Goal: Task Accomplishment & Management: Complete application form

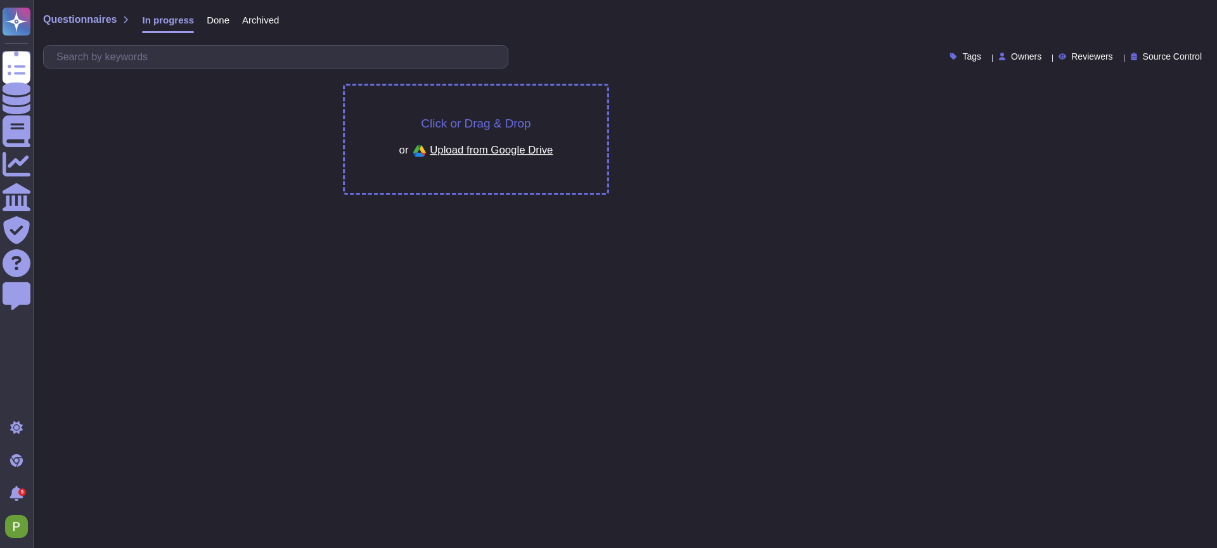
click at [481, 144] on span "Upload from Google Drive" at bounding box center [491, 149] width 123 height 11
click at [491, 168] on div "Click or Drag & Drop or Upload from Google Drive" at bounding box center [476, 139] width 262 height 107
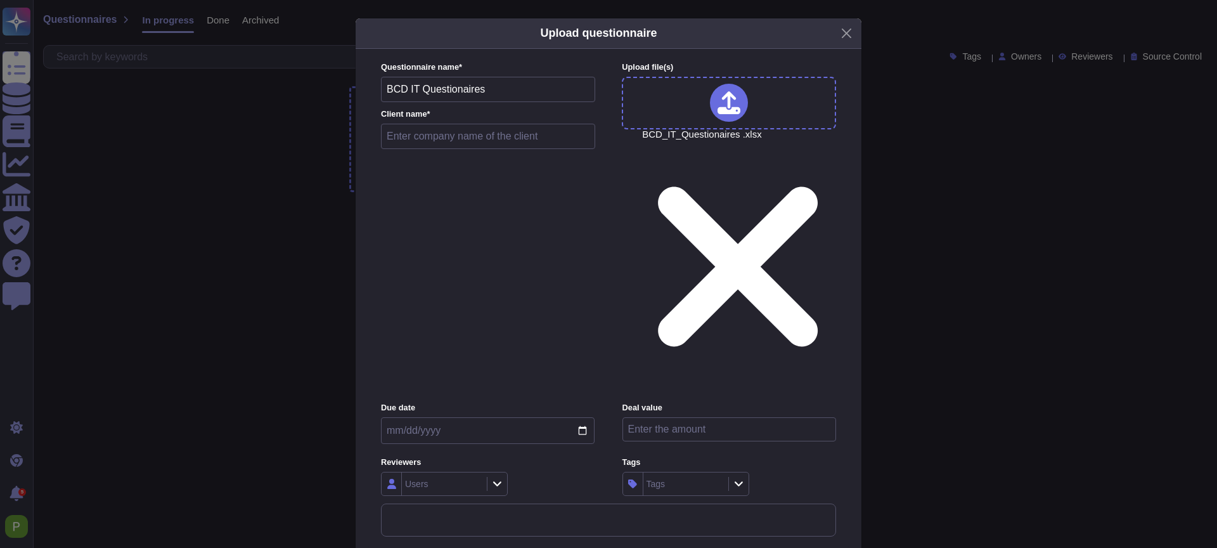
click at [455, 149] on input "text" at bounding box center [488, 136] width 214 height 25
paste input "BCD Travel"
type input "BCD Travel"
click at [447, 472] on div "Users" at bounding box center [443, 483] width 82 height 23
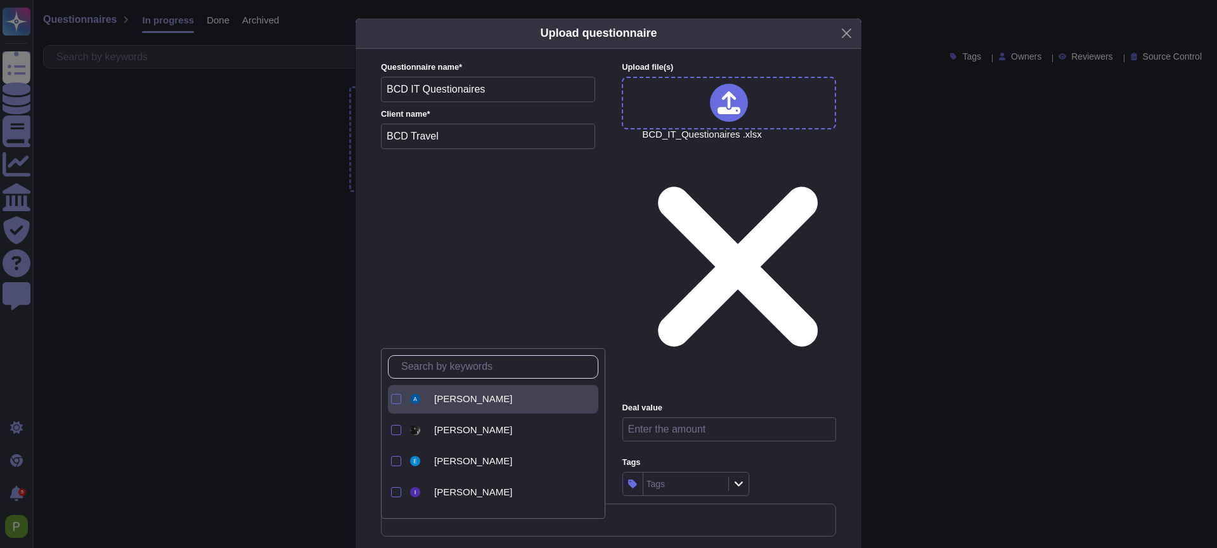
click at [436, 394] on span "[PERSON_NAME]" at bounding box center [473, 398] width 78 height 11
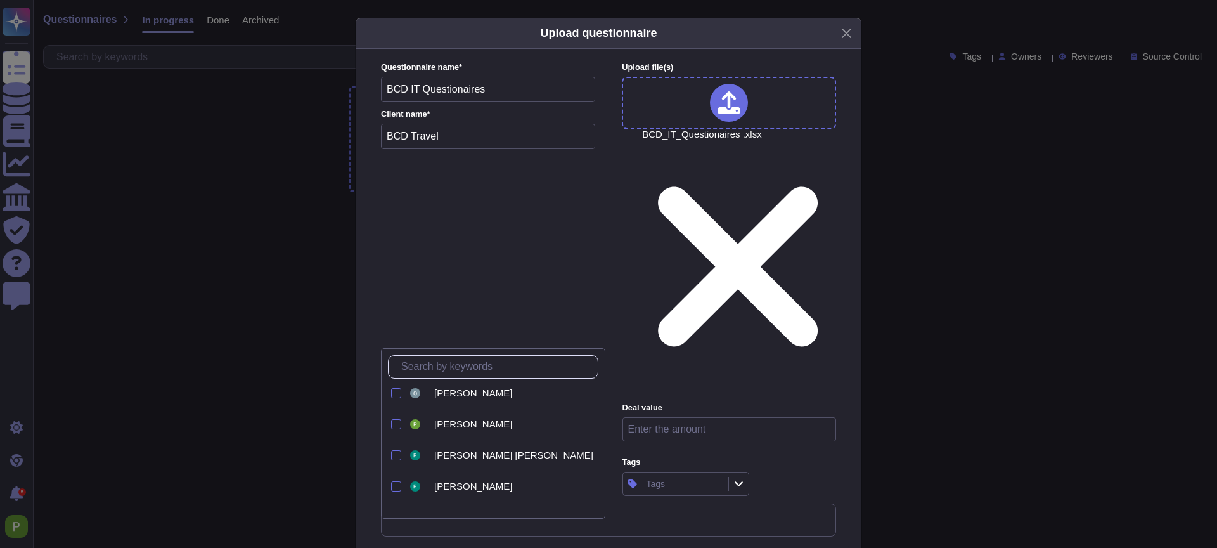
scroll to position [240, 0]
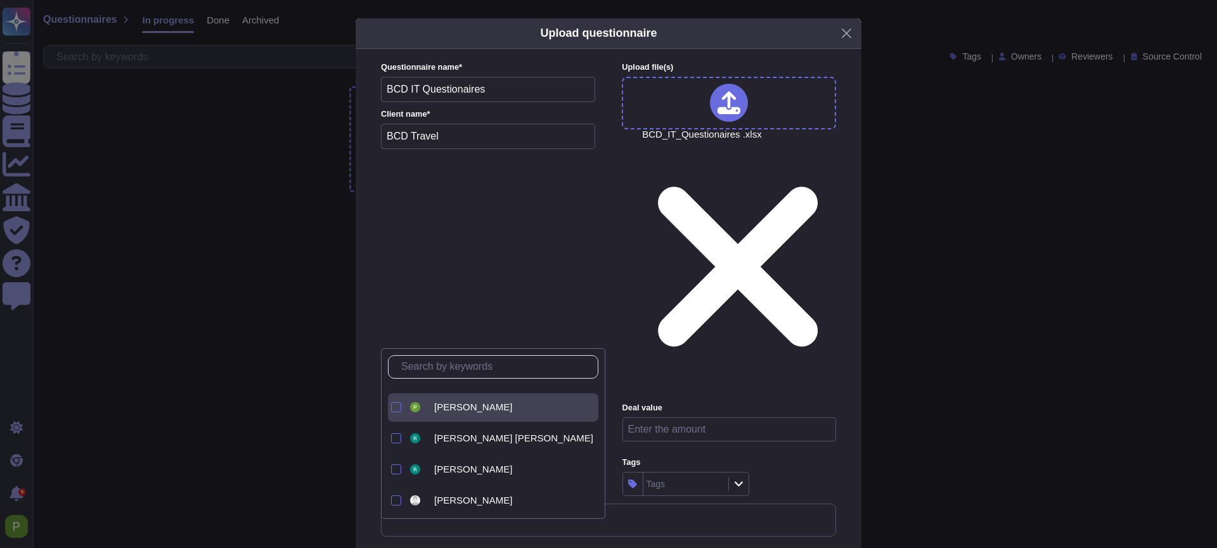
click at [451, 406] on span "[PERSON_NAME]" at bounding box center [473, 406] width 78 height 11
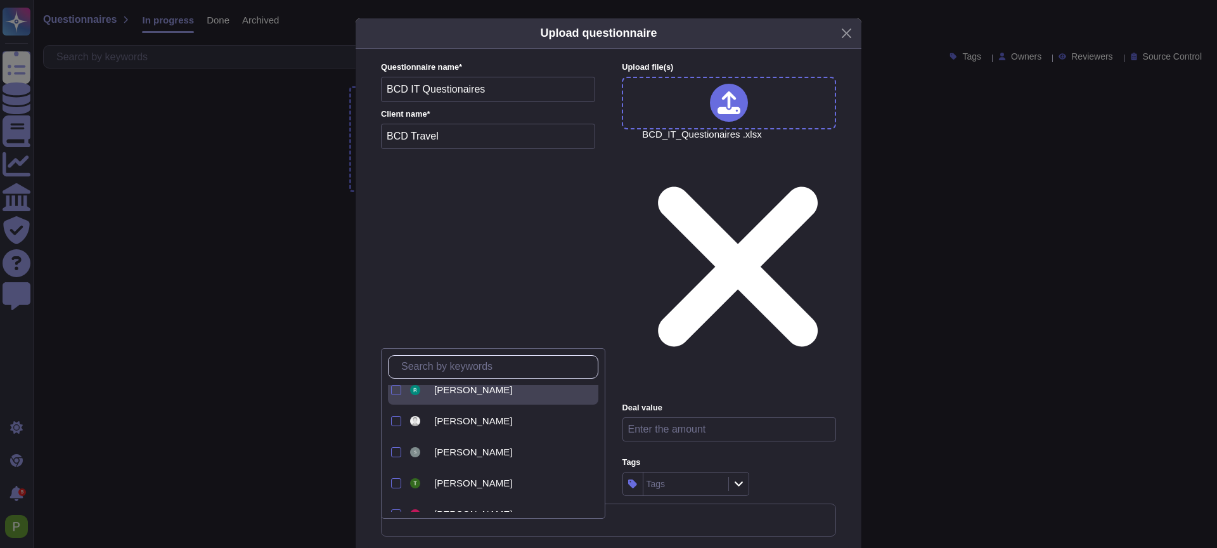
scroll to position [337, 0]
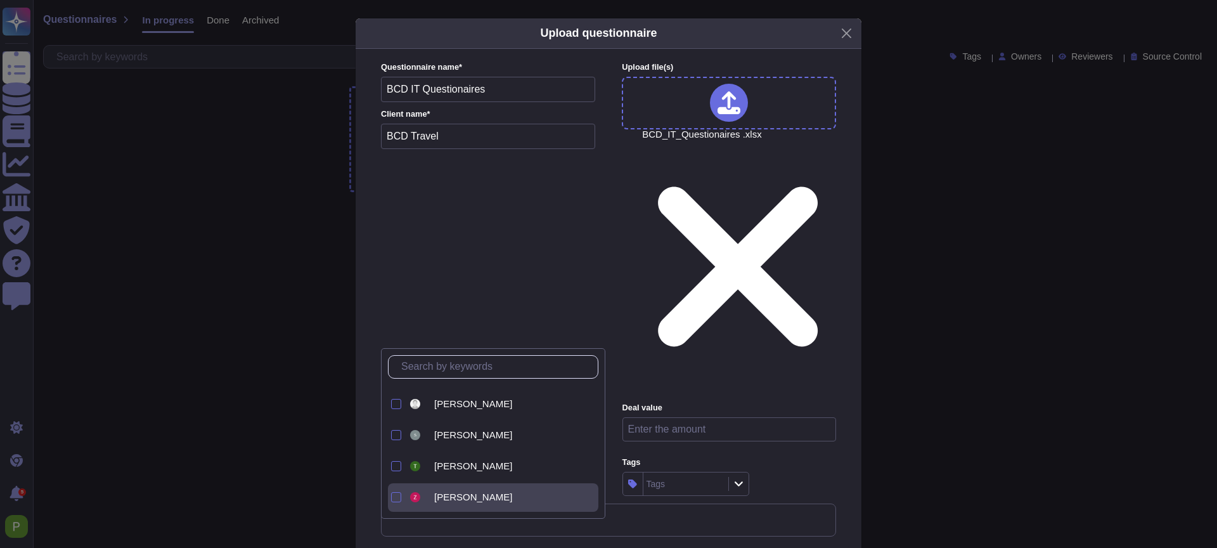
click at [438, 498] on span "[PERSON_NAME]" at bounding box center [473, 496] width 78 height 11
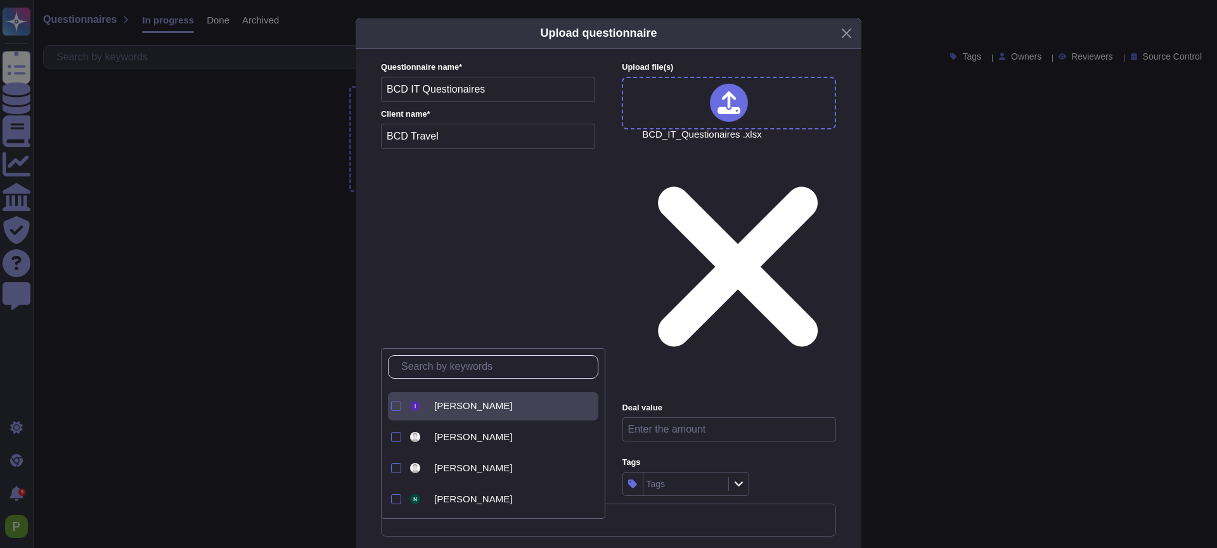
click at [456, 410] on span "[PERSON_NAME]" at bounding box center [473, 405] width 78 height 11
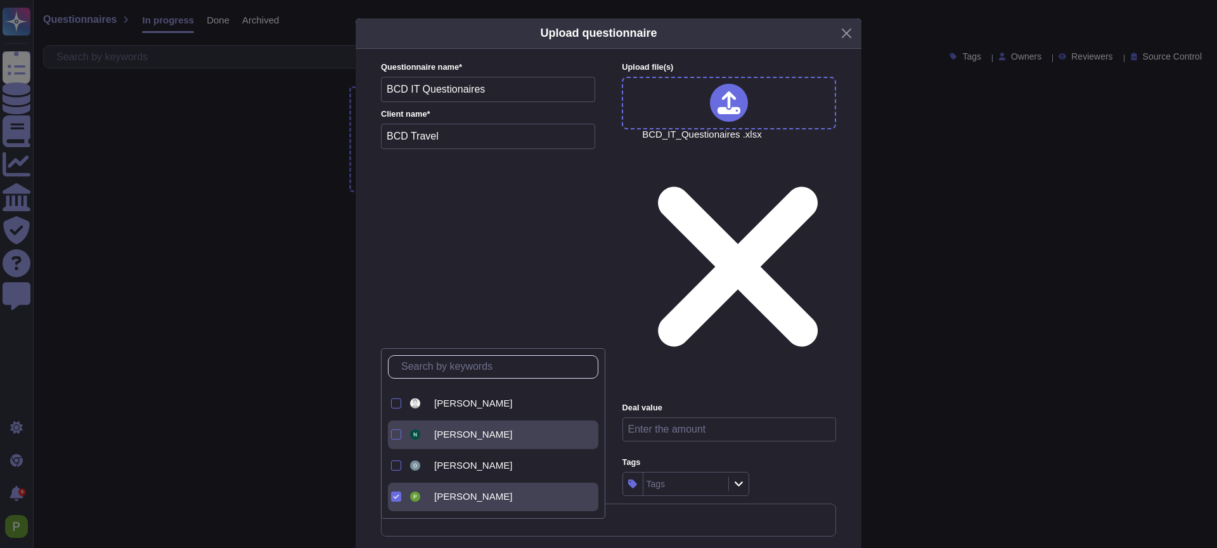
click at [448, 437] on span "[PERSON_NAME]" at bounding box center [473, 434] width 78 height 11
click at [393, 434] on icon at bounding box center [396, 434] width 6 height 6
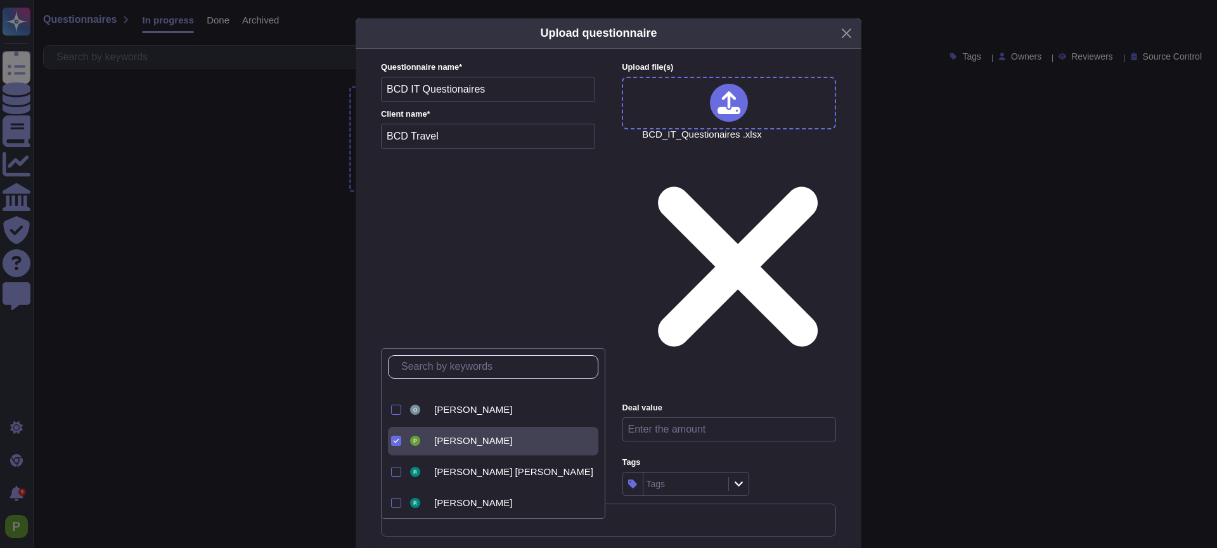
scroll to position [202, 0]
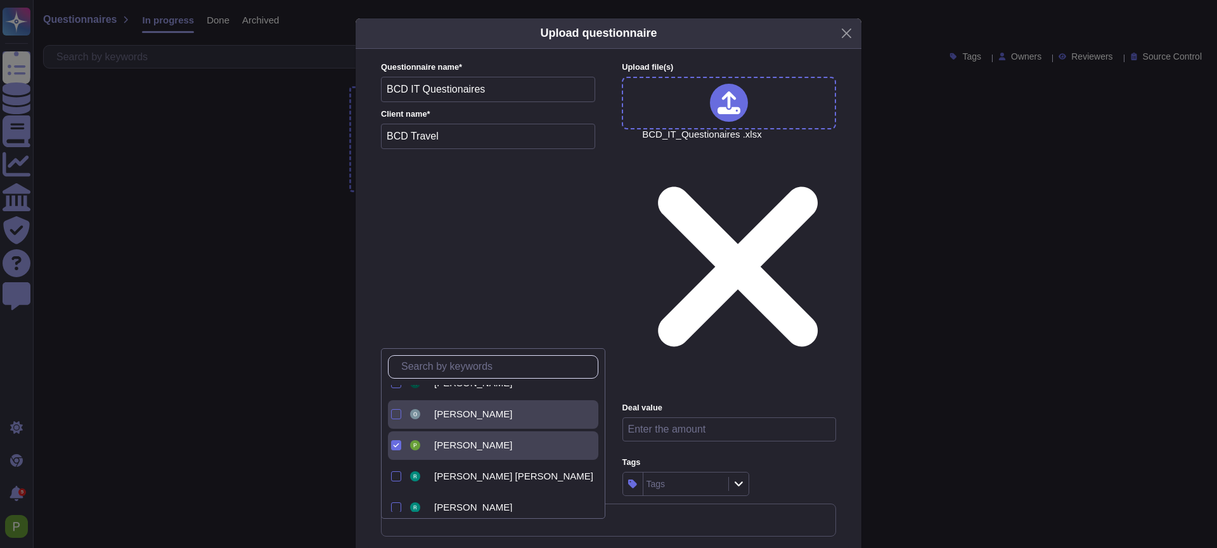
click at [396, 415] on div at bounding box center [396, 414] width 10 height 10
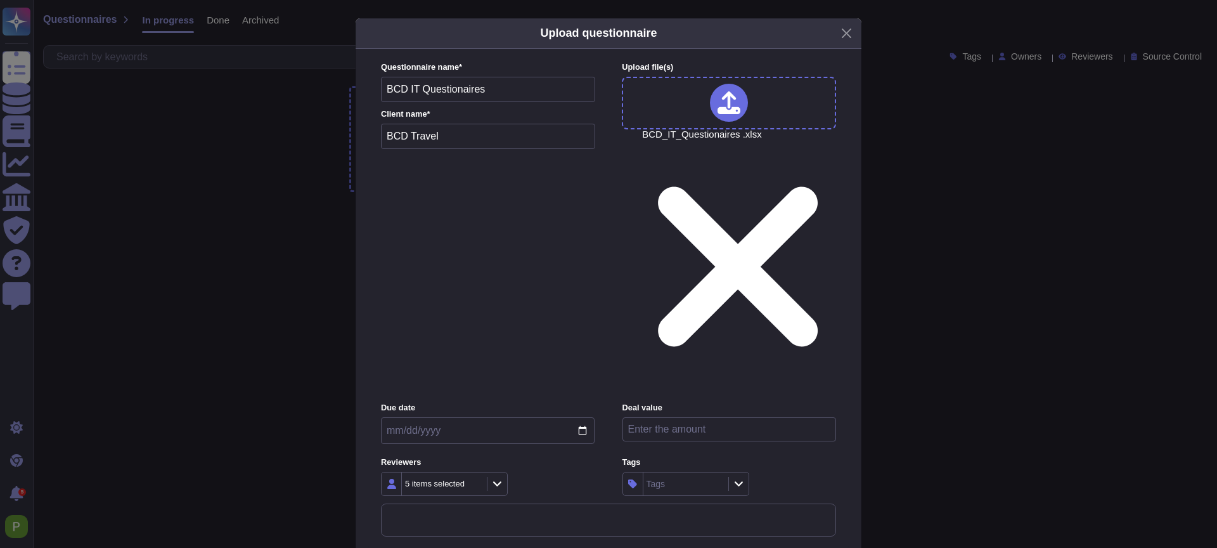
click at [710, 417] on input "number" at bounding box center [730, 429] width 214 height 24
type input "50000"
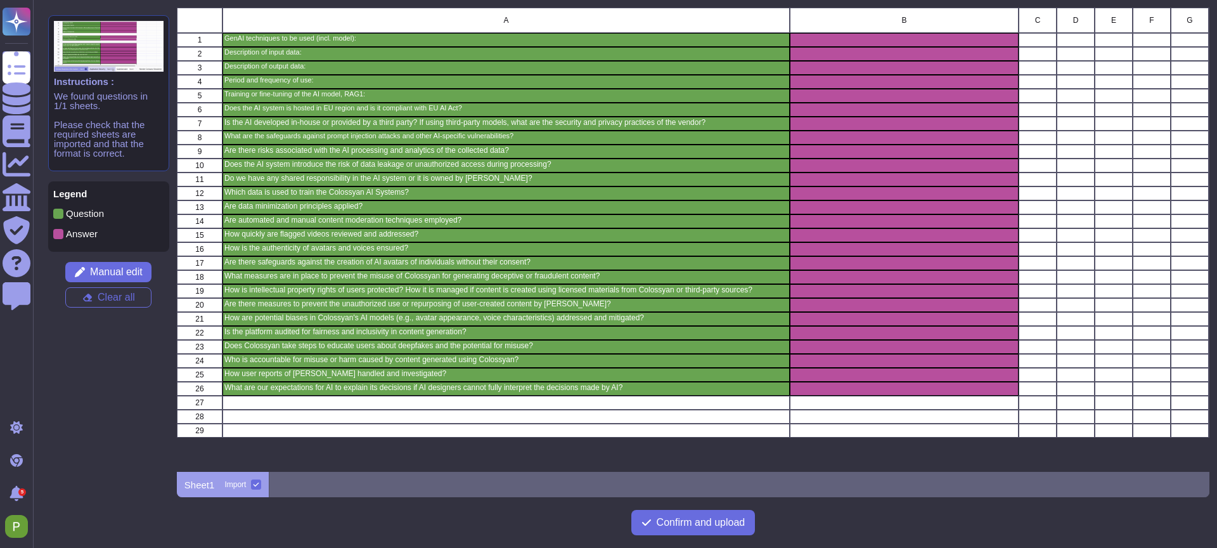
scroll to position [464, 1033]
click at [728, 529] on button "Confirm and upload" at bounding box center [693, 522] width 124 height 25
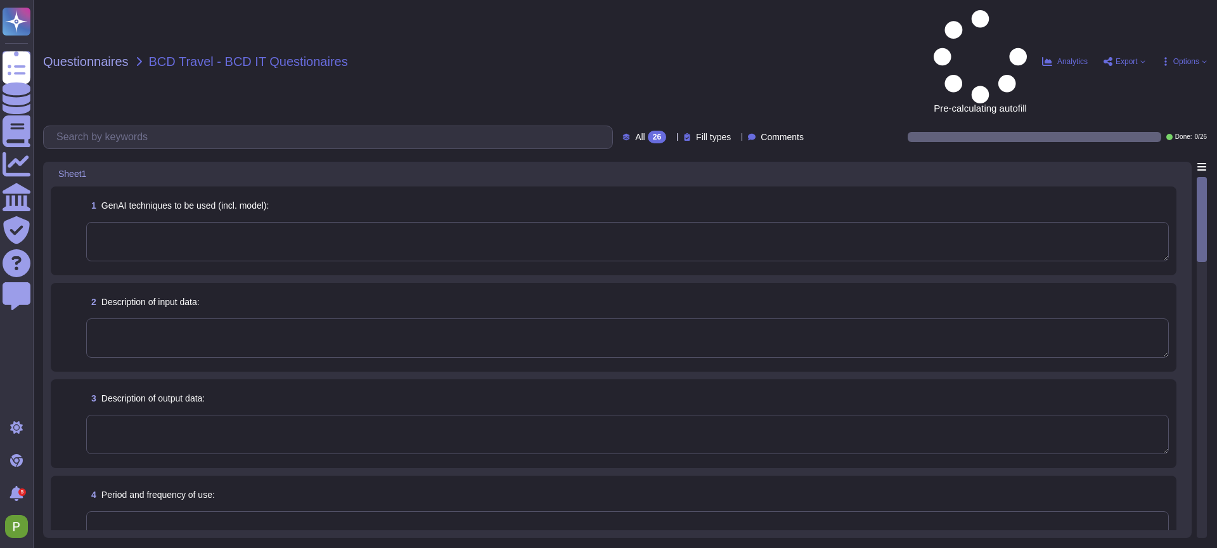
click at [388, 222] on textarea at bounding box center [627, 241] width 1083 height 39
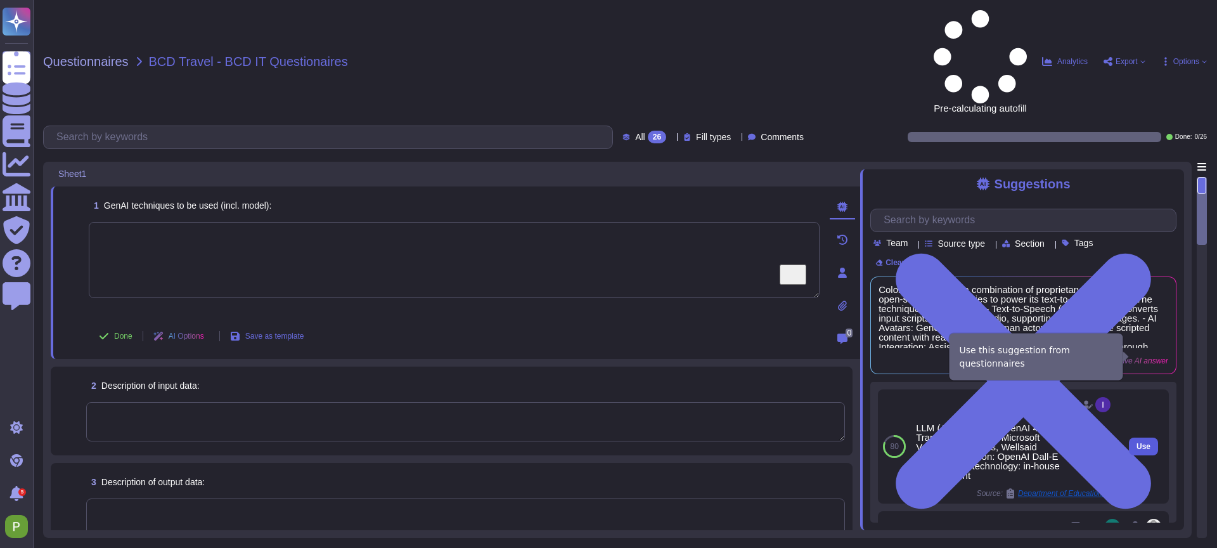
click at [1145, 443] on span "Use" at bounding box center [1144, 447] width 14 height 8
type textarea "LLM (AI assistant): OpenAI 4 Translation: DeepL, Microsoft Voices: Elevenlabs, …"
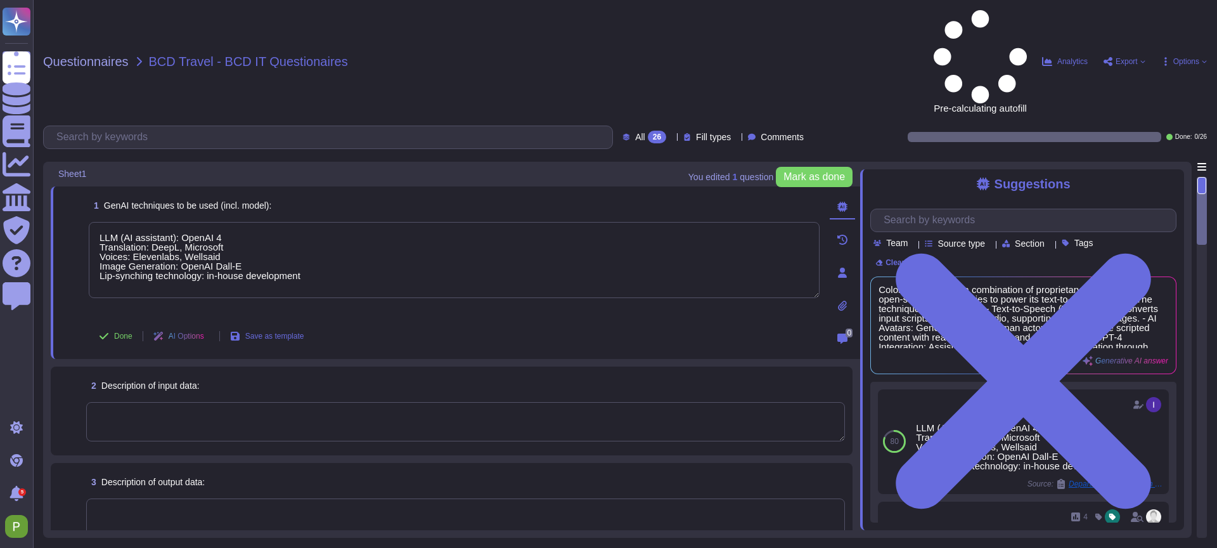
click at [255, 402] on textarea "To enrich screen reader interactions, please activate Accessibility in Grammarl…" at bounding box center [465, 421] width 759 height 39
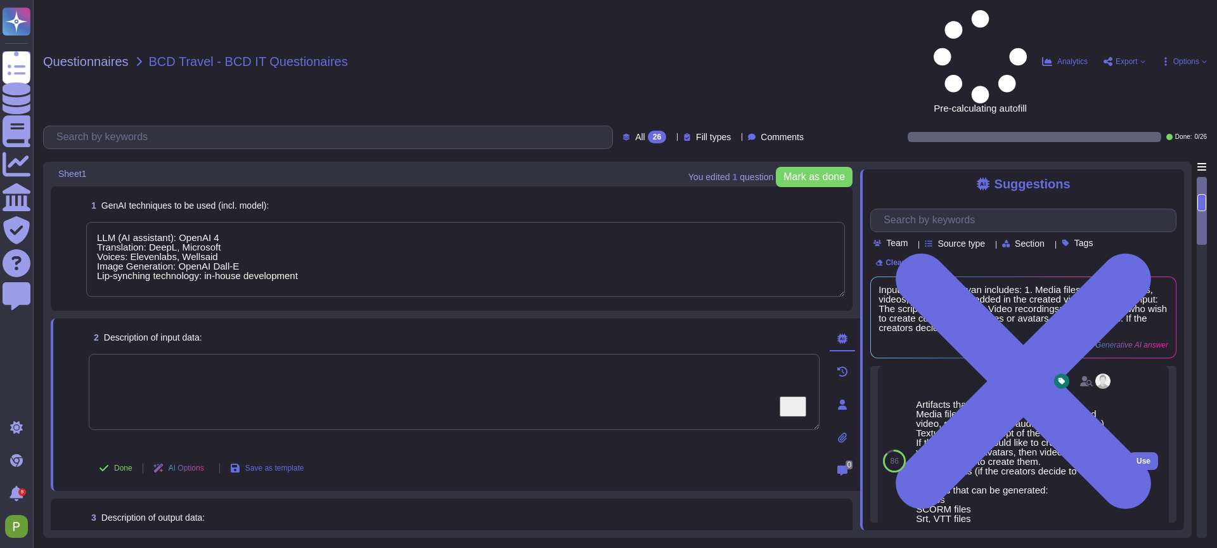
scroll to position [8, 0]
click at [1141, 456] on span "Use" at bounding box center [1144, 460] width 14 height 8
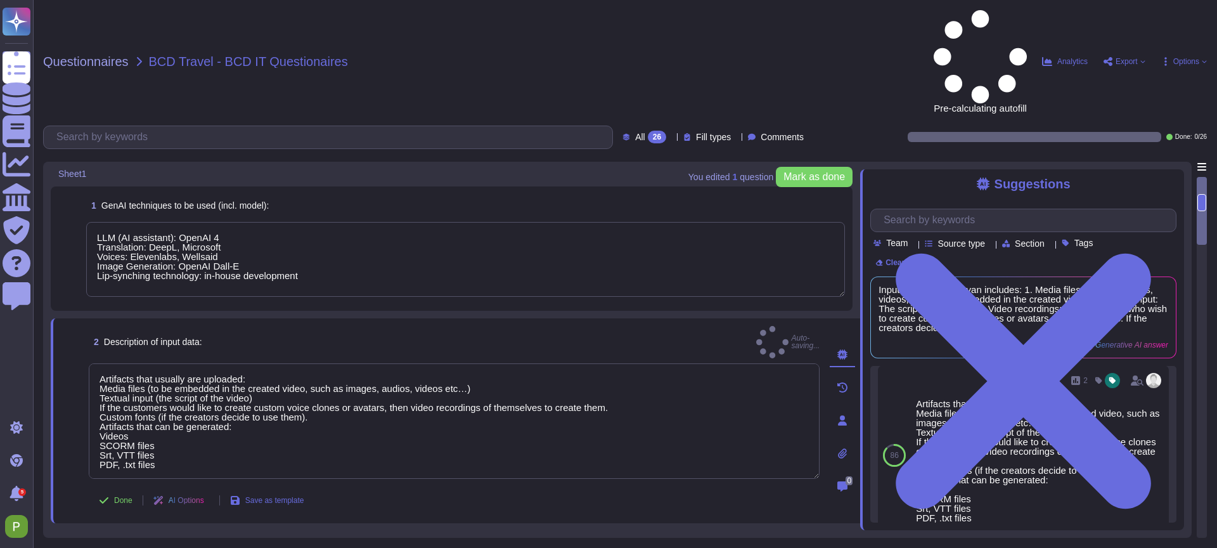
type textarea "Artifacts that usually are uploaded: Media files (to be embedded in the created…"
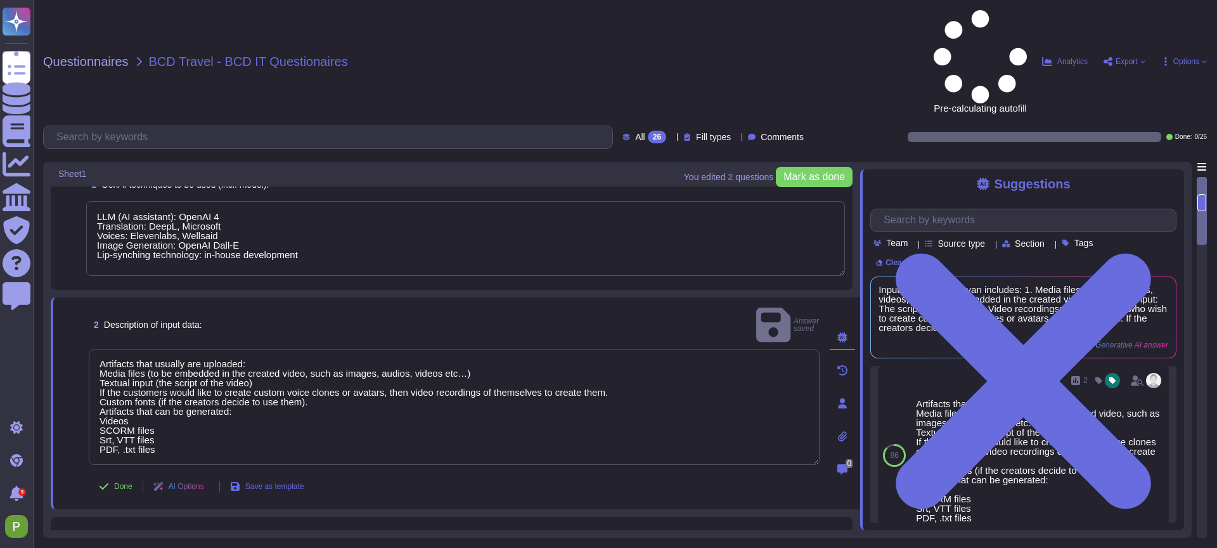
scroll to position [25, 0]
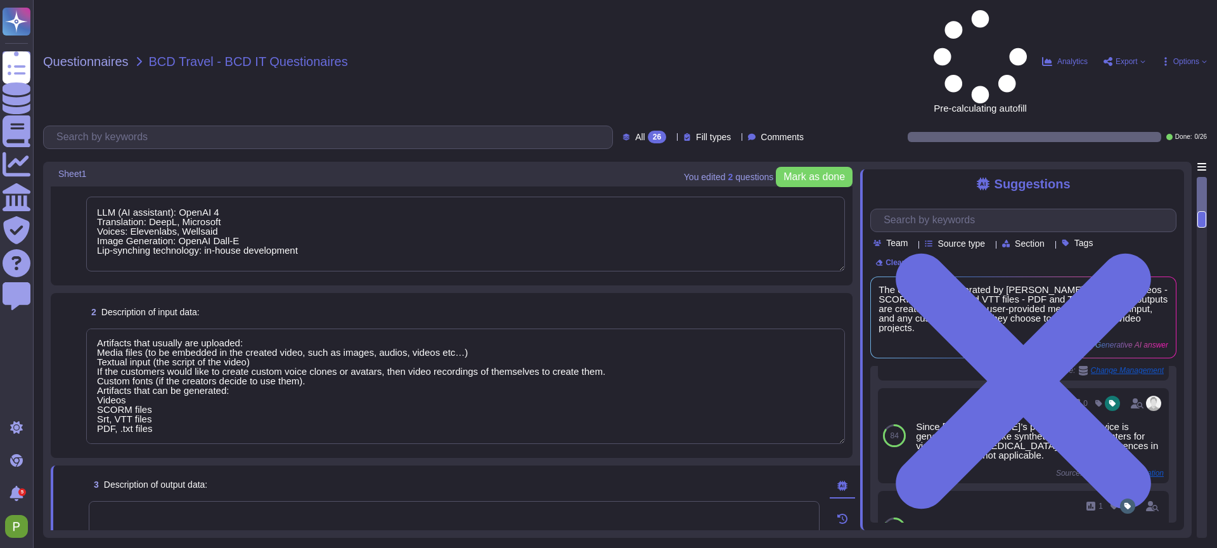
scroll to position [167, 0]
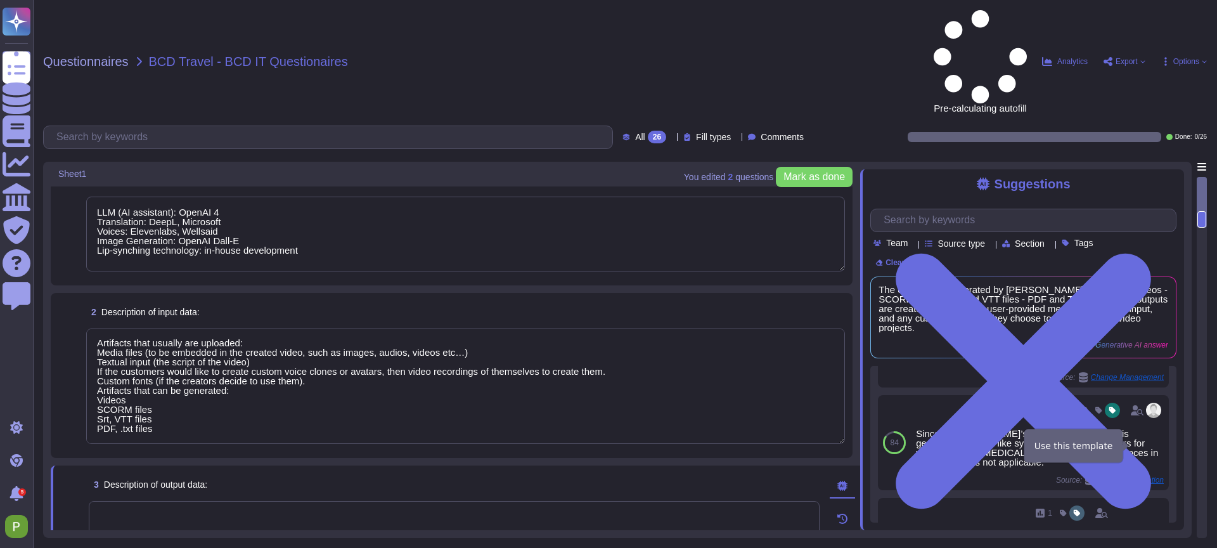
click at [1142, 532] on span "Use" at bounding box center [1144, 536] width 14 height 8
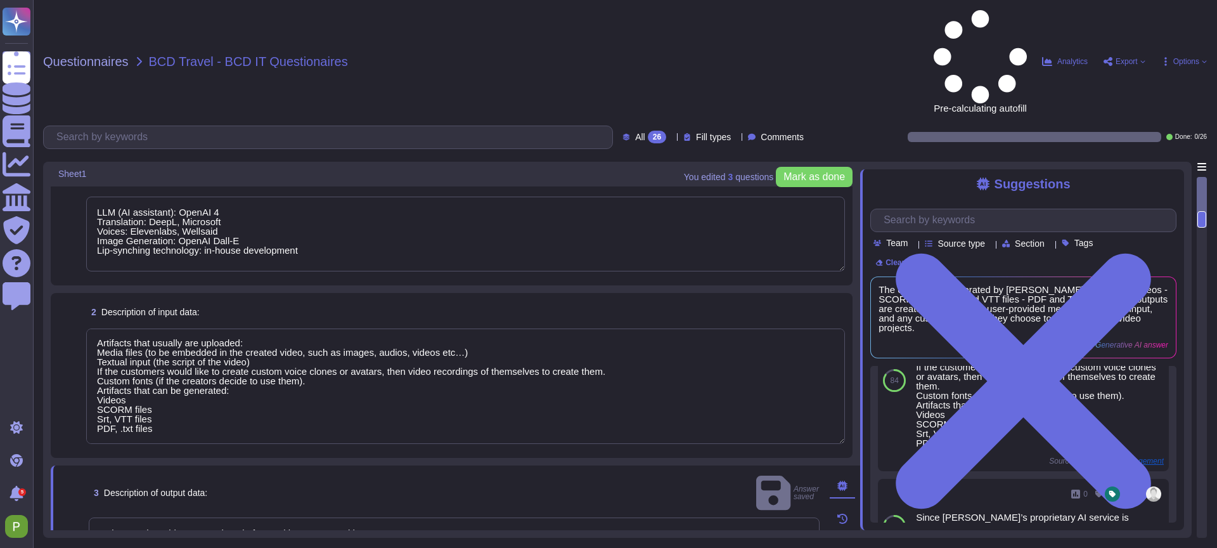
click at [563, 517] on textarea "Colossyan is a video generation platform, with AI generated human presenters." at bounding box center [454, 555] width 731 height 76
type textarea "Colossyan is a video generation platform, with AI generated human presenters."
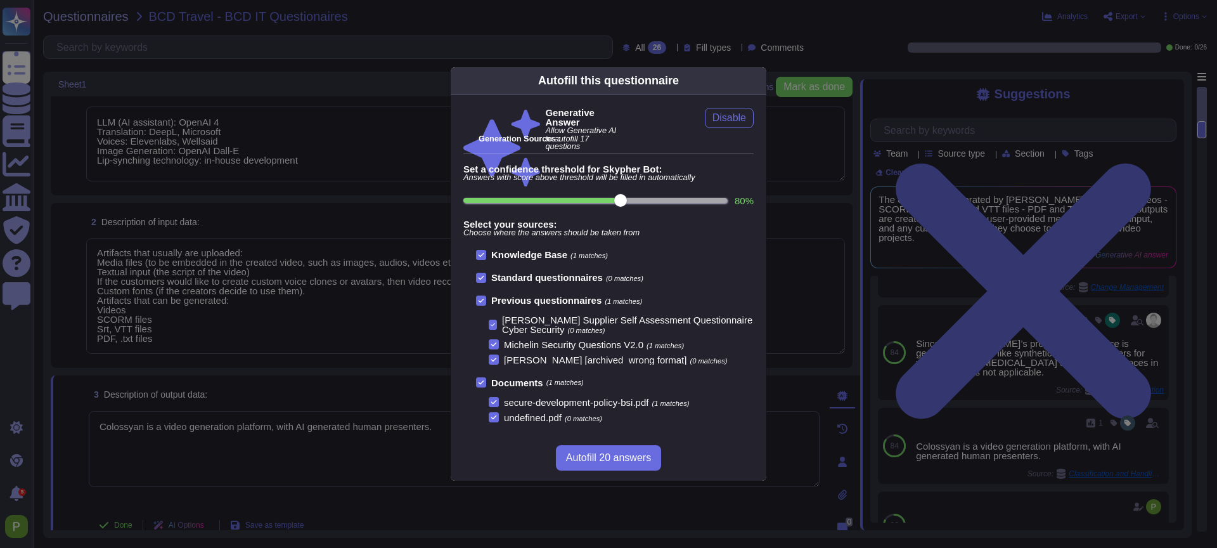
click at [631, 451] on button "Autofill 20 answers" at bounding box center [608, 457] width 105 height 25
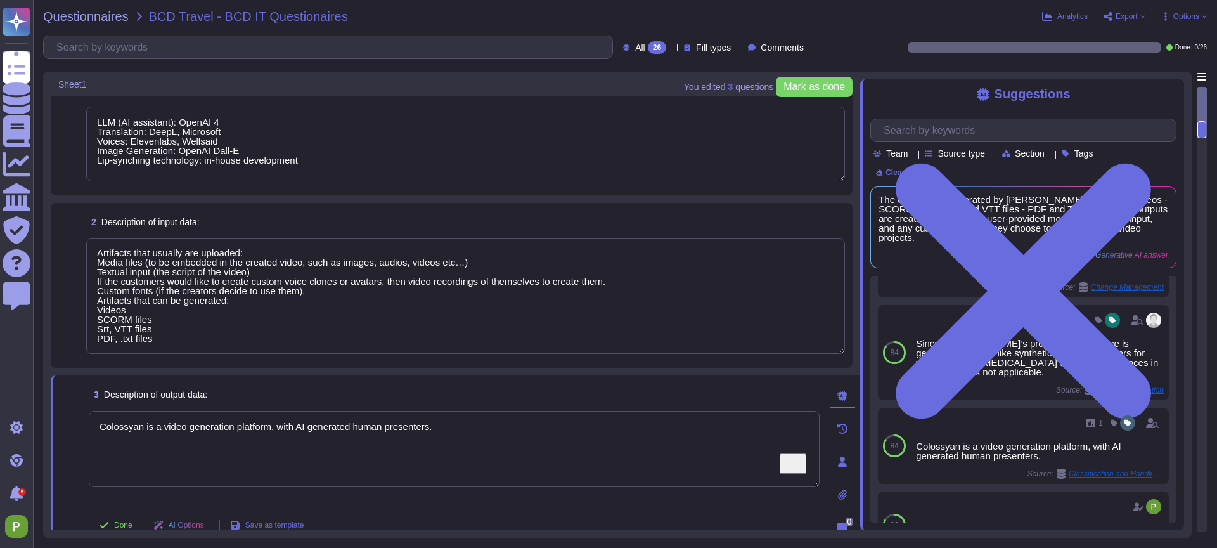
type textarea "- For RDBMS, data is backed up once a day. - For NoSQL, Point-In-Time Recovery …"
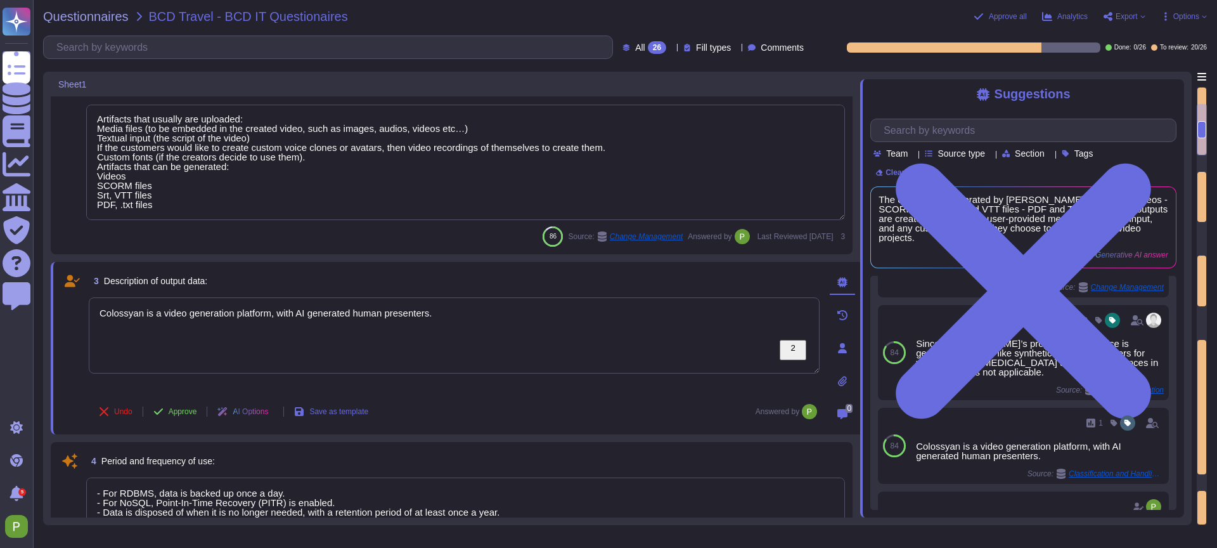
scroll to position [203, 0]
type textarea "The AI system is hosted in the [GEOGRAPHIC_DATA] region, specifically in [GEOGR…"
type textarea "The AI developed by [PERSON_NAME] is proprietary, specifically the AI service t…"
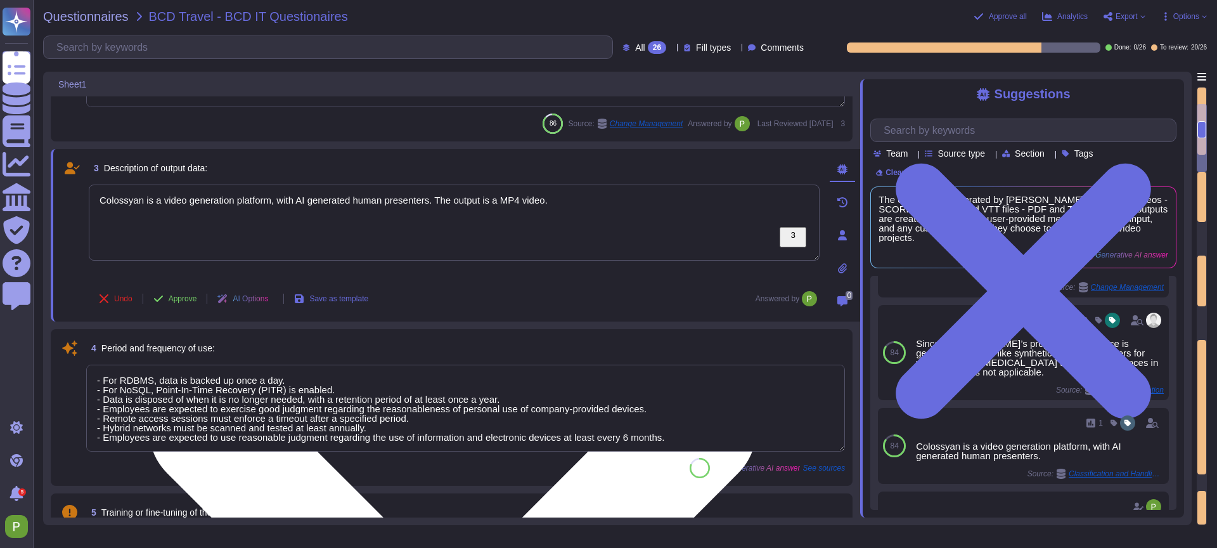
scroll to position [293, 0]
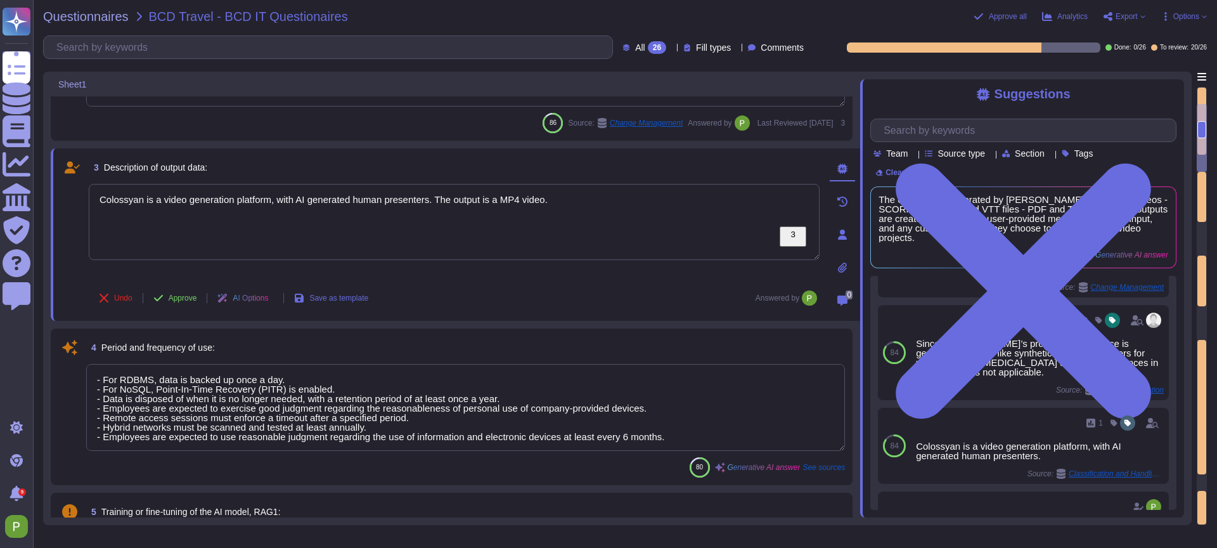
type textarea "Colossyan is a video generation platform, with AI generated human presenters. T…"
click at [429, 382] on textarea "- For RDBMS, data is backed up once a day. - For NoSQL, Point-In-Time Recovery …" at bounding box center [465, 407] width 759 height 87
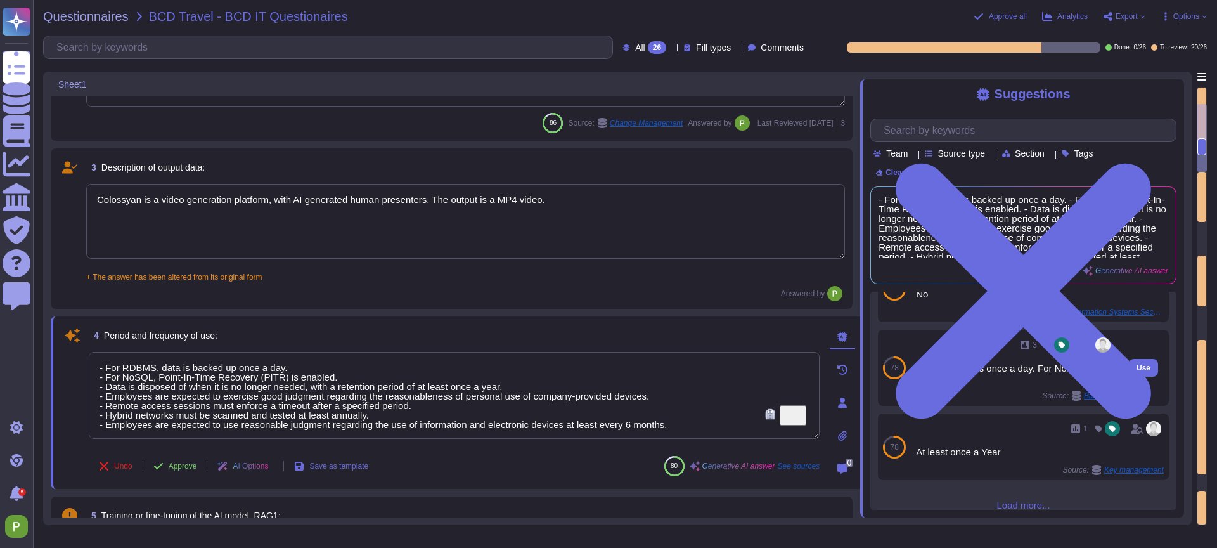
scroll to position [189, 0]
drag, startPoint x: 540, startPoint y: 411, endPoint x: 61, endPoint y: 368, distance: 480.7
click at [61, 368] on div "4 Period and frequency of use: - For RDBMS, data is backed up once a day. - For…" at bounding box center [440, 402] width 759 height 157
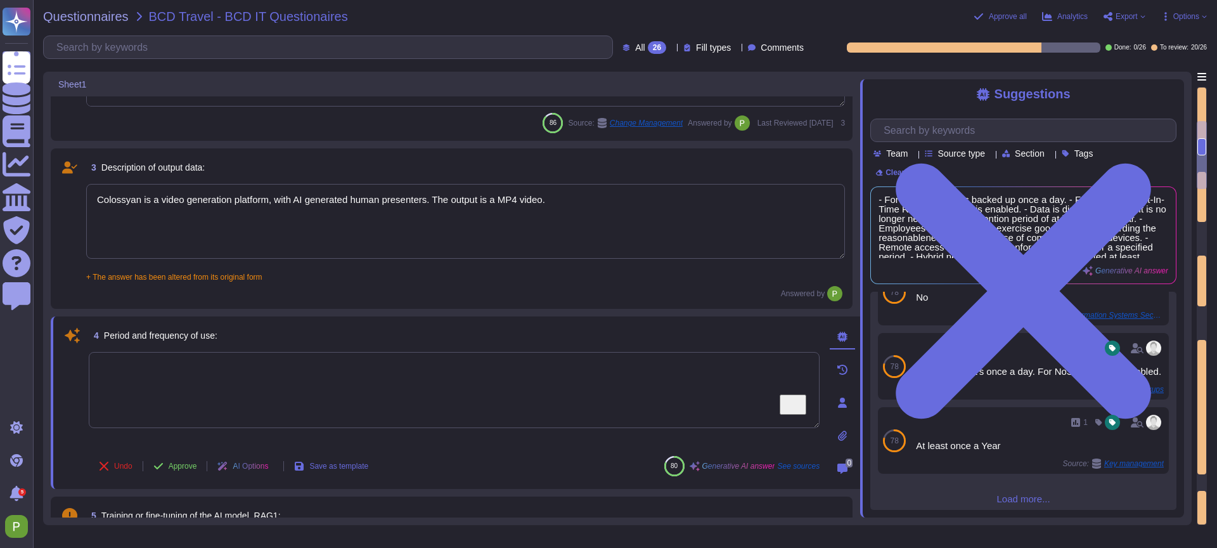
type textarea "The safeguards against prompt injection attacks and other AI-specific vulnerabi…"
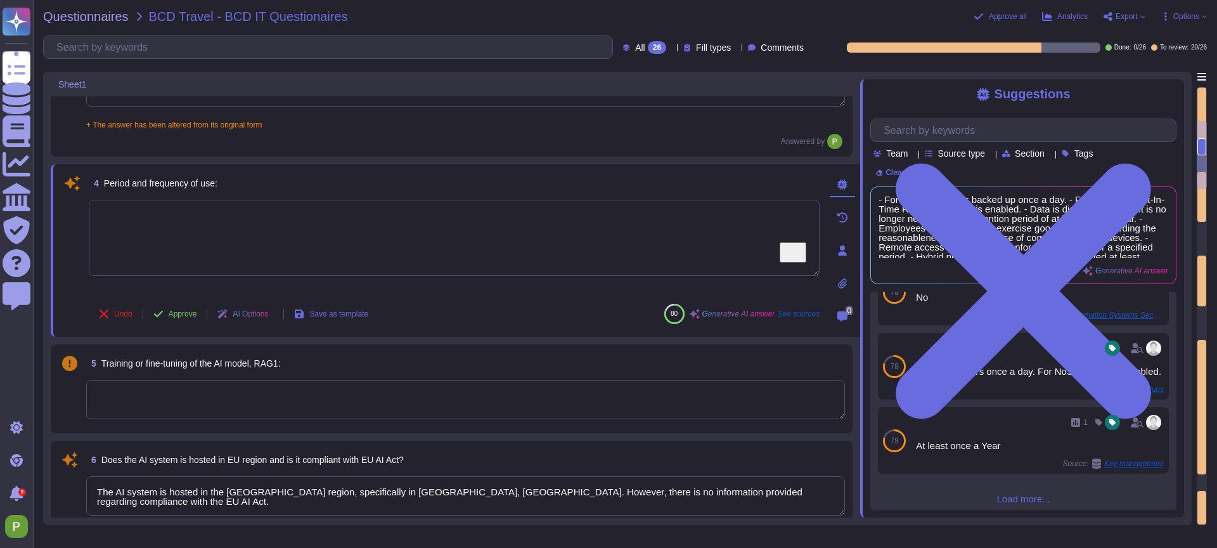
scroll to position [462, 0]
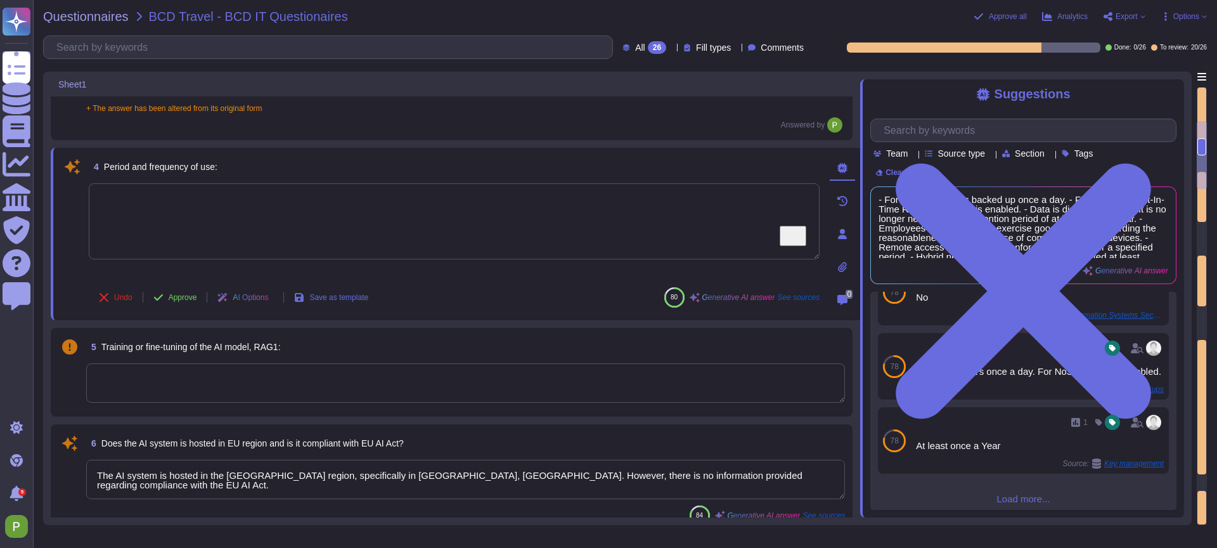
click at [244, 375] on textarea at bounding box center [465, 382] width 759 height 39
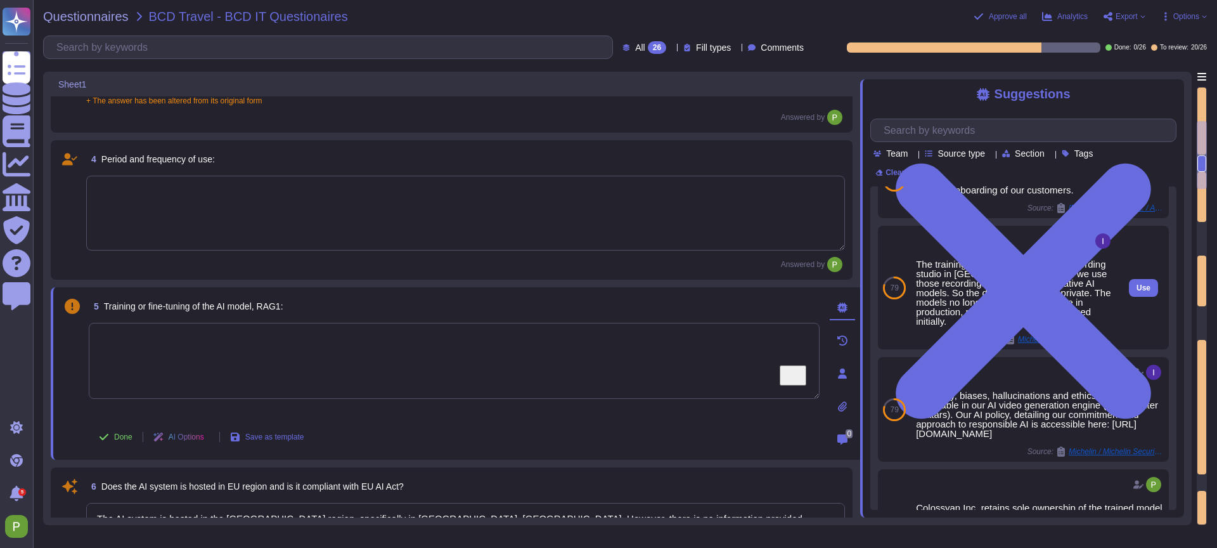
scroll to position [146, 0]
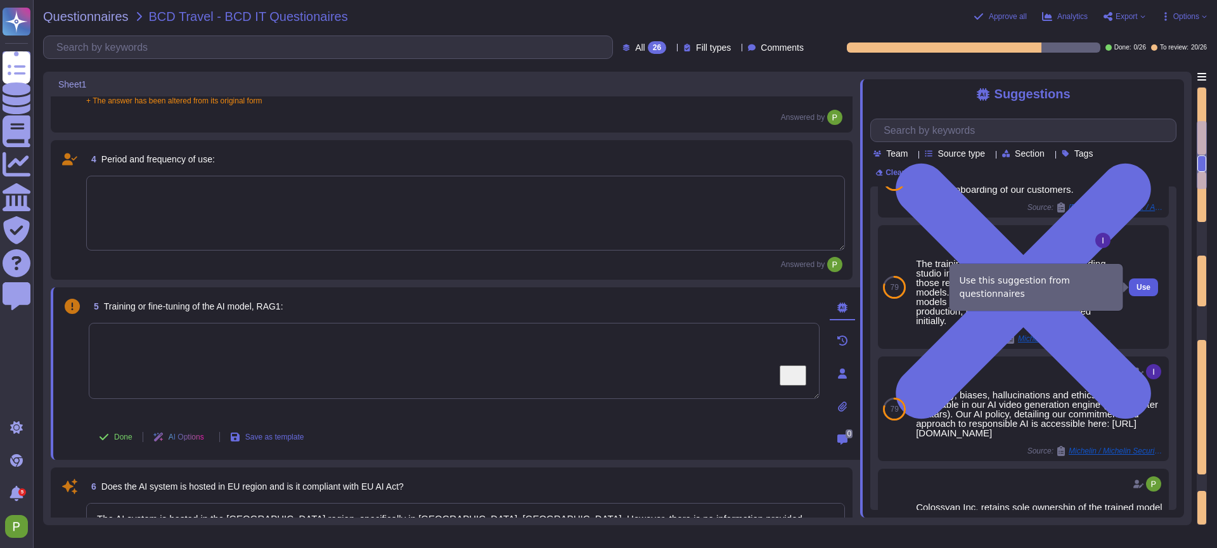
click at [1151, 290] on span "Use" at bounding box center [1144, 287] width 14 height 8
type textarea "The training data is collected in our recording studio in [GEOGRAPHIC_DATA], an…"
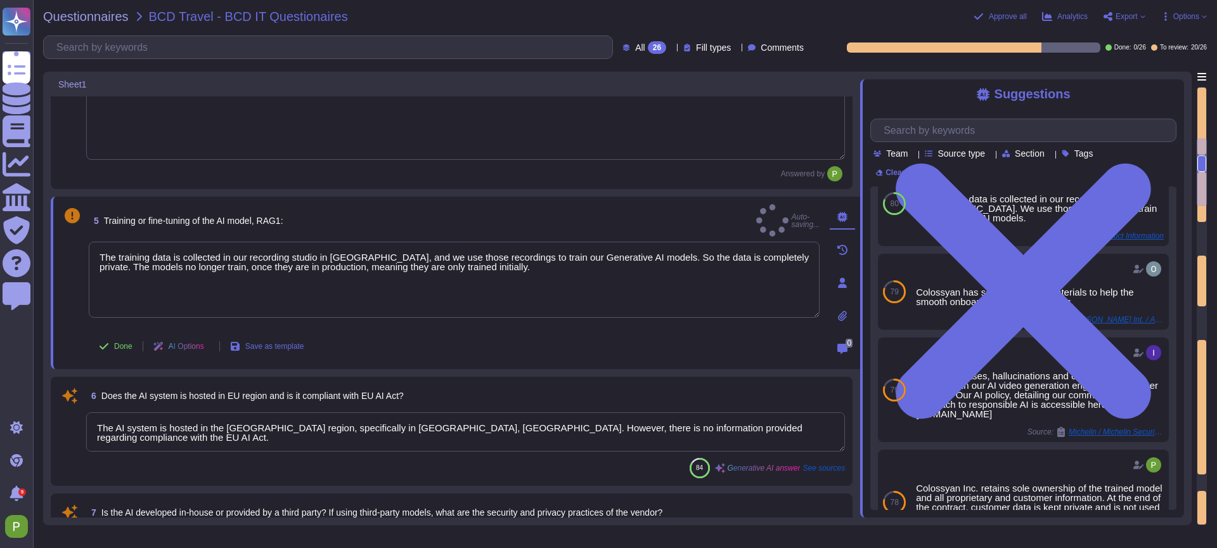
scroll to position [566, 0]
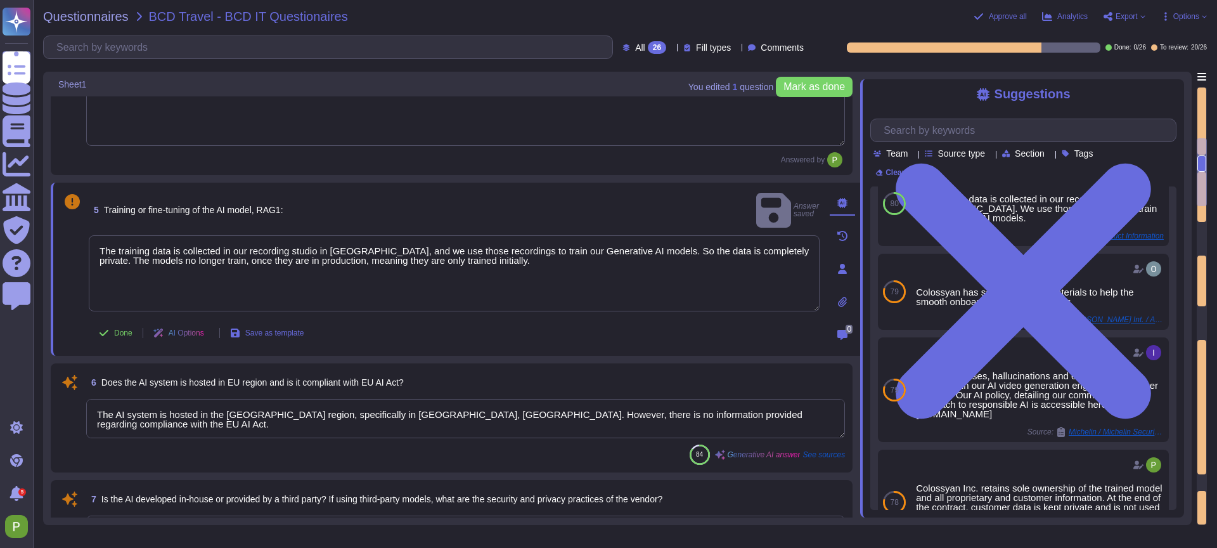
click at [367, 426] on textarea "The AI system is hosted in the [GEOGRAPHIC_DATA] region, specifically in [GEOGR…" at bounding box center [465, 418] width 759 height 39
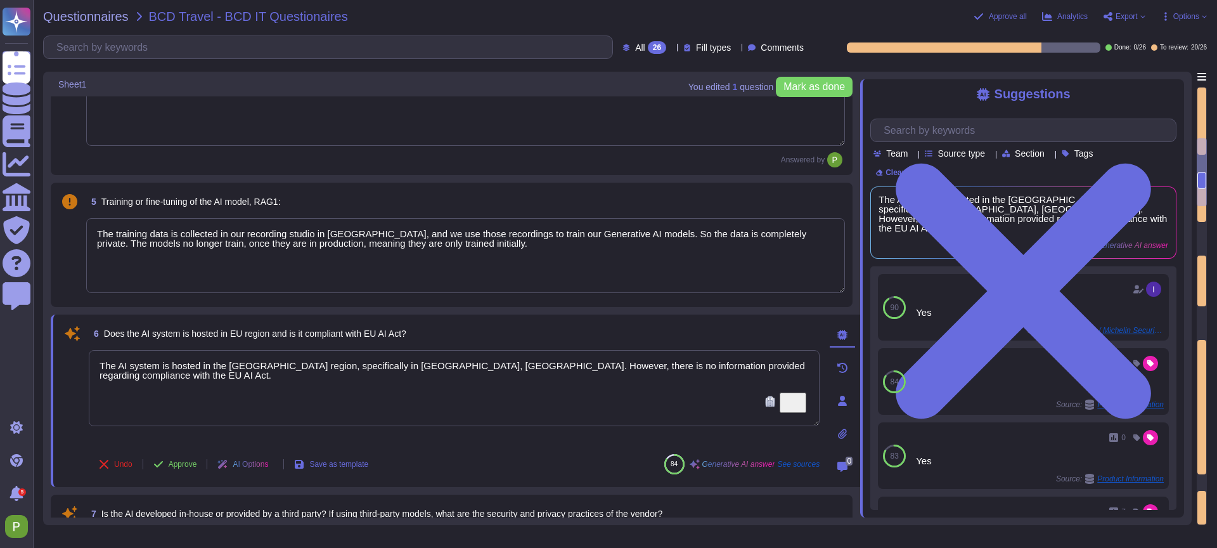
click at [381, 365] on textarea "The AI system is hosted in the [GEOGRAPHIC_DATA] region, specifically in [GEOGR…" at bounding box center [454, 388] width 731 height 76
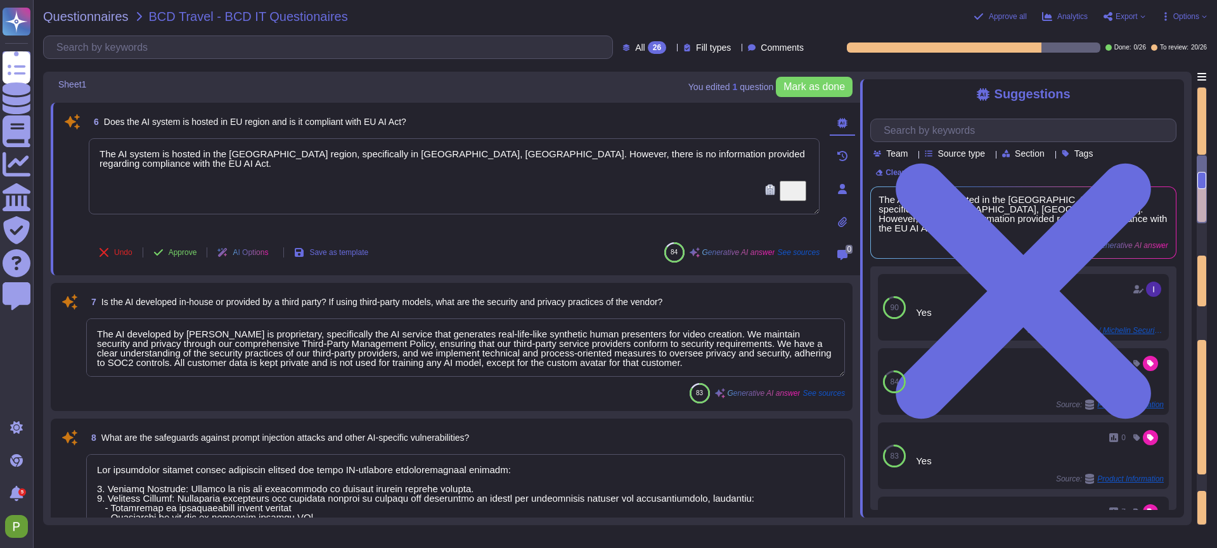
scroll to position [772, 0]
click at [212, 340] on textarea "The AI developed by [PERSON_NAME] is proprietary, specifically the AI service t…" at bounding box center [465, 346] width 759 height 58
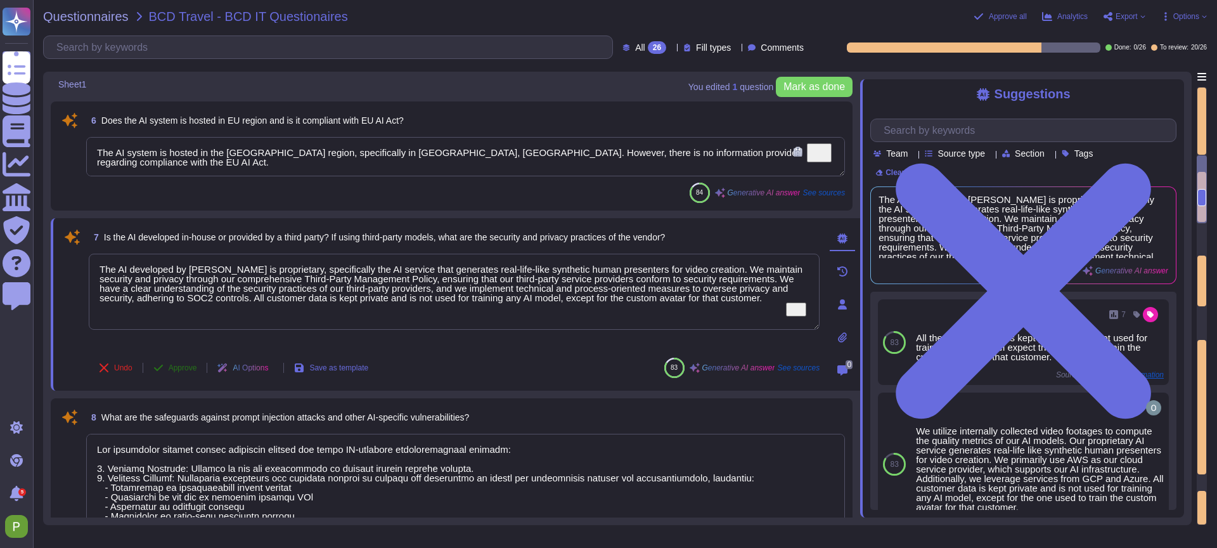
click at [176, 365] on span "Approve" at bounding box center [183, 368] width 29 height 8
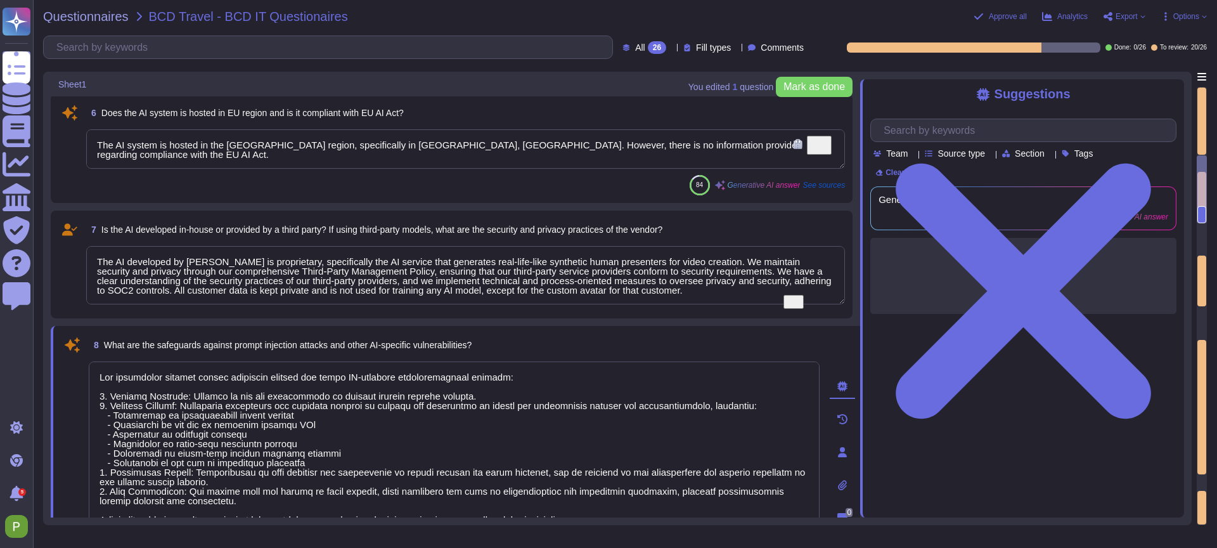
type textarea "The AI system is owned and managed internally by Colossyan."
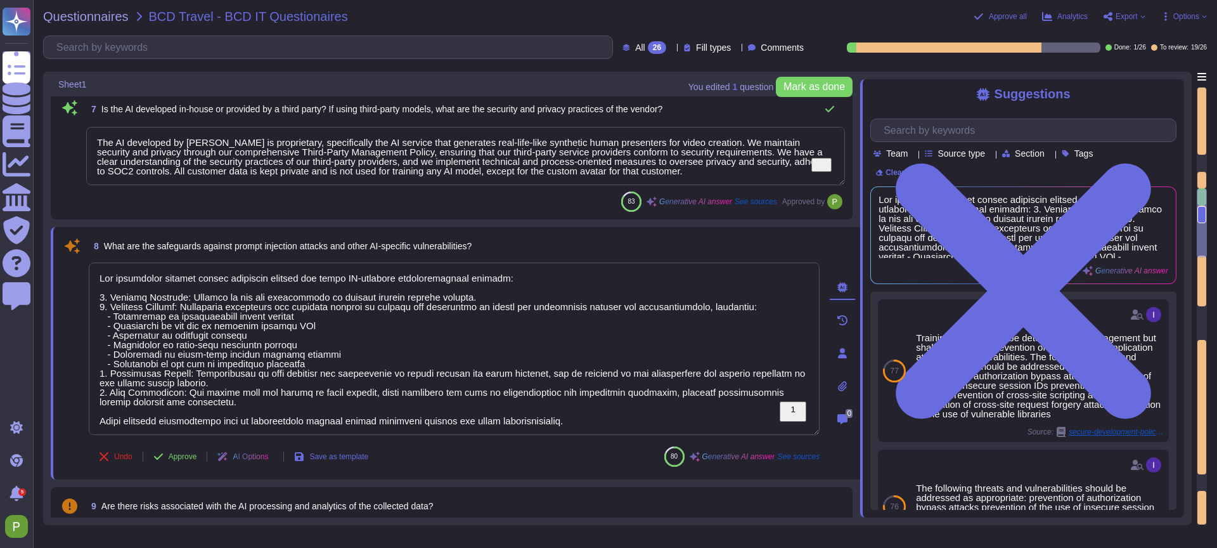
type textarea "The training data for [PERSON_NAME]'s AI systems is collected in our recording …"
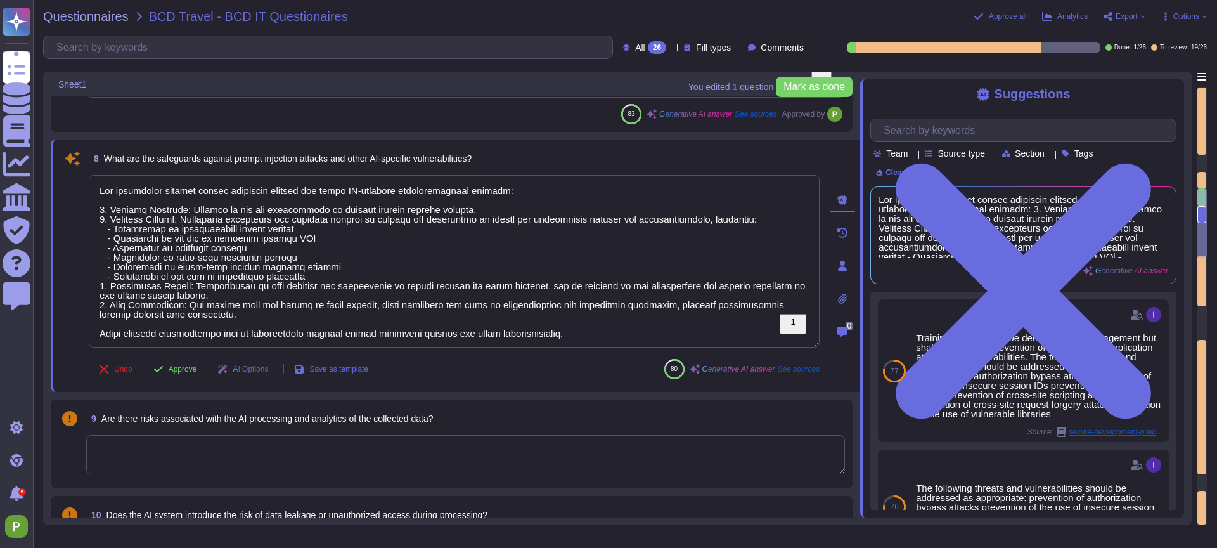
scroll to position [993, 0]
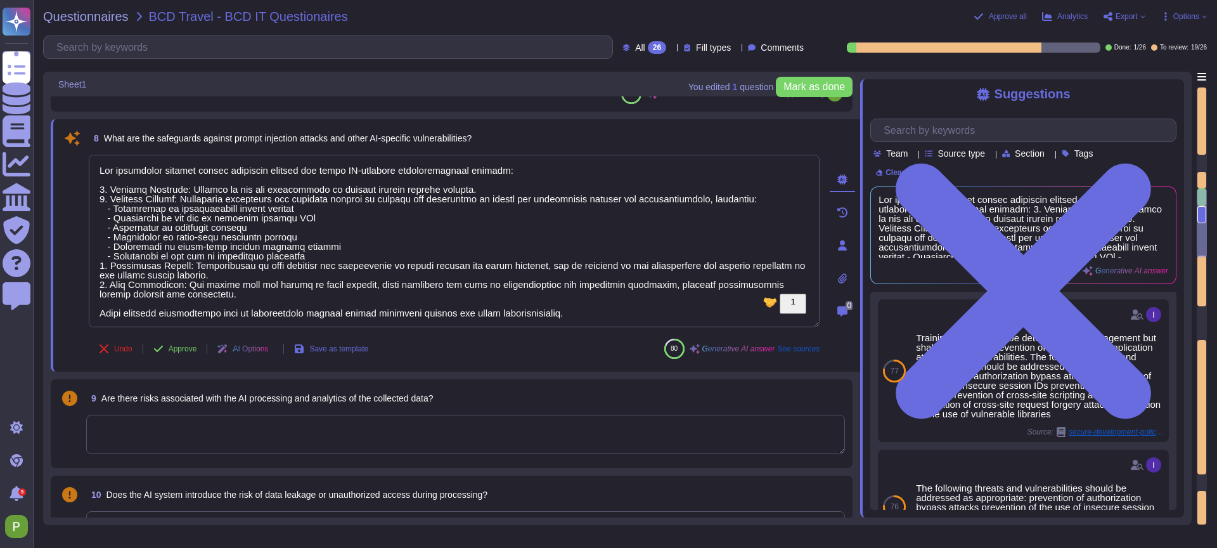
type textarea "Yes, data minimization principles are applied through our limited data retentio…"
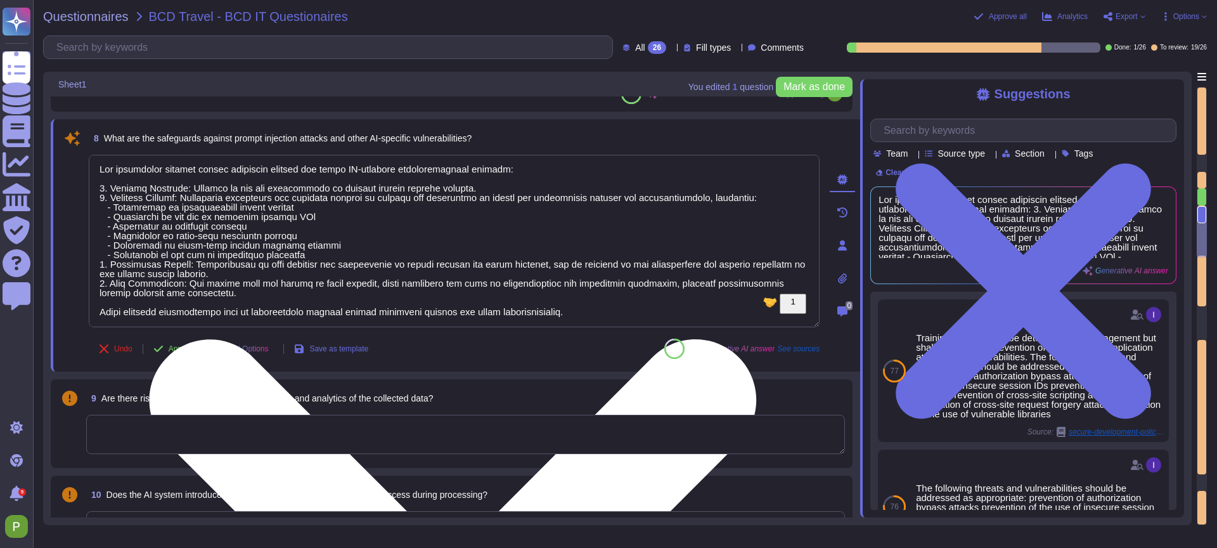
scroll to position [1122, 0]
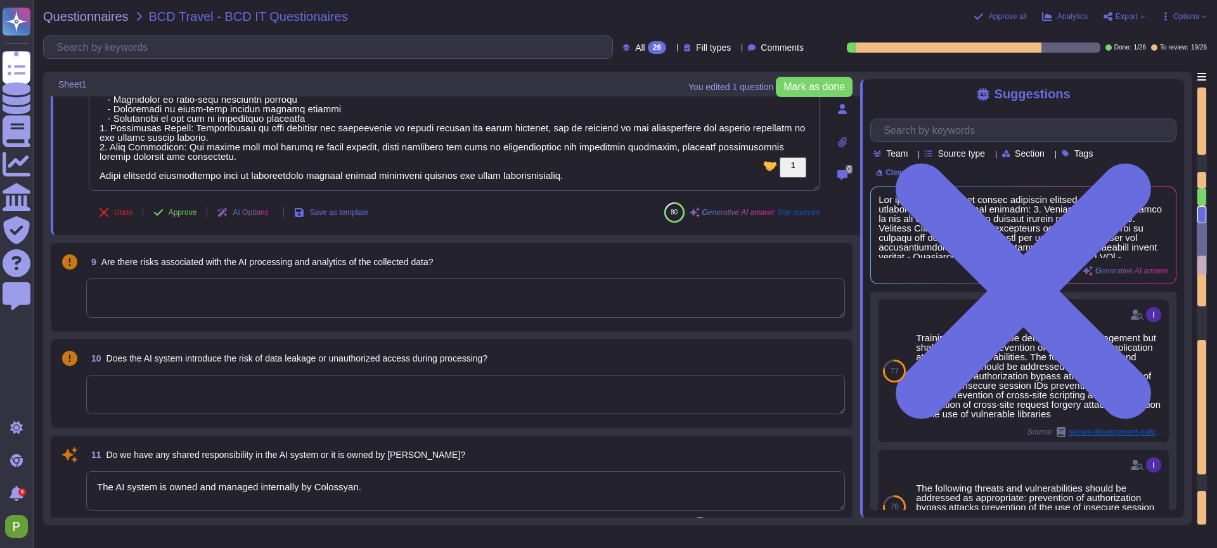
click at [306, 304] on textarea at bounding box center [465, 297] width 759 height 39
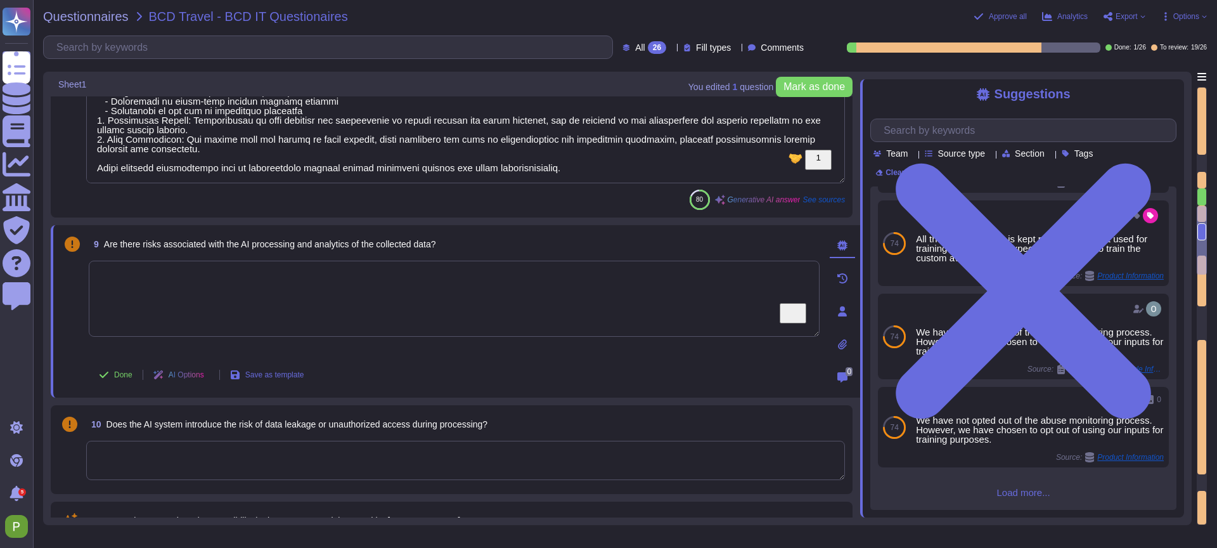
scroll to position [1188, 0]
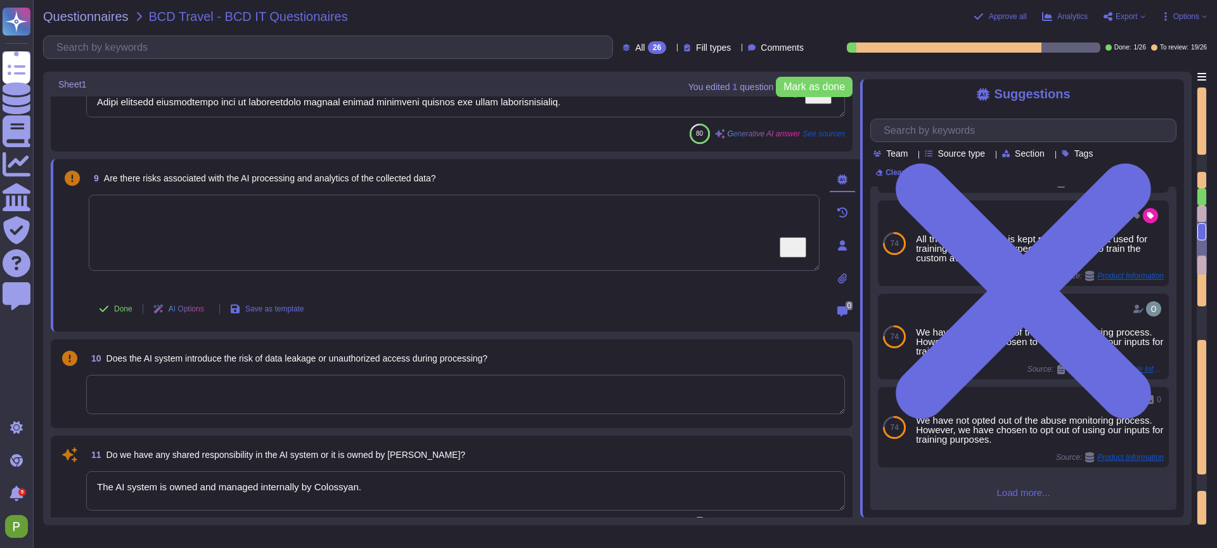
click at [229, 391] on textarea at bounding box center [465, 394] width 759 height 39
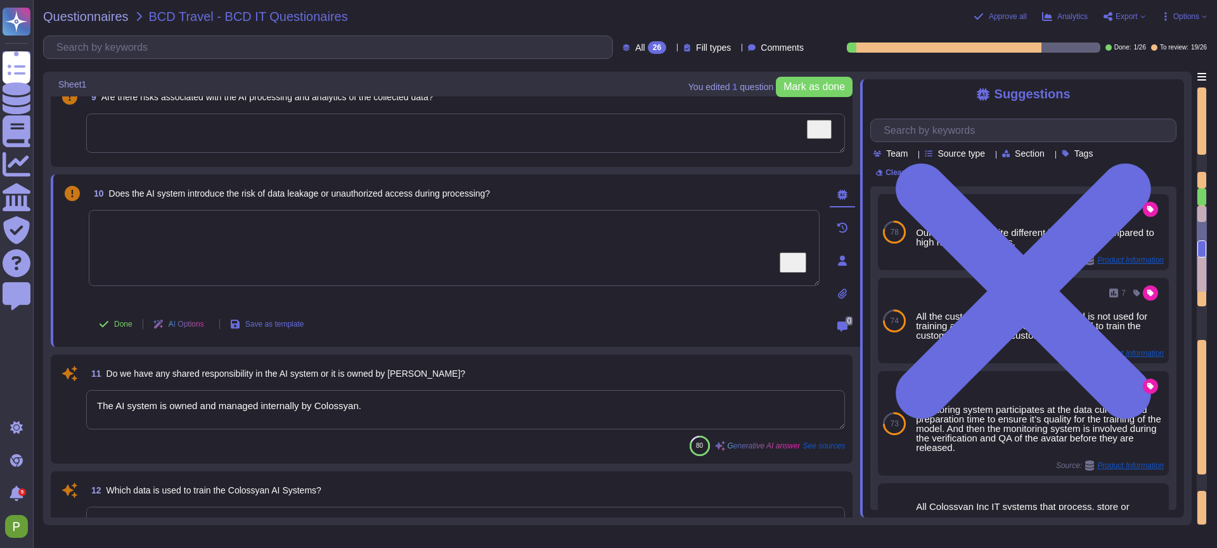
scroll to position [1271, 0]
click at [214, 421] on textarea "The AI system is owned and managed internally by Colossyan." at bounding box center [465, 407] width 759 height 39
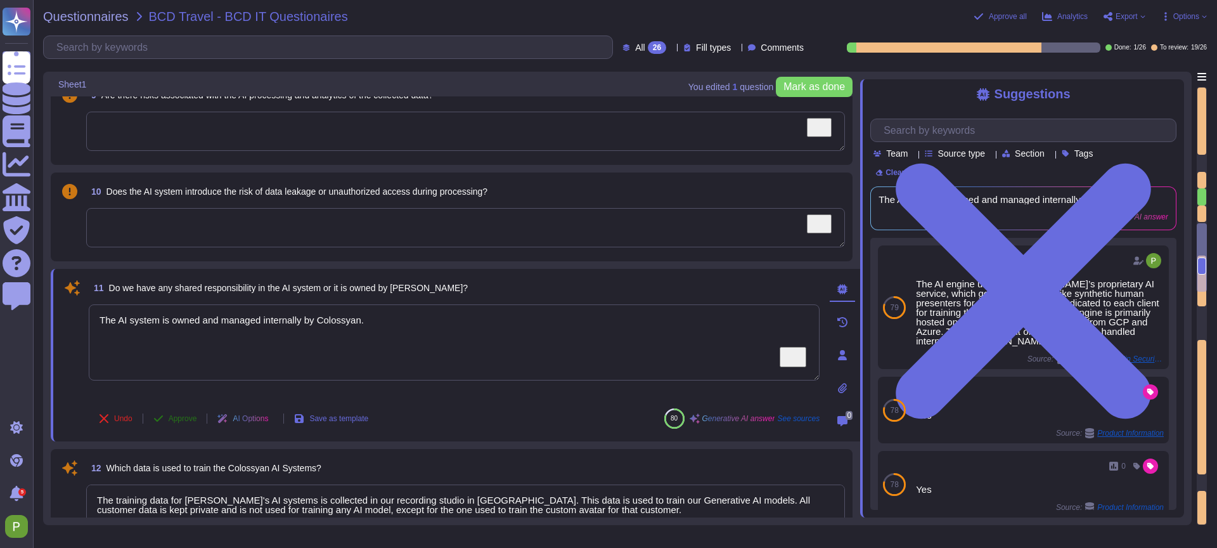
click at [176, 418] on span "Approve" at bounding box center [183, 419] width 29 height 8
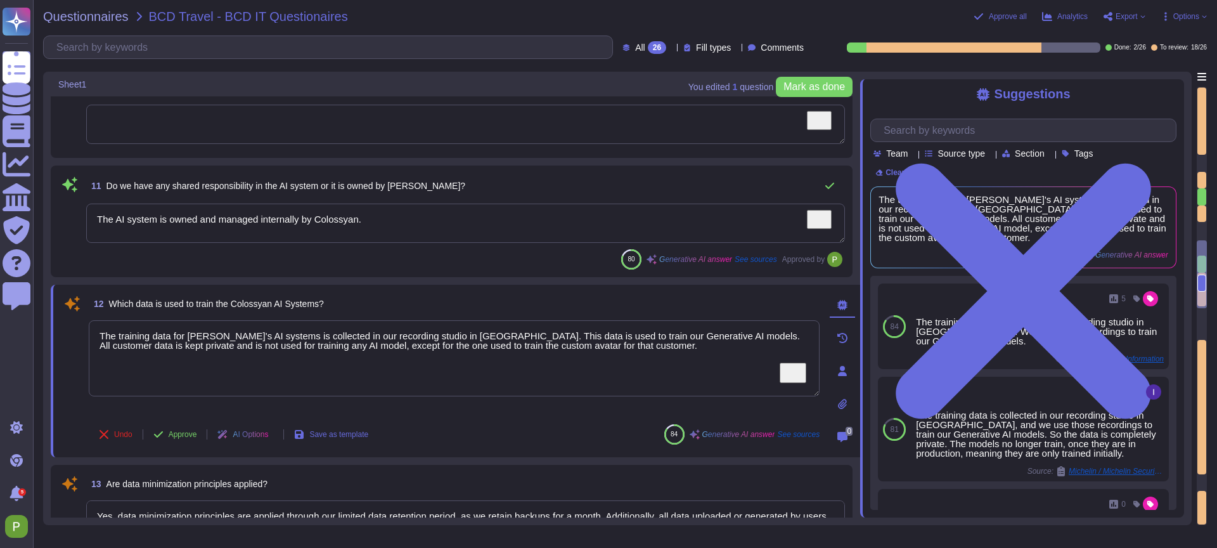
type textarea "The authenticity of avatars and voices is ensured through a rigorous QA process…"
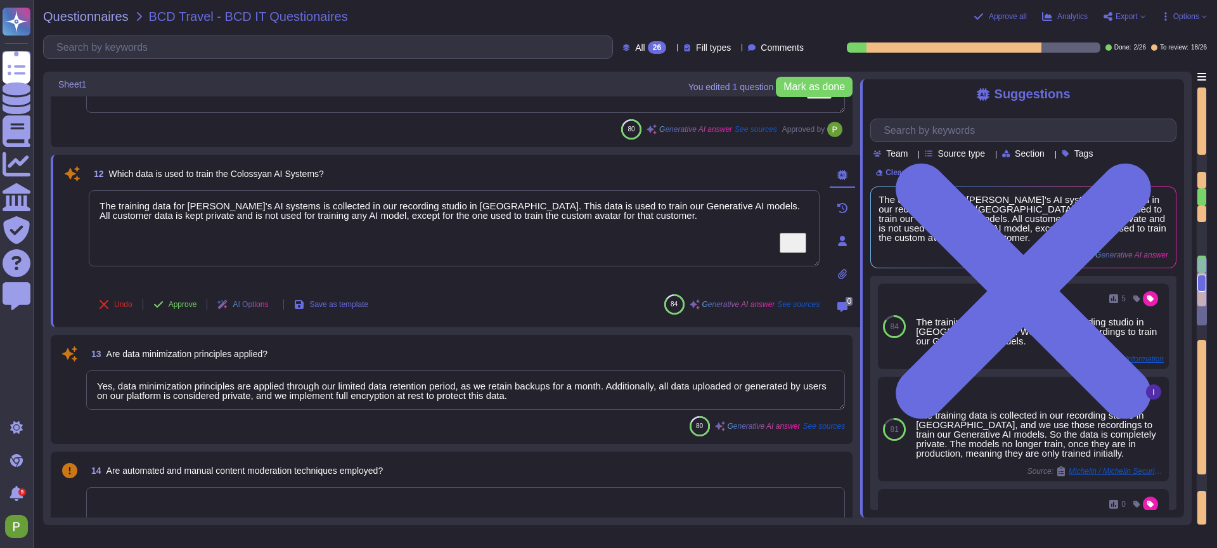
type textarea "Yes, safeguards are in place to ensure that individuals consent to the creation…"
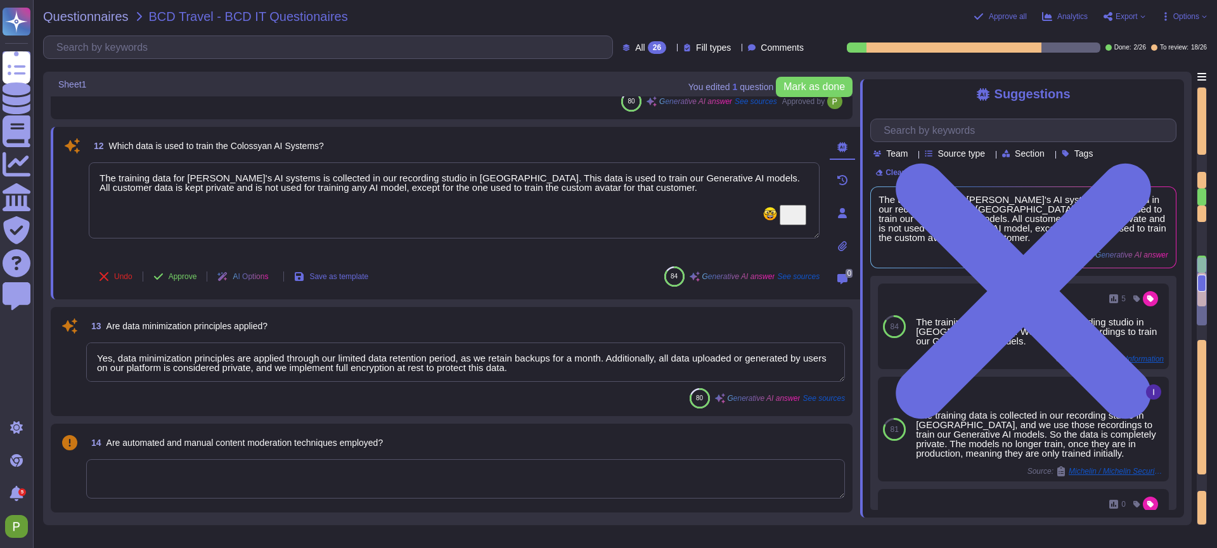
scroll to position [1, 0]
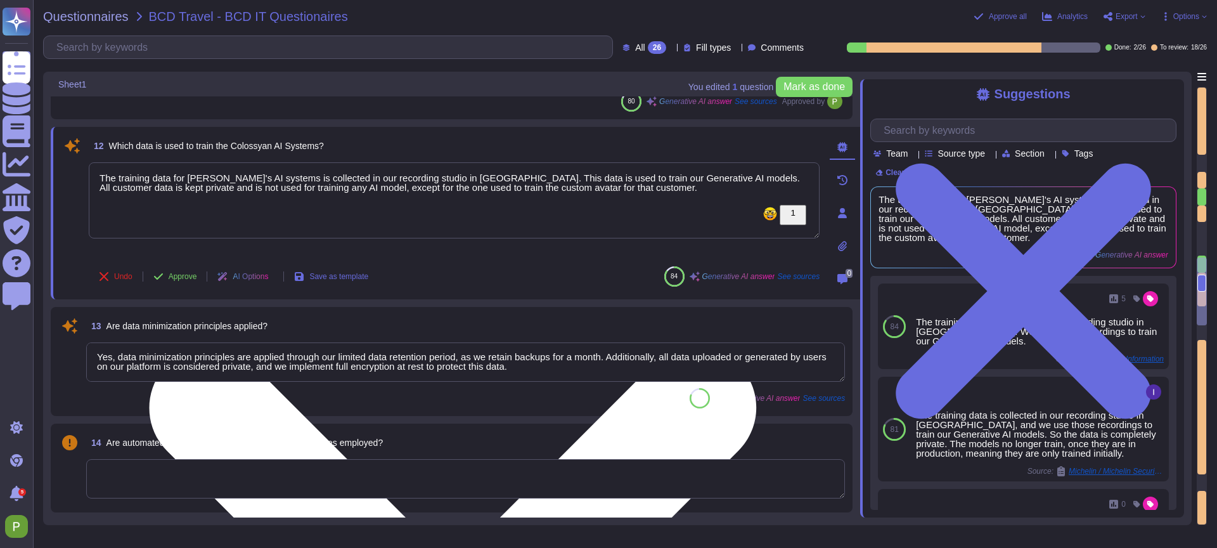
click at [728, 183] on textarea "The training data for [PERSON_NAME]'s AI systems is collected in our recording …" at bounding box center [454, 200] width 731 height 76
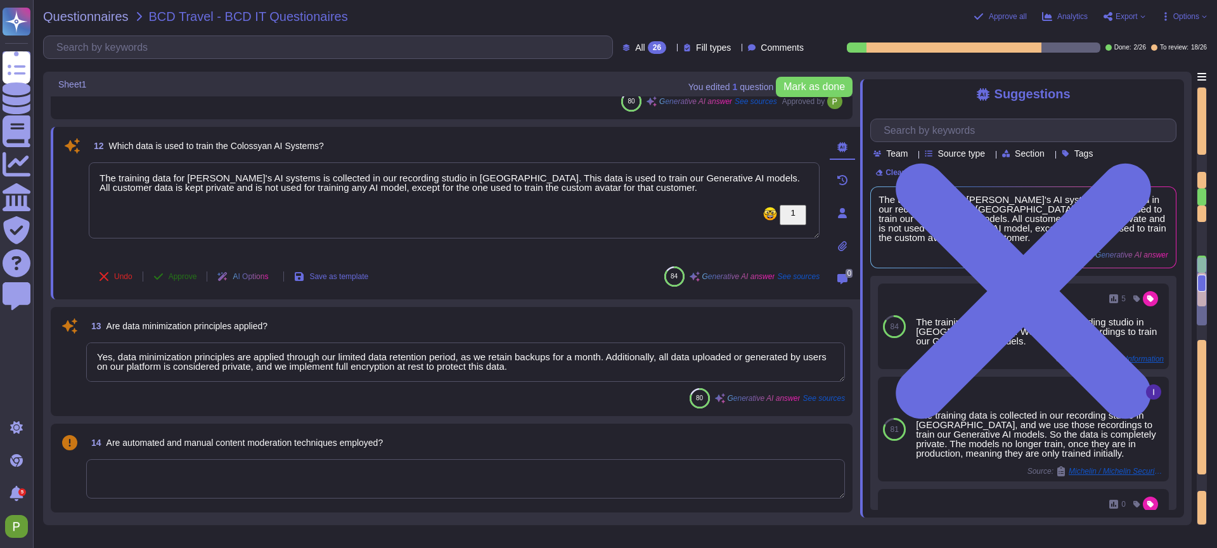
click at [177, 275] on span "Approve" at bounding box center [183, 277] width 29 height 8
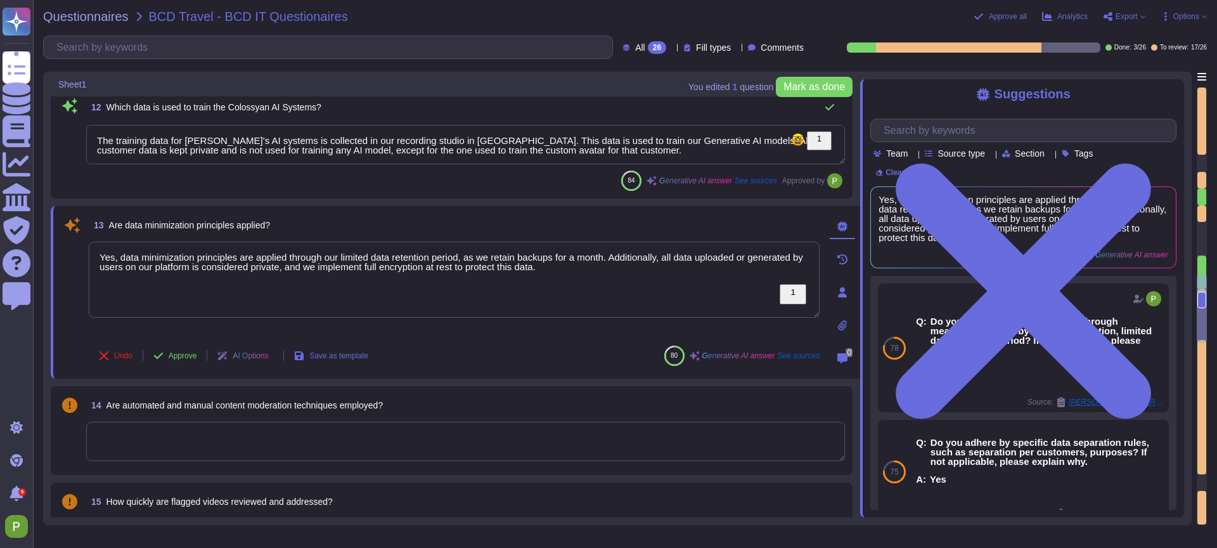
type textarea "To prevent the misuse of Colossyan for generating deceptive or fraudulent conte…"
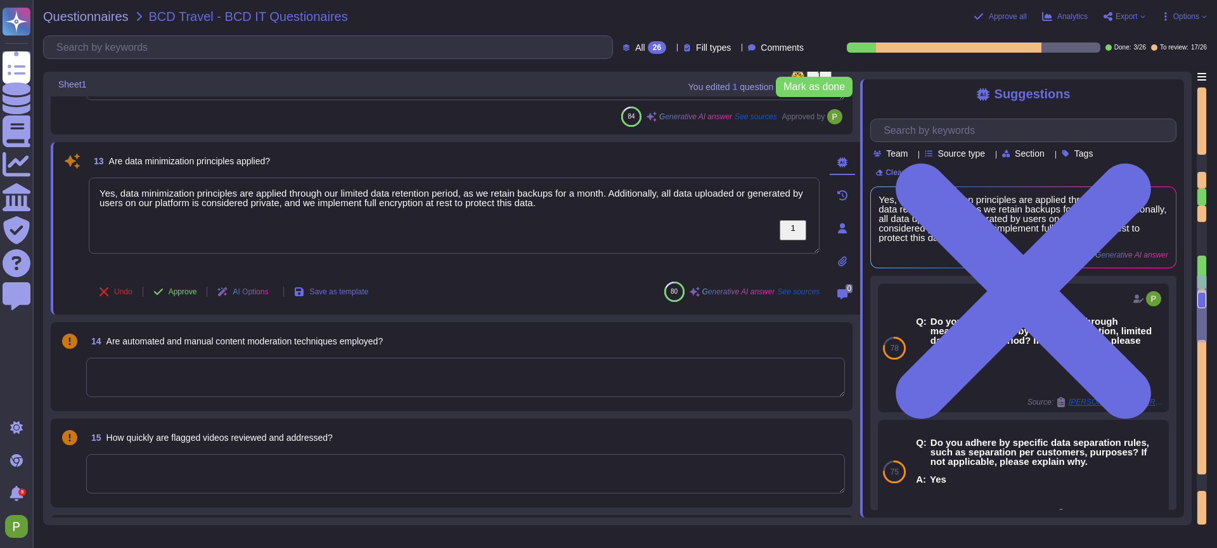
scroll to position [1636, 0]
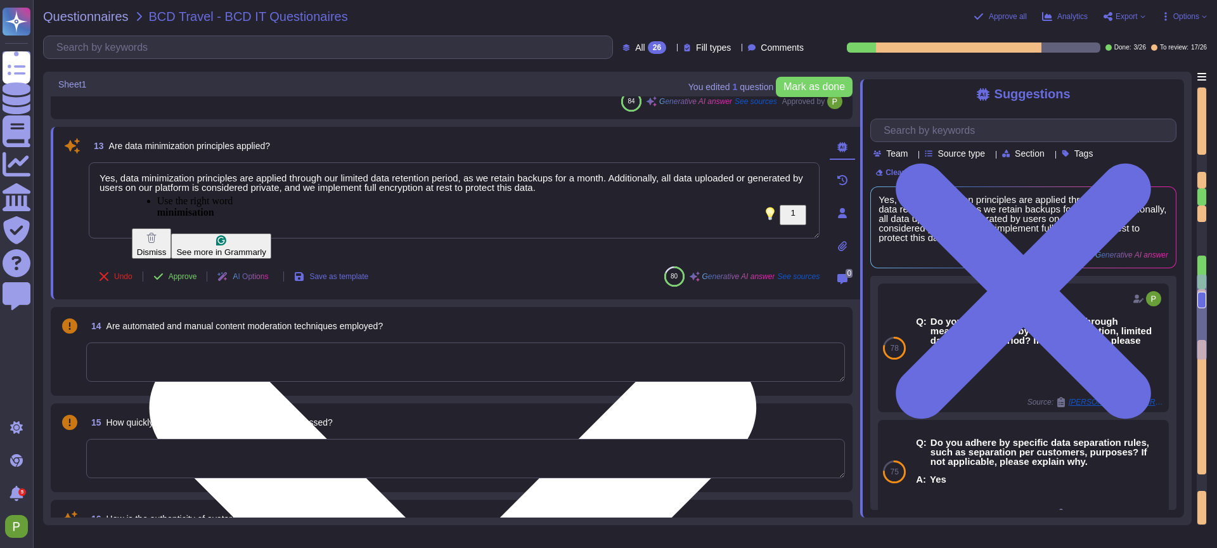
click at [375, 188] on textarea "Yes, data minimization principles are applied through our limited data retentio…" at bounding box center [454, 200] width 731 height 76
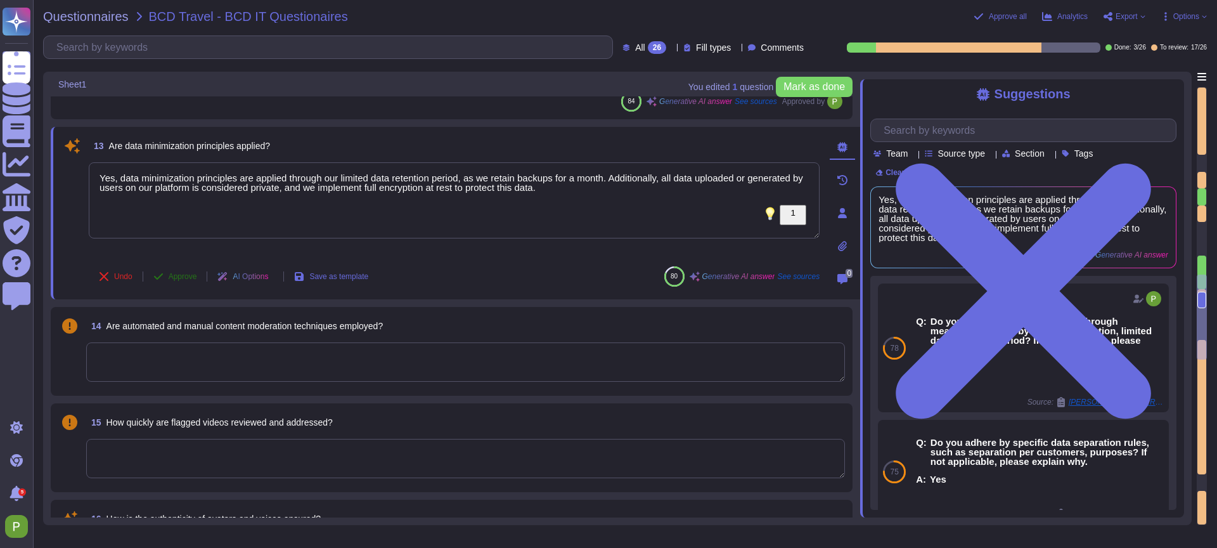
click at [172, 275] on span "Approve" at bounding box center [183, 277] width 29 height 8
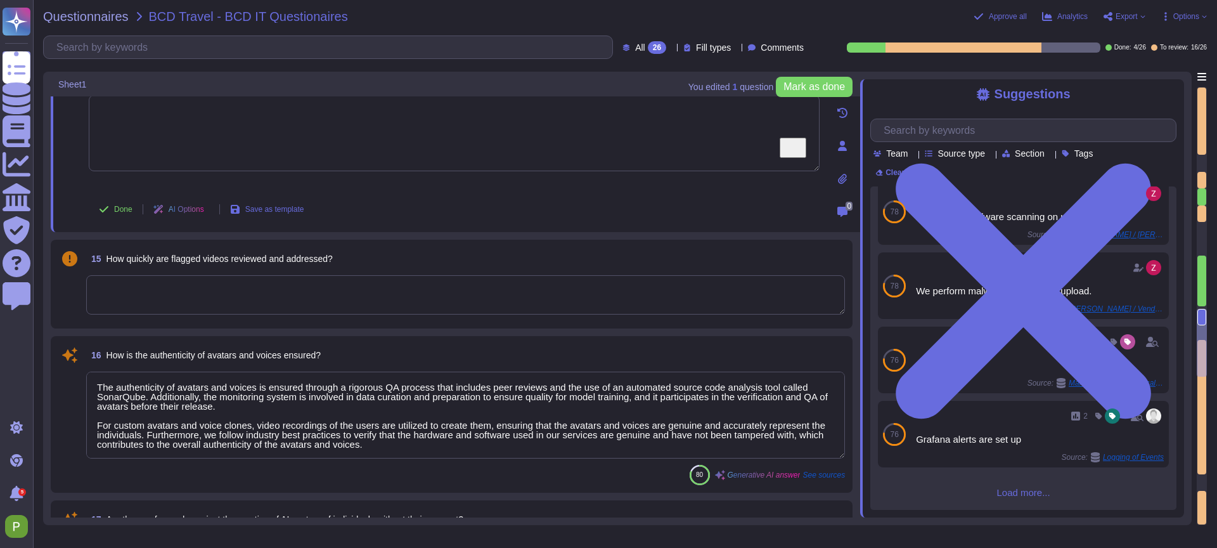
scroll to position [1830, 0]
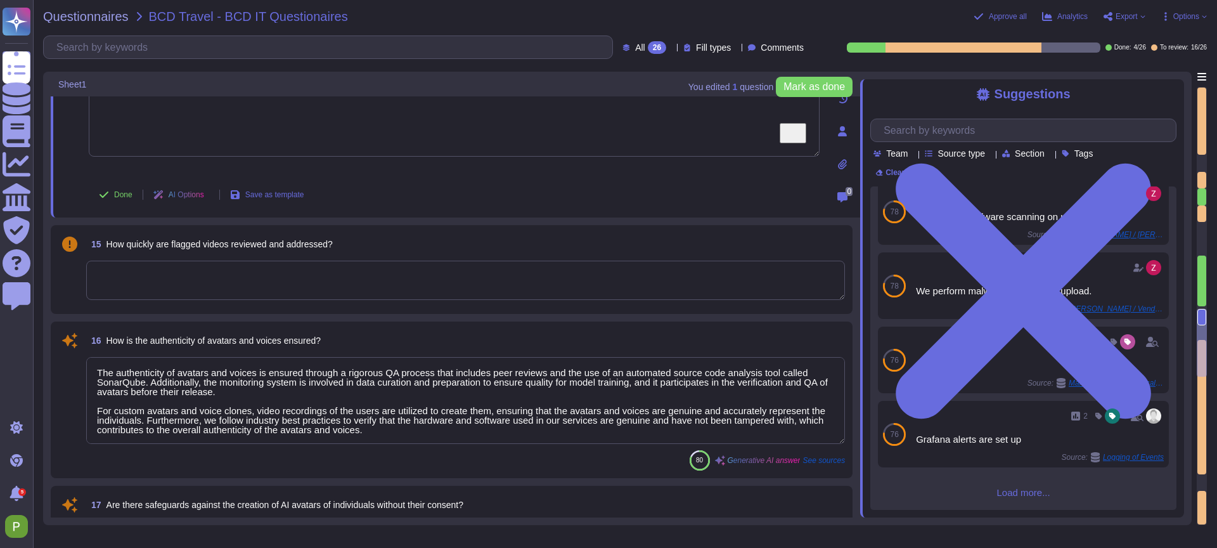
click at [334, 272] on textarea "To enrich screen reader interactions, please activate Accessibility in Grammarl…" at bounding box center [465, 280] width 759 height 39
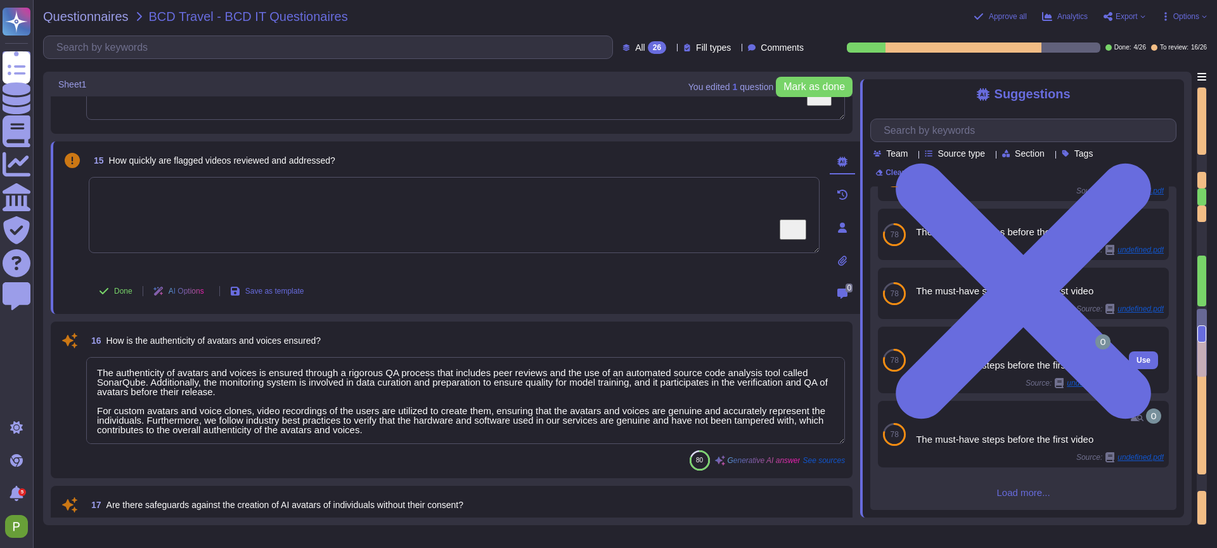
scroll to position [0, 0]
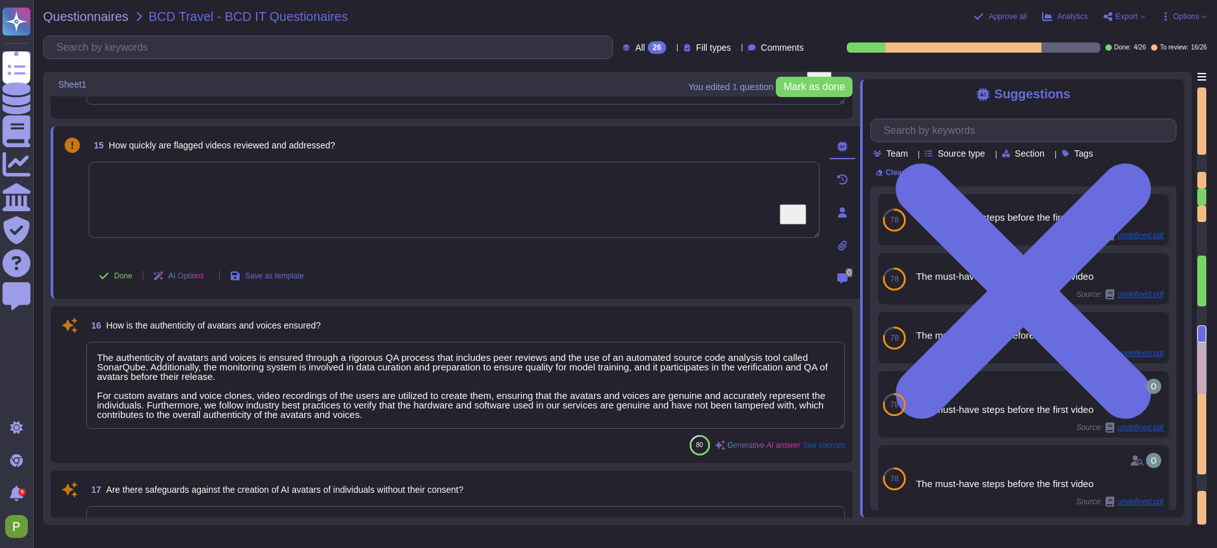
type textarea "Intellectual property rights of users are protected through strict control of a…"
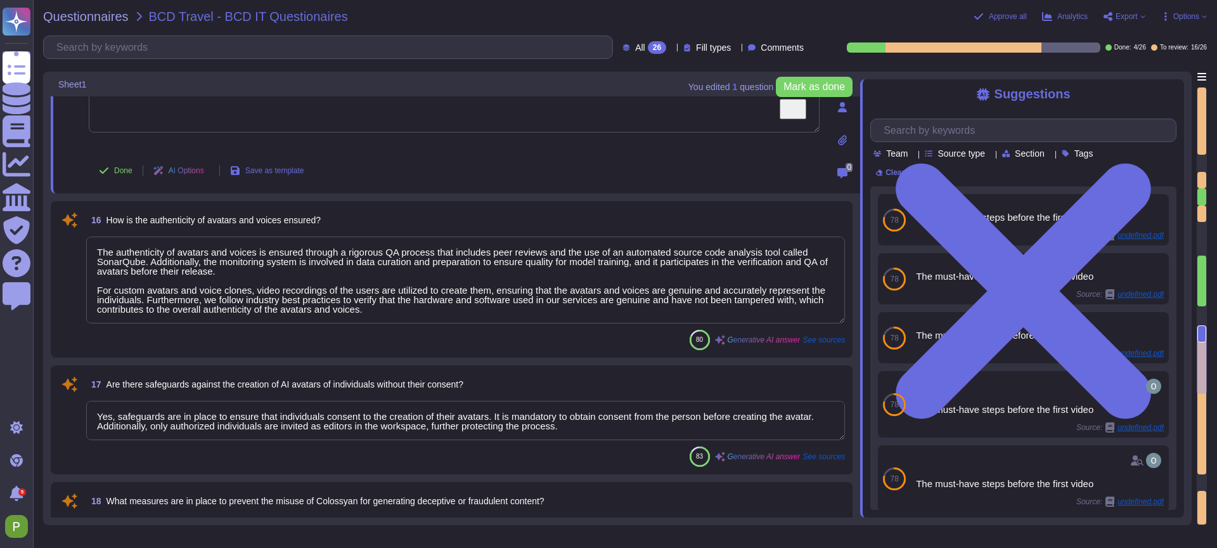
scroll to position [1946, 0]
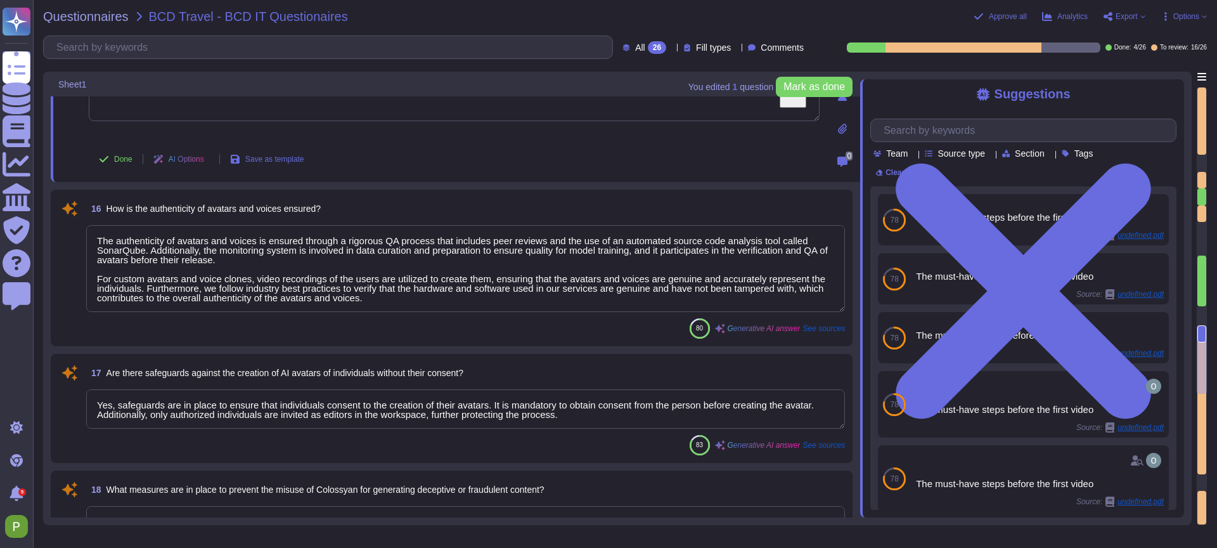
click at [296, 268] on textarea "The authenticity of avatars and voices is ensured through a rigorous QA process…" at bounding box center [465, 268] width 759 height 87
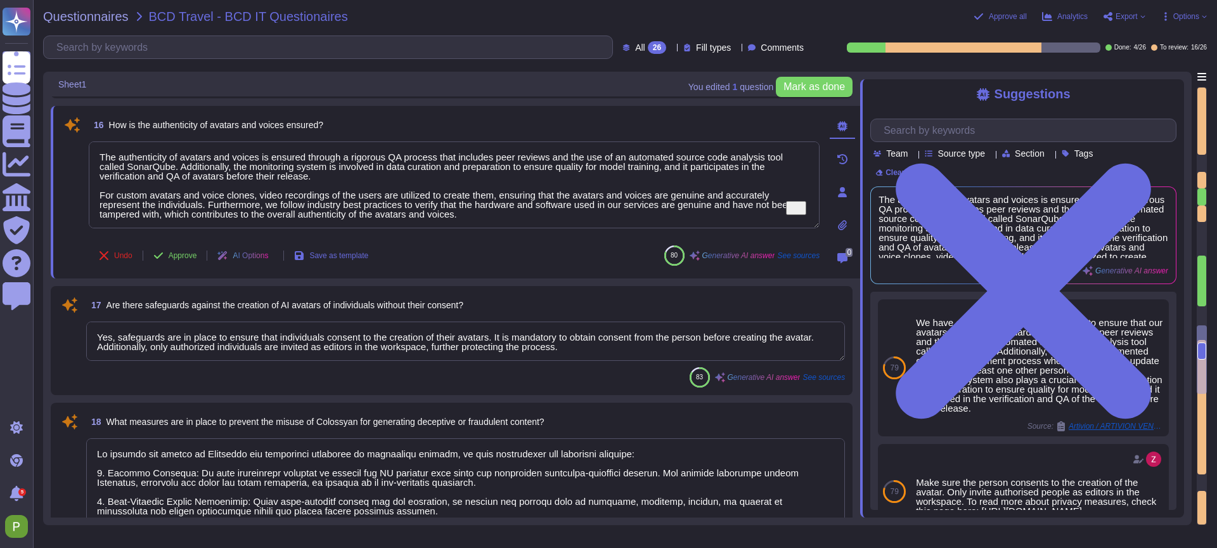
drag, startPoint x: 378, startPoint y: 184, endPoint x: 78, endPoint y: 155, distance: 301.3
click at [78, 155] on div "16 How is the authenticity of avatars and voices ensured? The authenticity of a…" at bounding box center [440, 191] width 759 height 157
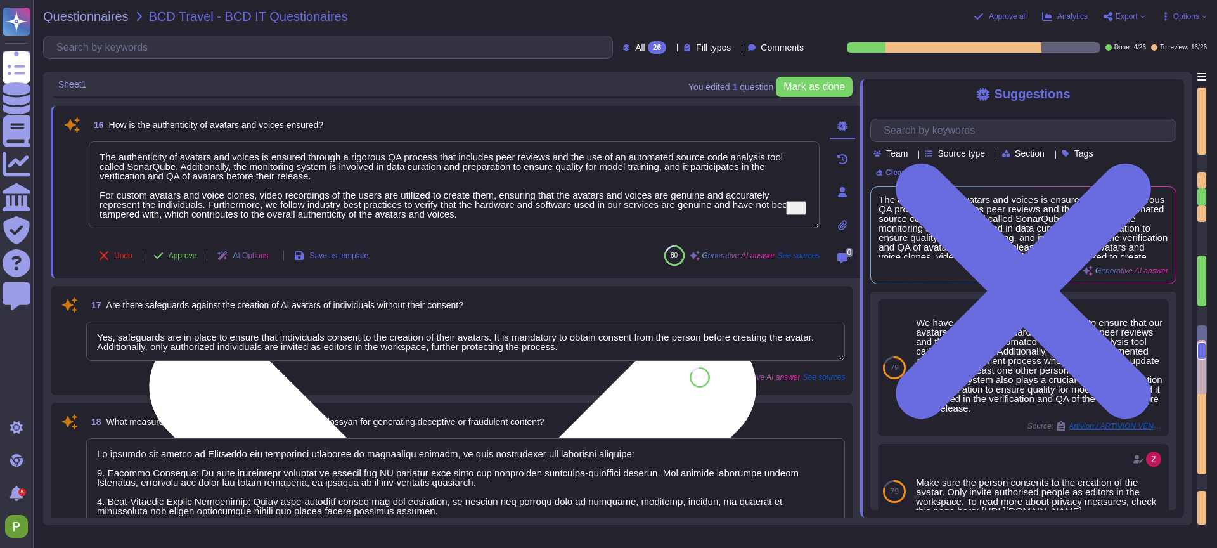
click at [500, 179] on textarea "The authenticity of avatars and voices is ensured through a rigorous QA process…" at bounding box center [454, 184] width 731 height 87
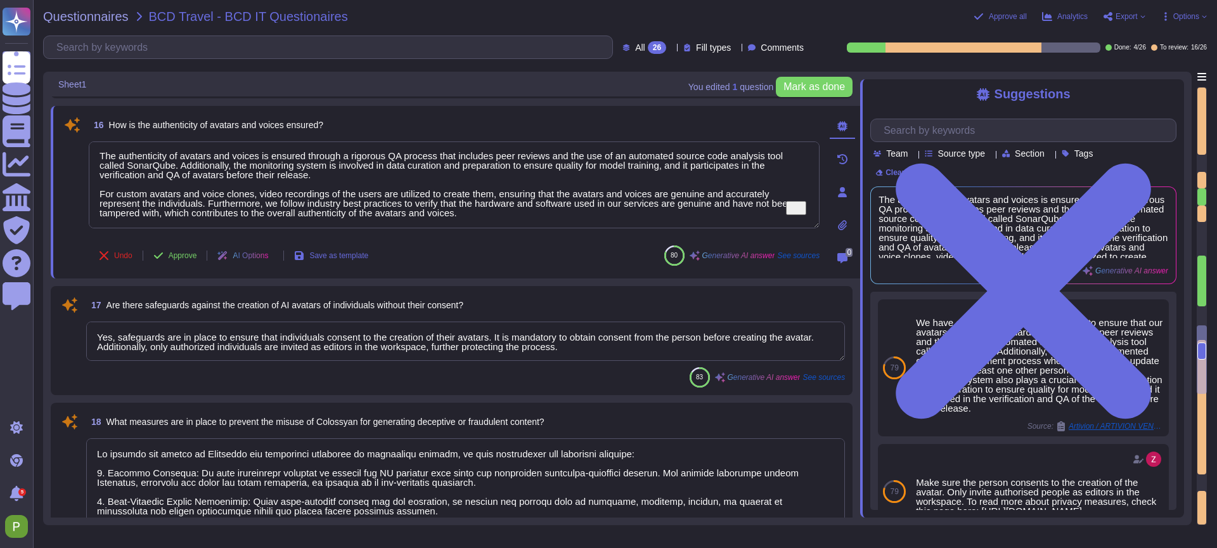
scroll to position [1, 0]
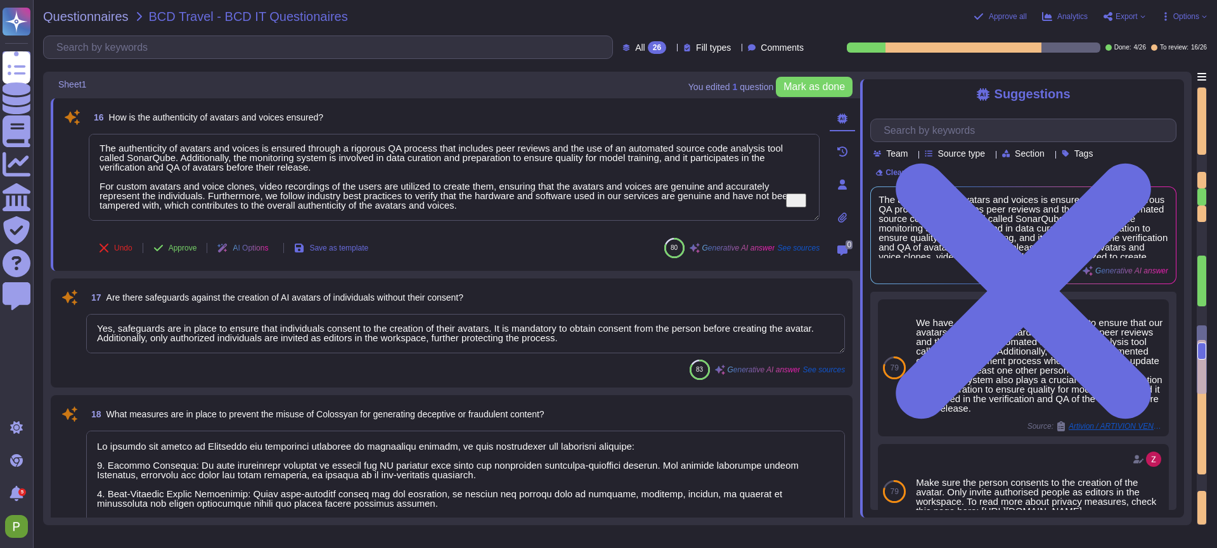
type textarea "Yes, we have implemented controls to prevent the unauthorized use or repurposin…"
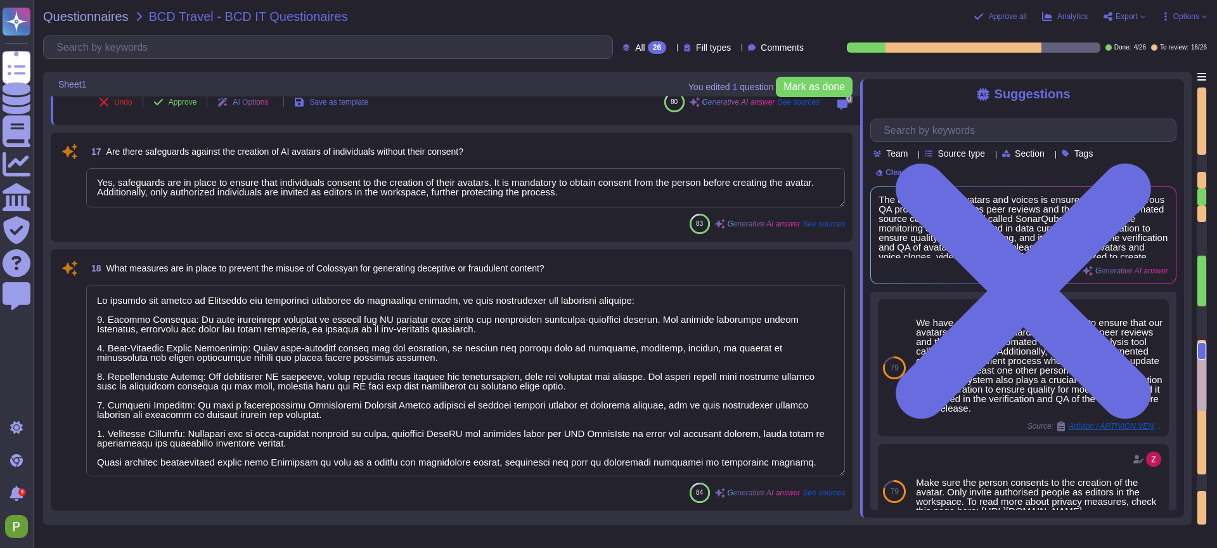
type textarea "Potential biases in Colossyan's AI models are addressed and mitigated through s…"
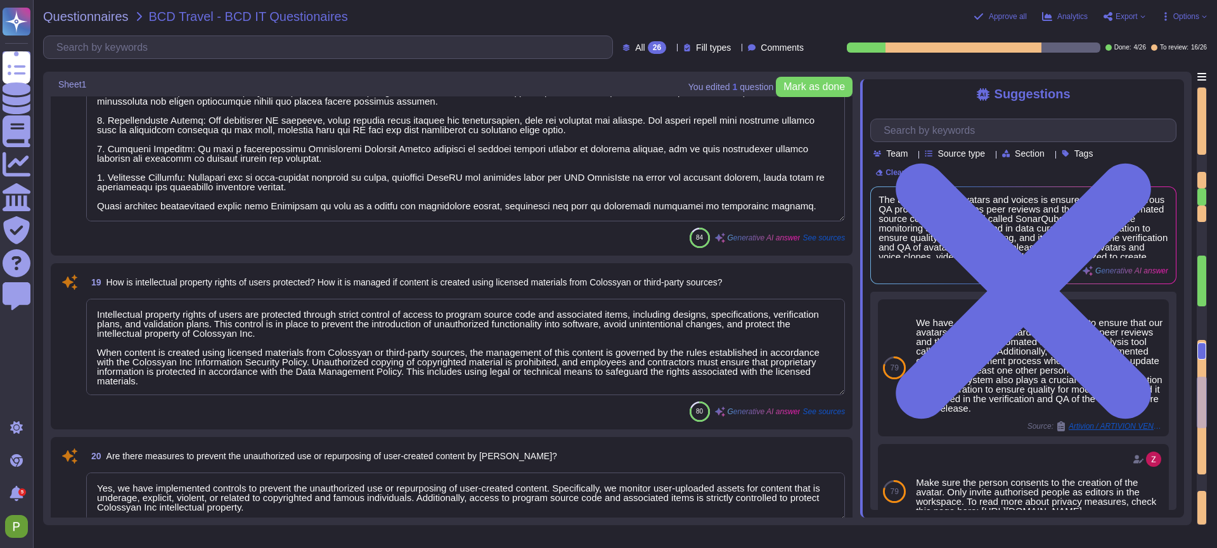
type textarea "Since [PERSON_NAME]’s proprietary AI service is generating real-life like synth…"
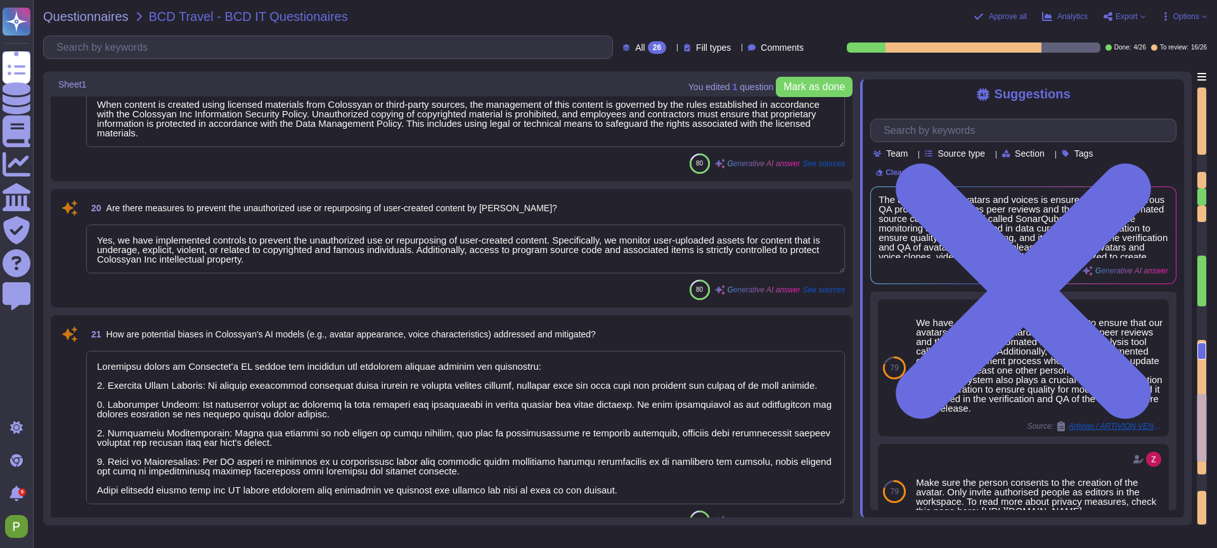
type textarea "Training content shall be determined by management but shall address the preven…"
type textarea "User reports of misuse are handled and investigated through a structured proces…"
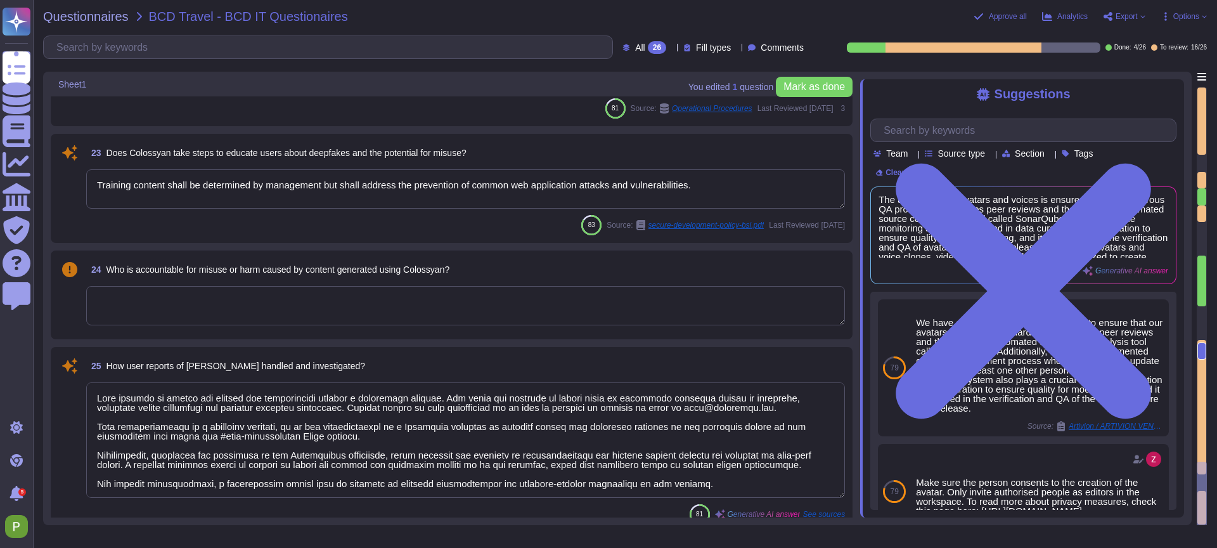
type textarea "Accuracy, biases, hallucinations and ethics are not applicable in our AI video …"
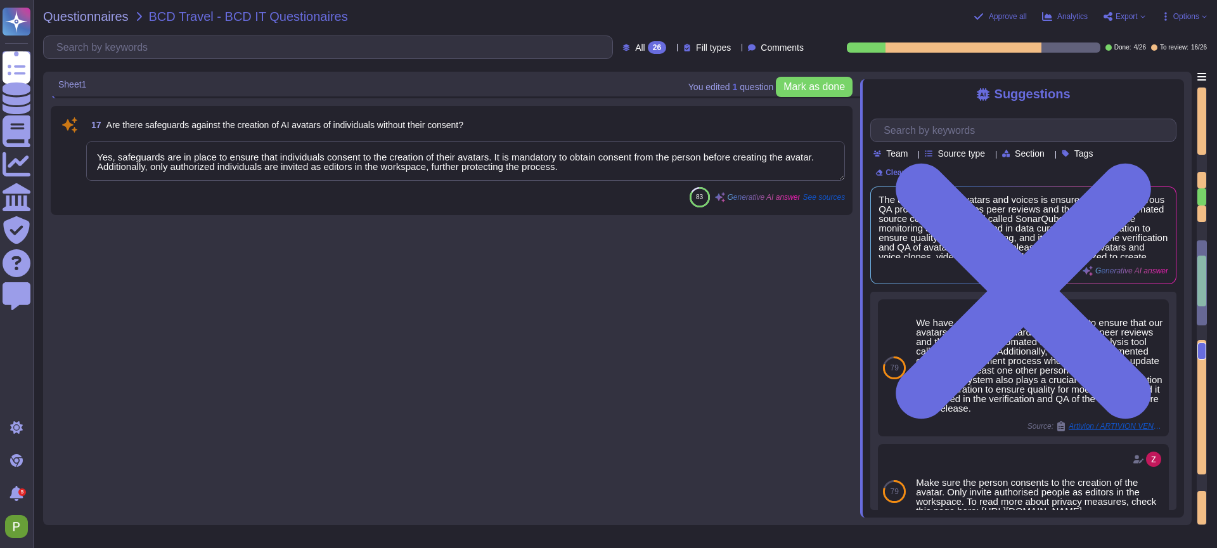
type textarea "The safeguards against prompt injection attacks and other AI-specific vulnerabi…"
type textarea "The AI system is owned and managed internally by Colossyan."
type textarea "The training data for [PERSON_NAME]'s AI systems is collected in our recording …"
type textarea "Yes, data minimization principles are applied through our limited data retentio…"
type textarea "The authenticity of avatars and voices is ensured through a rigorous QA process…"
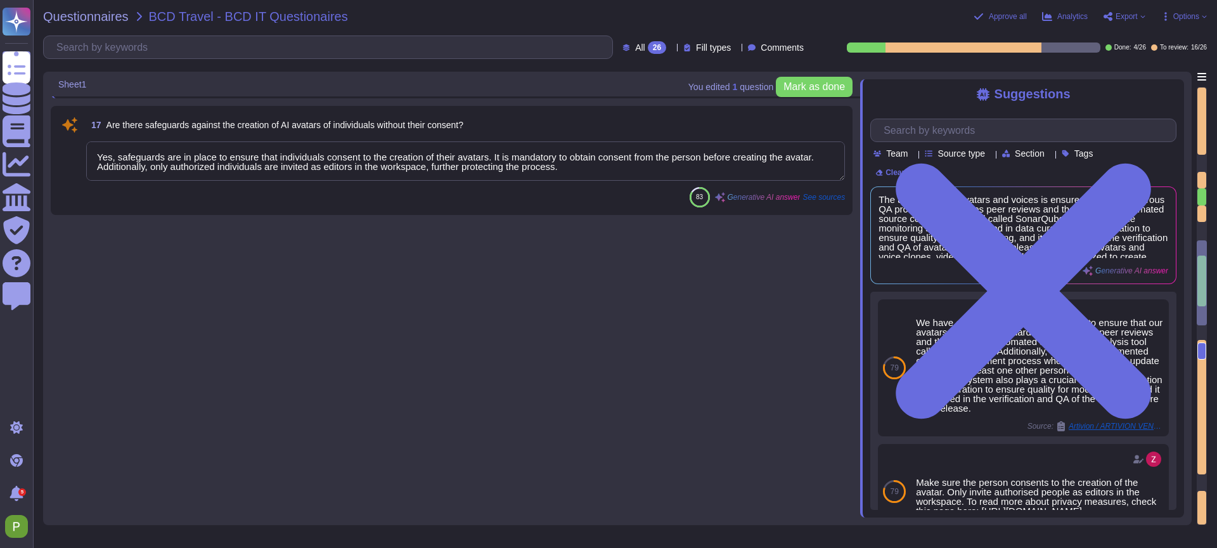
type textarea "Yes, safeguards are in place to ensure that individuals consent to the creation…"
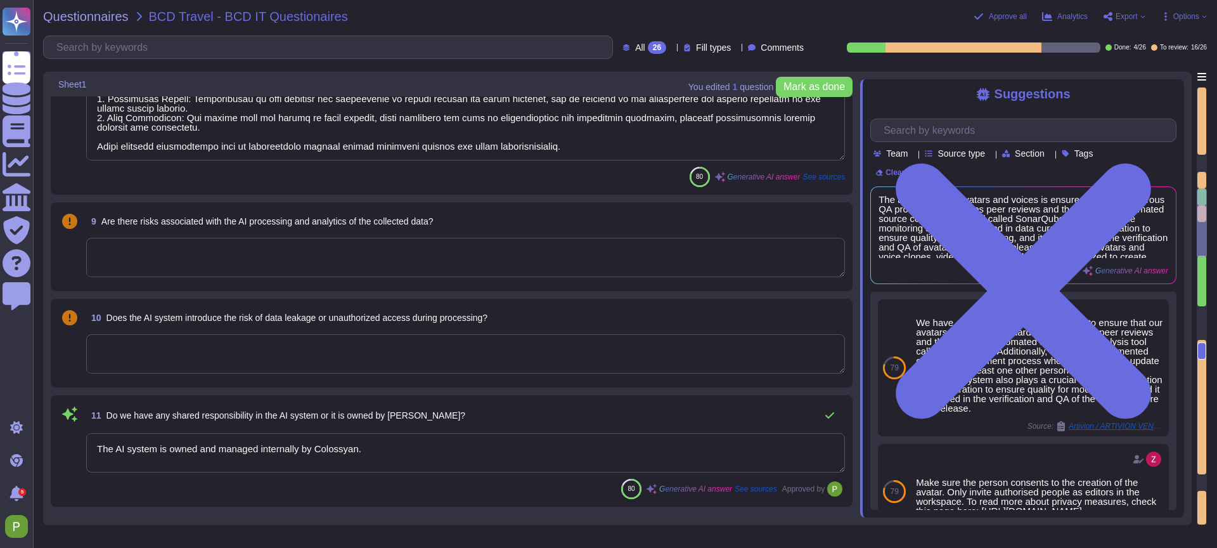
scroll to position [414, 0]
type textarea "The training data is collected in our recording studio in [GEOGRAPHIC_DATA], an…"
type textarea "The AI system is hosted in the [GEOGRAPHIC_DATA] region, specifically in [GEOGR…"
type textarea "The AI developed by [PERSON_NAME] is proprietary, specifically the AI service t…"
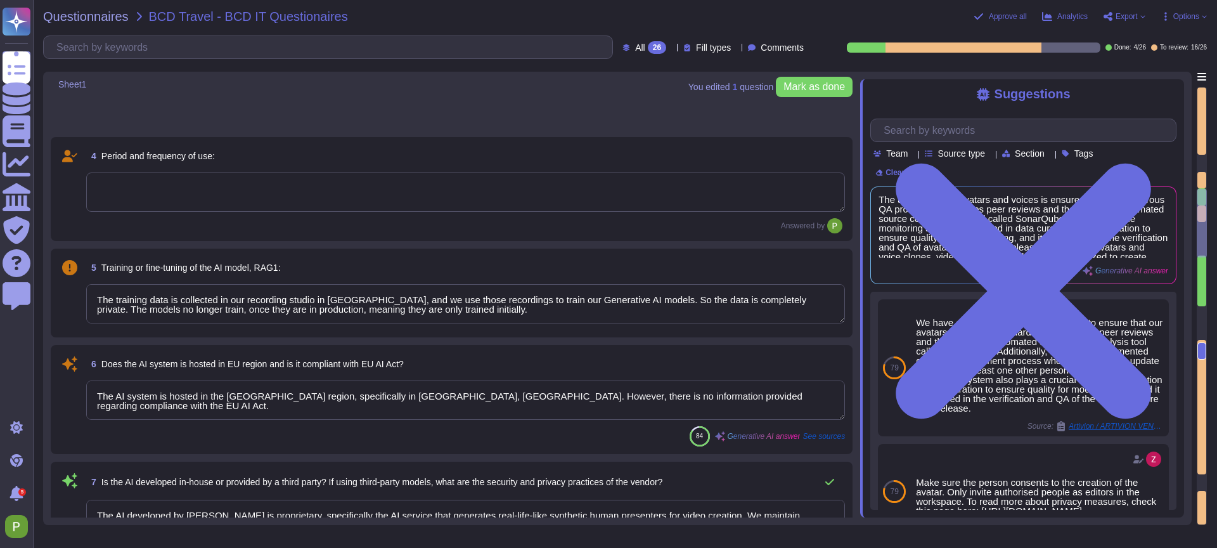
scroll to position [0, 0]
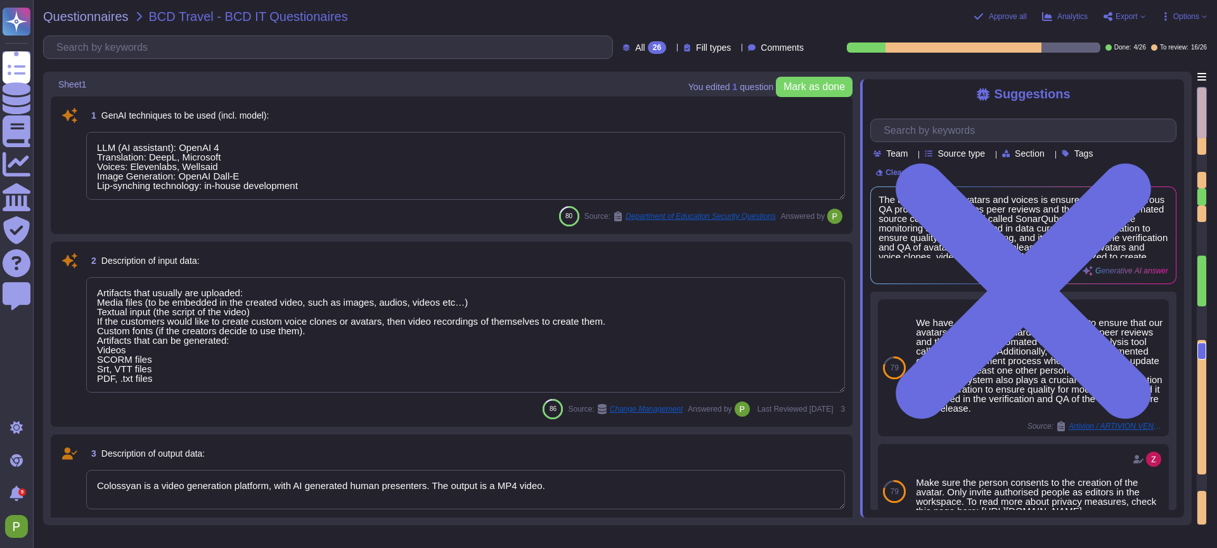
type textarea "LLM (AI assistant): OpenAI 4 Translation: DeepL, Microsoft Voices: Elevenlabs, …"
type textarea "Artifacts that usually are uploaded: Media files (to be embedded in the created…"
type textarea "Colossyan is a video generation platform, with AI generated human presenters. T…"
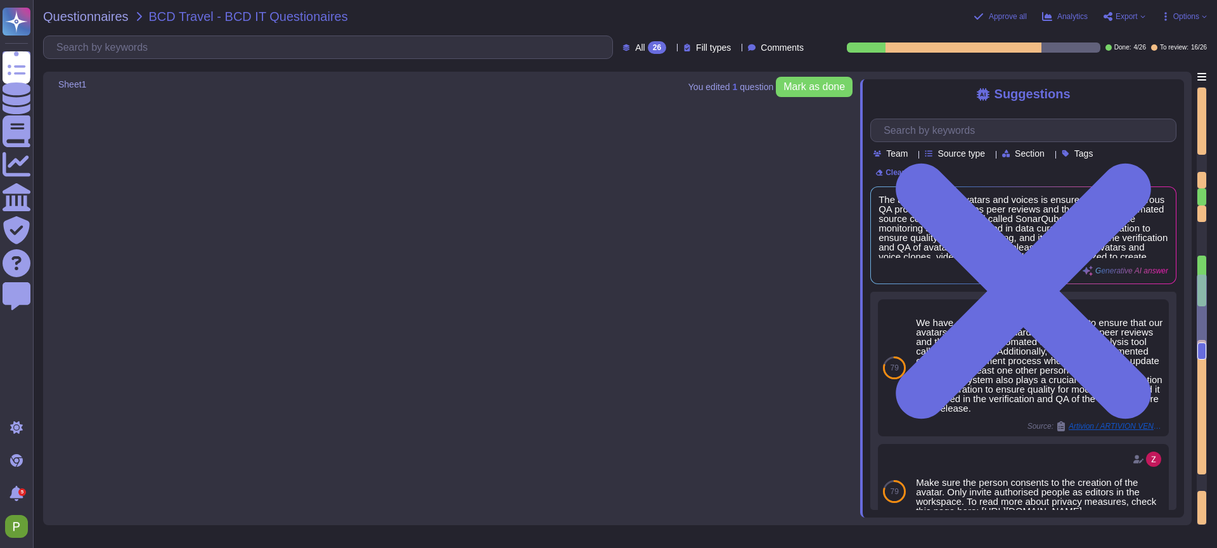
type textarea "The AI system is owned and managed internally by Colossyan."
type textarea "The training data for [PERSON_NAME]'s AI systems is collected in our recording …"
type textarea "Yes, data minimization principles are applied through our limited data retentio…"
type textarea "The authenticity of avatars and voices is ensured through a rigorous QA process…"
type textarea "Yes, safeguards are in place to ensure that individuals consent to the creation…"
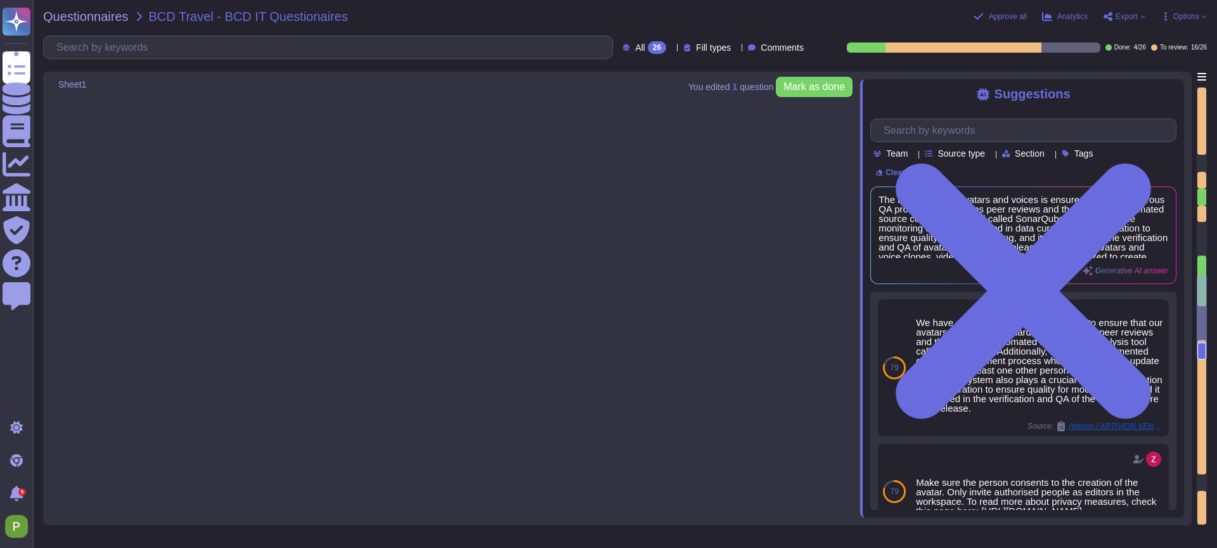
type textarea "To prevent the misuse of Colossyan for generating deceptive or fraudulent conte…"
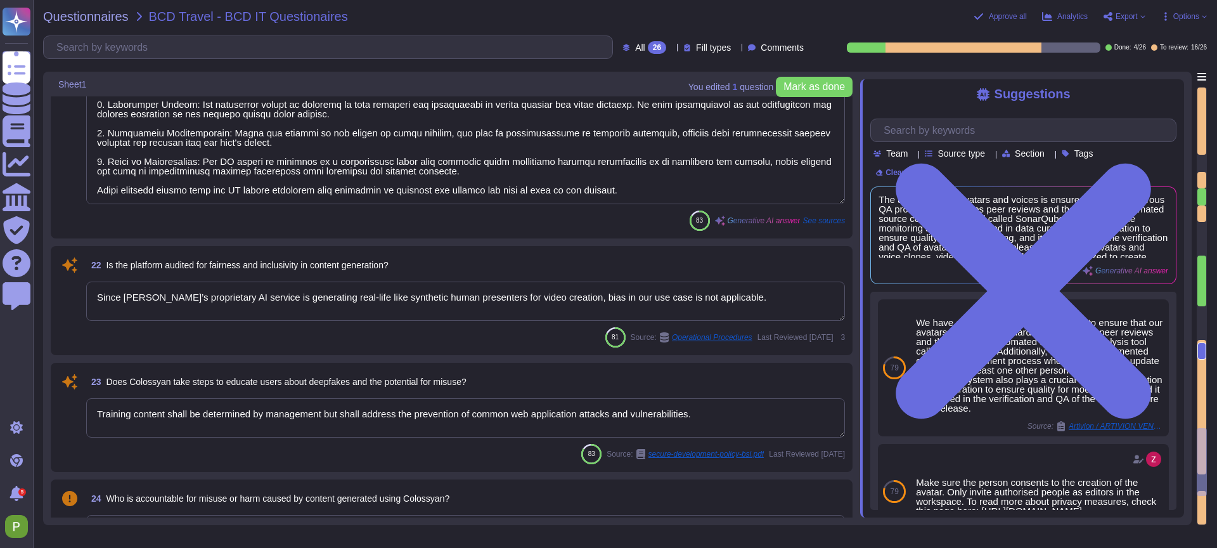
type textarea "Intellectual property rights of users are protected through strict control of a…"
type textarea "Yes, we have implemented controls to prevent the unauthorized use or repurposin…"
type textarea "Potential biases in Colossyan's AI models are addressed and mitigated through s…"
type textarea "Since [PERSON_NAME]’s proprietary AI service is generating real-life like synth…"
type textarea "Training content shall be determined by management but shall address the preven…"
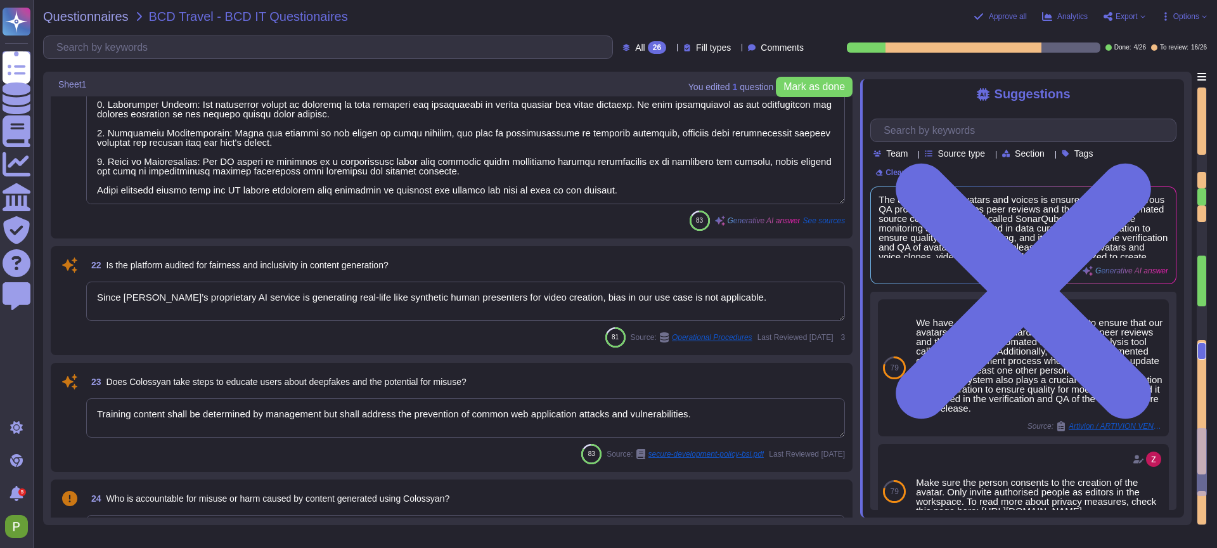
type textarea "User reports of misuse are handled and investigated through a structured proces…"
type textarea "Accuracy, biases, hallucinations and ethics are not applicable in our AI video …"
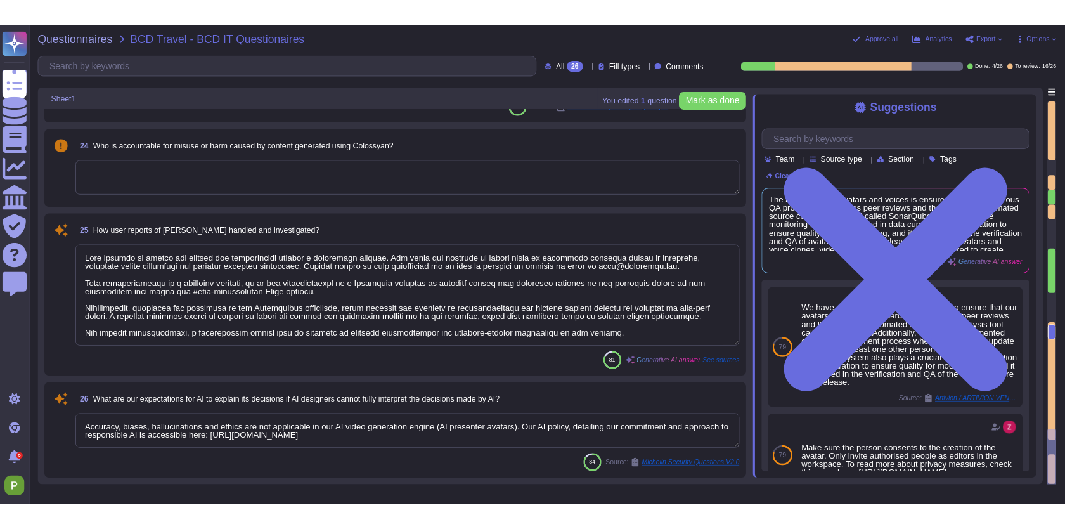
scroll to position [1, 0]
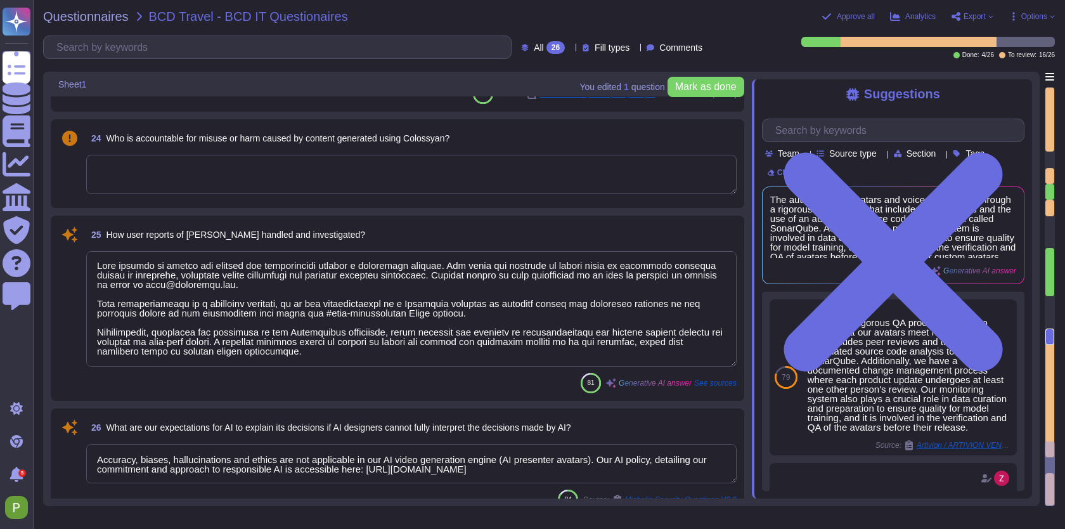
click at [331, 331] on textarea at bounding box center [411, 308] width 650 height 115
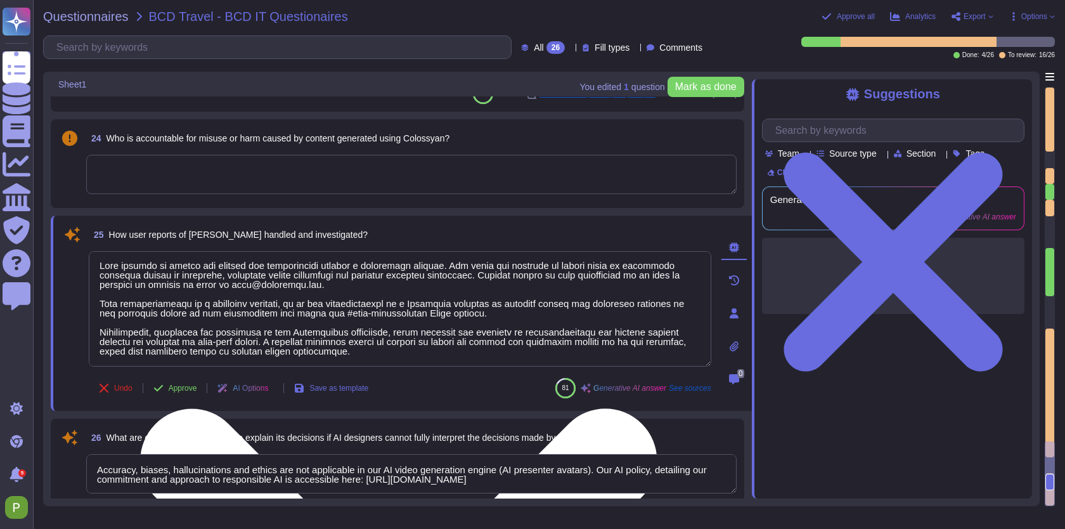
click at [331, 331] on textarea "To enrich screen reader interactions, please activate Accessibility in Grammarl…" at bounding box center [400, 308] width 623 height 115
click at [327, 285] on textarea "To enrich screen reader interactions, please activate Accessibility in Grammarl…" at bounding box center [400, 308] width 623 height 115
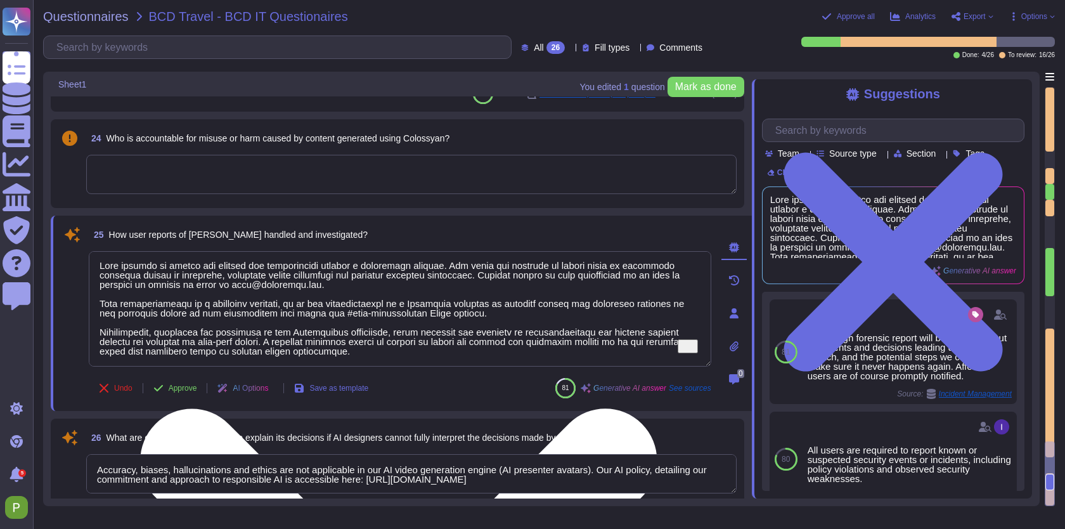
click at [420, 282] on textarea "To enrich screen reader interactions, please activate Accessibility in Grammarl…" at bounding box center [400, 308] width 623 height 115
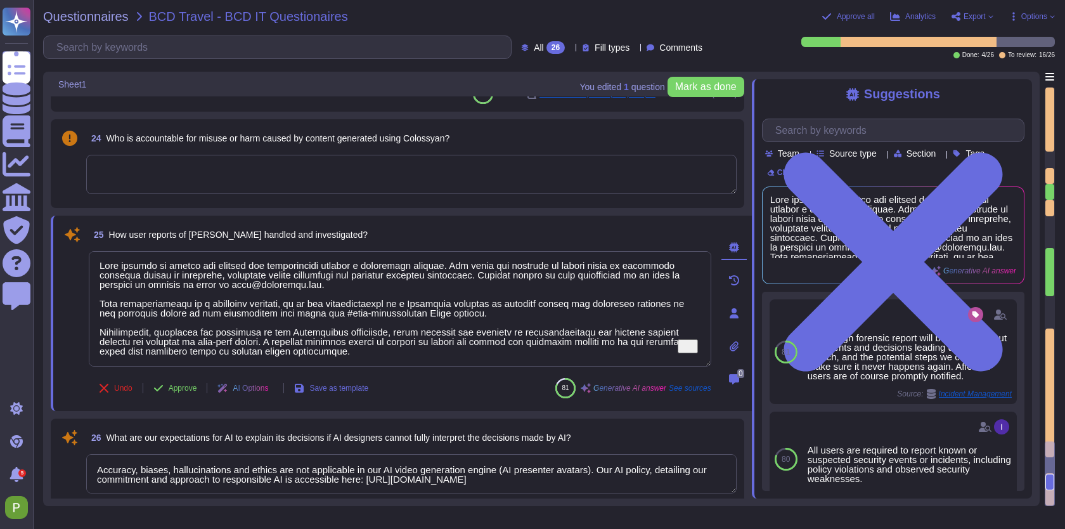
scroll to position [0, 0]
drag, startPoint x: 477, startPoint y: 361, endPoint x: 116, endPoint y: 242, distance: 380.7
click at [116, 241] on div "25 How user reports of misuse handled and investigated? Undo Approve AI Options…" at bounding box center [386, 313] width 650 height 180
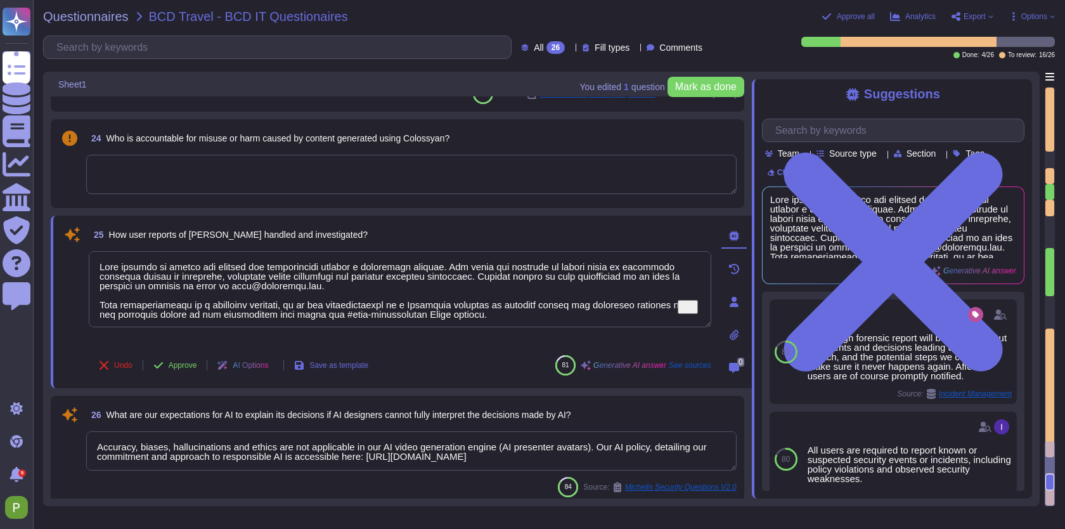
type textarea "For ongoing communication, a subscribable status page is utilized to disclose a…"
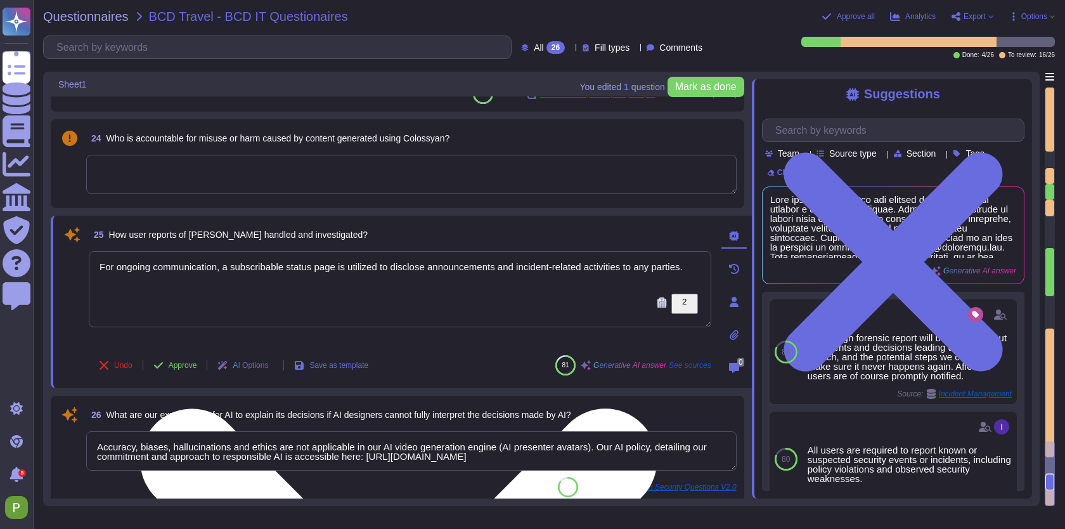
click at [156, 285] on textarea "For ongoing communication, a subscribable status page is utilized to disclose a…" at bounding box center [400, 289] width 623 height 76
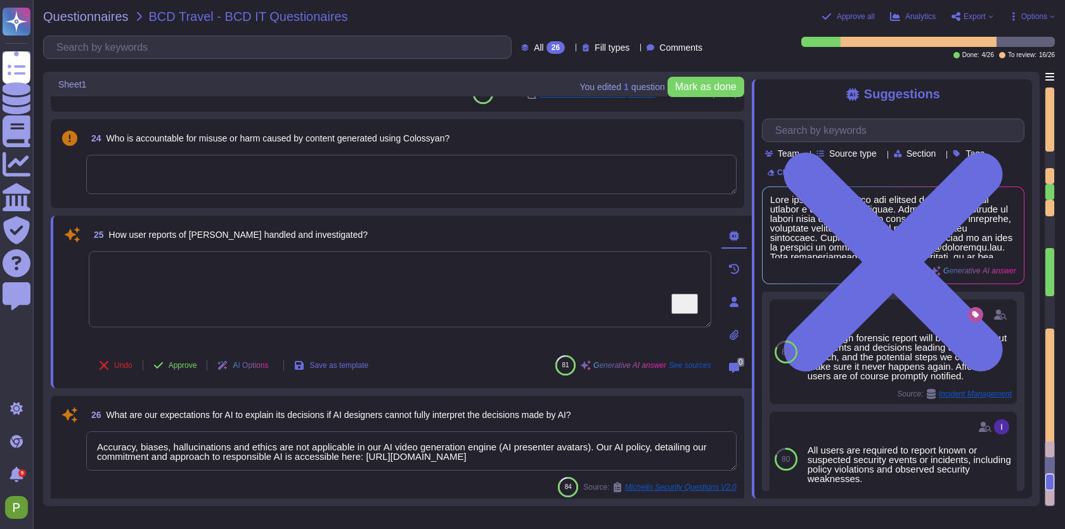
scroll to position [3087, 0]
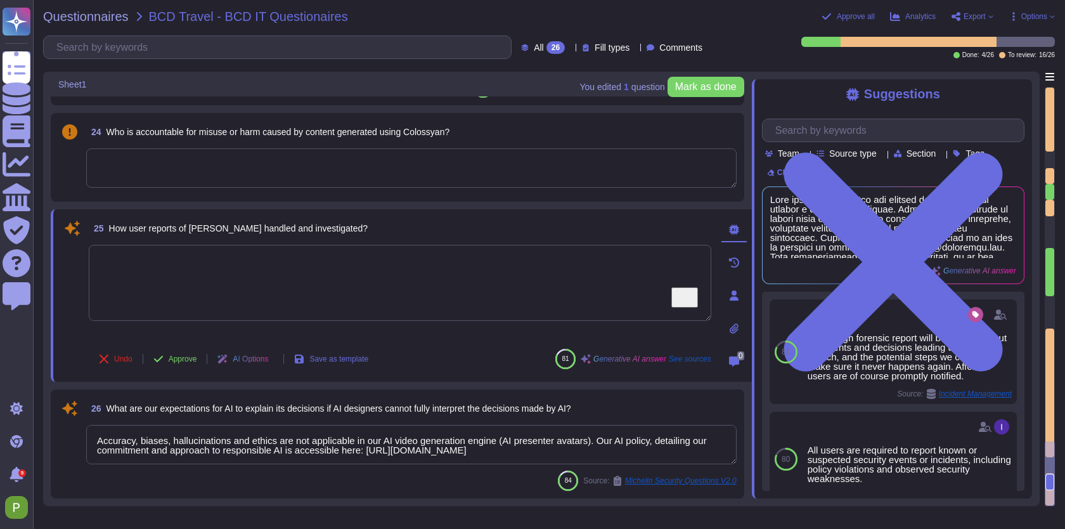
click at [270, 448] on textarea "Accuracy, biases, hallucinations and ethics are not applicable in our AI video …" at bounding box center [411, 444] width 650 height 39
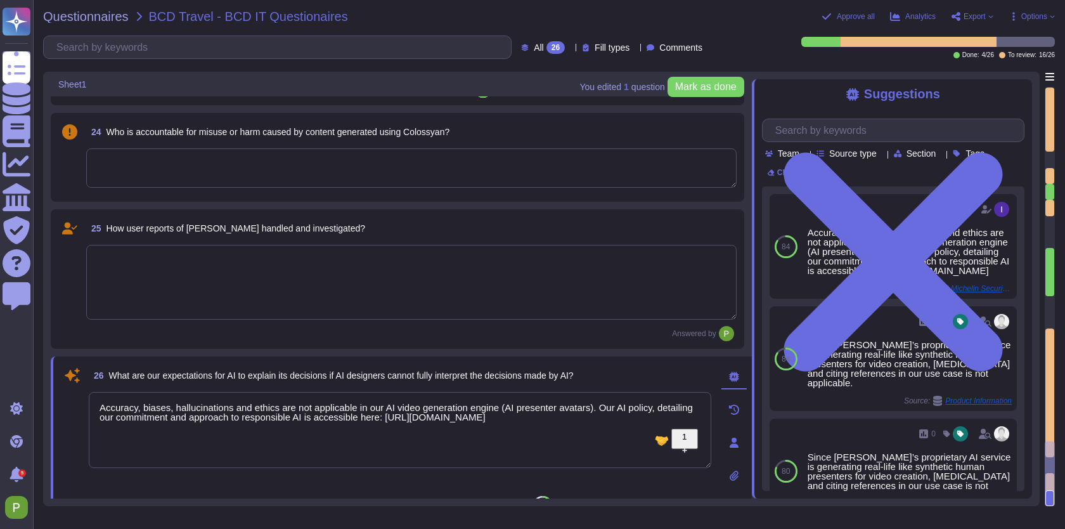
click at [346, 431] on textarea "Accuracy, biases, hallucinations and ethics are not applicable in our AI video …" at bounding box center [400, 430] width 623 height 76
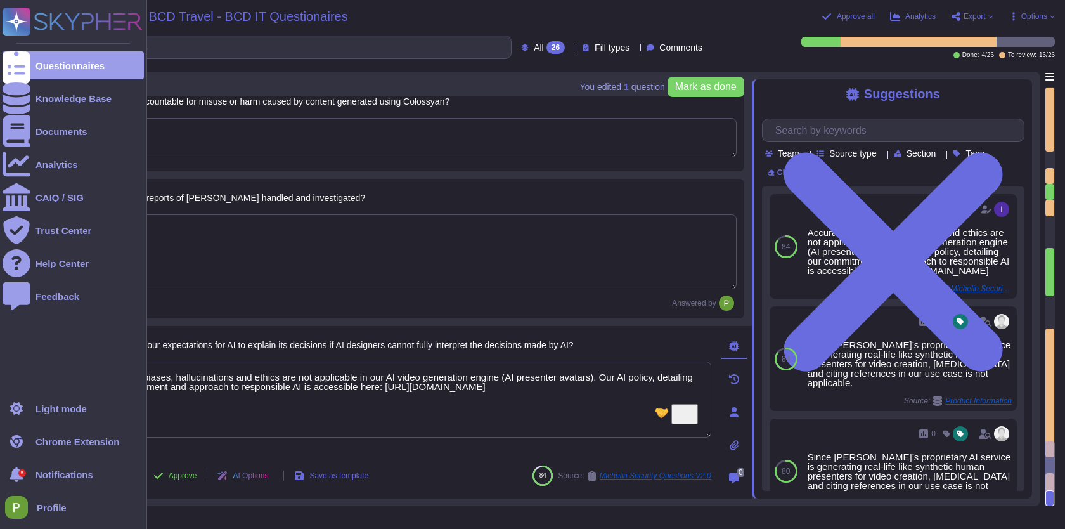
drag, startPoint x: 332, startPoint y: 403, endPoint x: 7, endPoint y: 369, distance: 326.4
click at [6, 369] on div "Questionnaires Knowledge Base Documents Analytics CAIQ / SIG Trust Center Help …" at bounding box center [532, 264] width 1065 height 529
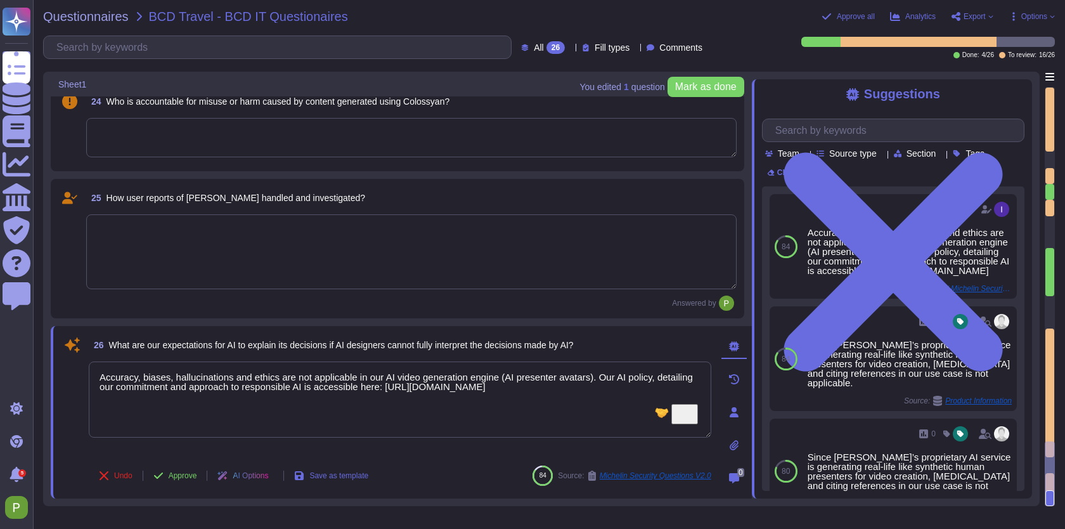
type textarea "Accuracy, biases, hallucinations and ethics are not applicable in our AI video …"
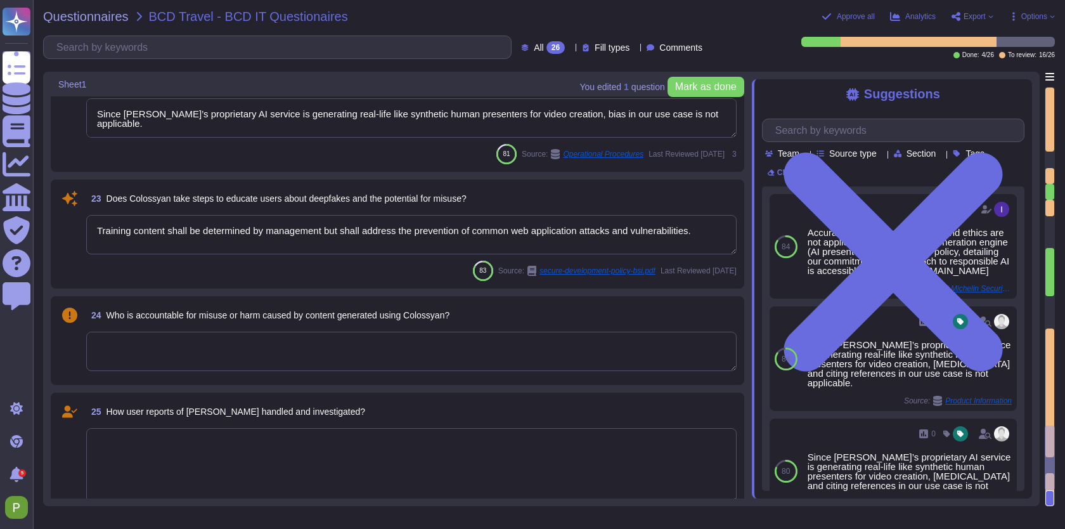
type textarea "Yes, we have implemented controls to prevent the unauthorized use or repurposin…"
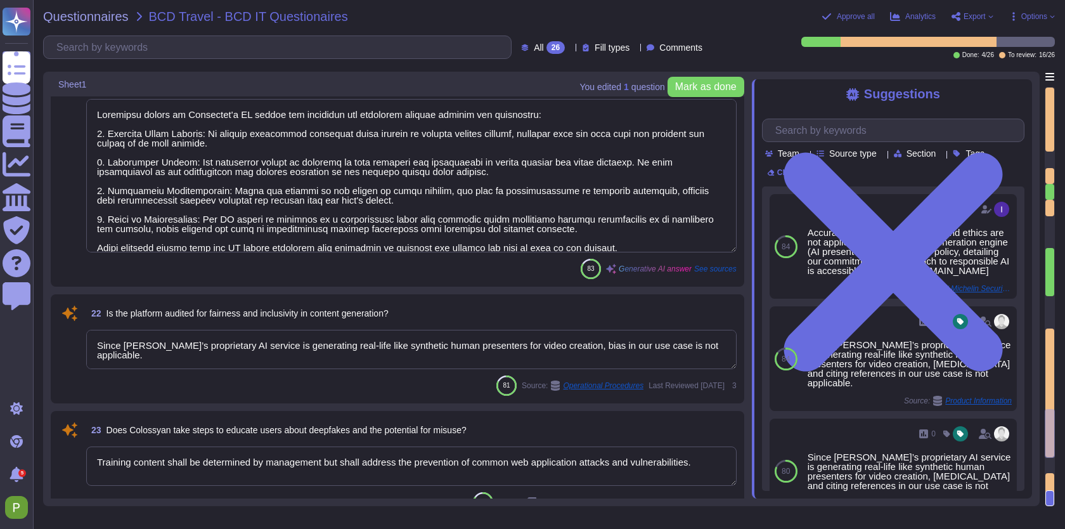
type textarea "Intellectual property rights of users are protected through strict control of a…"
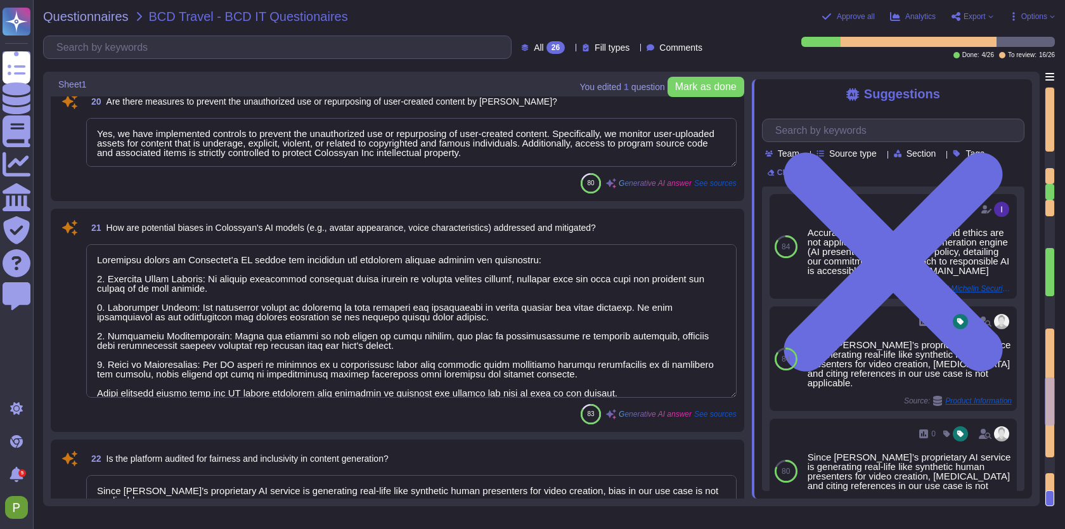
type textarea "To prevent the misuse of Colossyan for generating deceptive or fraudulent conte…"
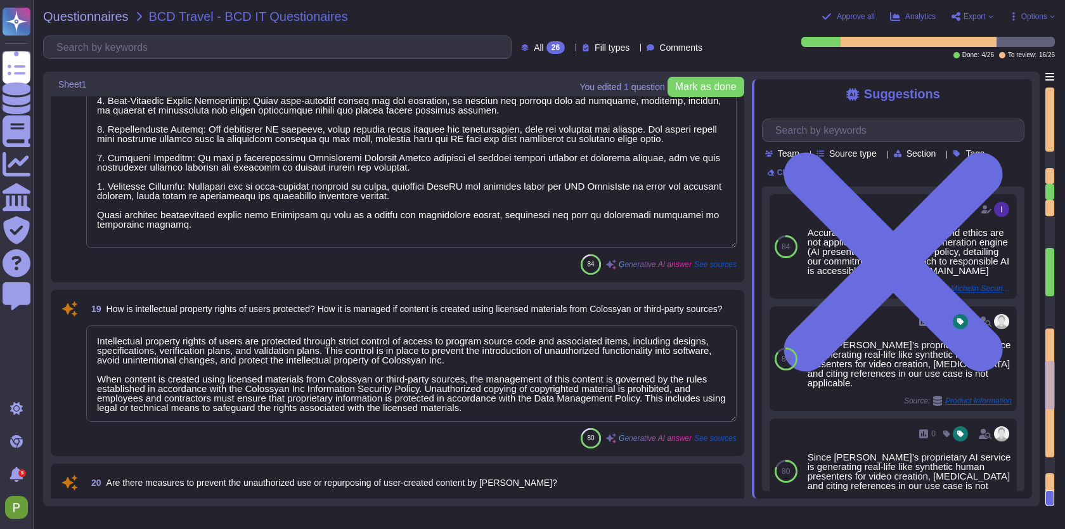
type textarea "The authenticity of avatars and voices is ensured through a rigorous QA process…"
type textarea "Yes, safeguards are in place to ensure that individuals consent to the creation…"
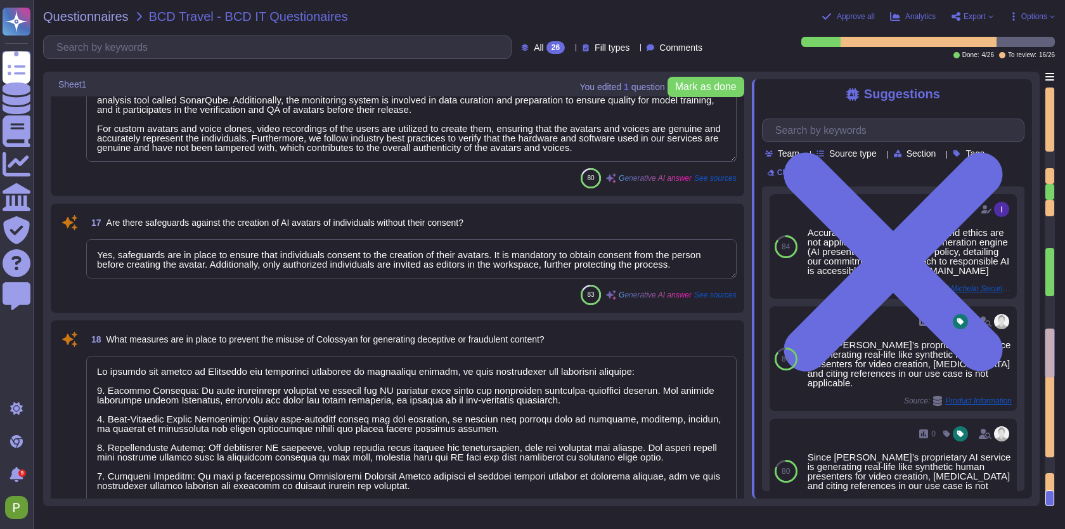
type textarea "Yes, data minimization principles are applied through our limited data retentio…"
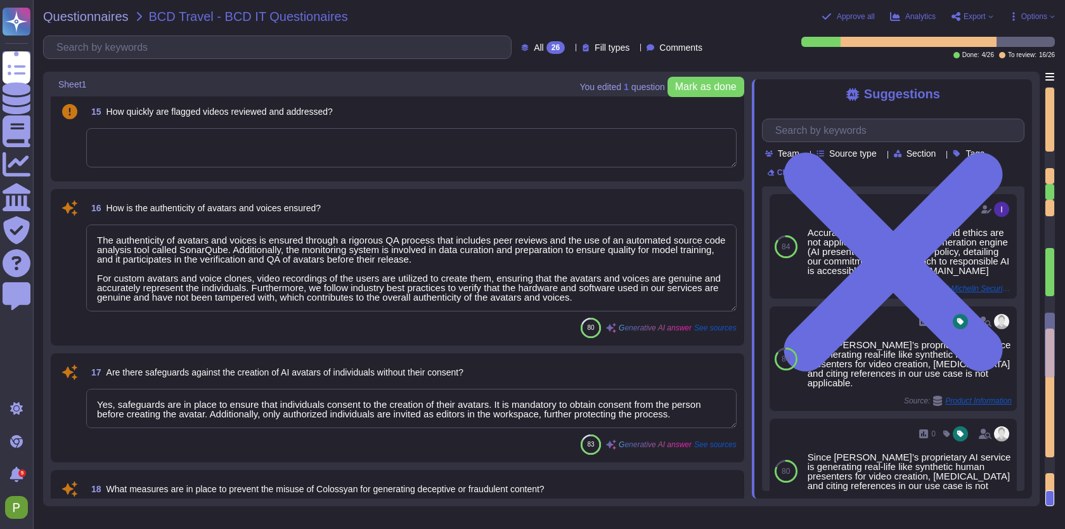
type textarea "The training data for [PERSON_NAME]'s AI systems is collected in our recording …"
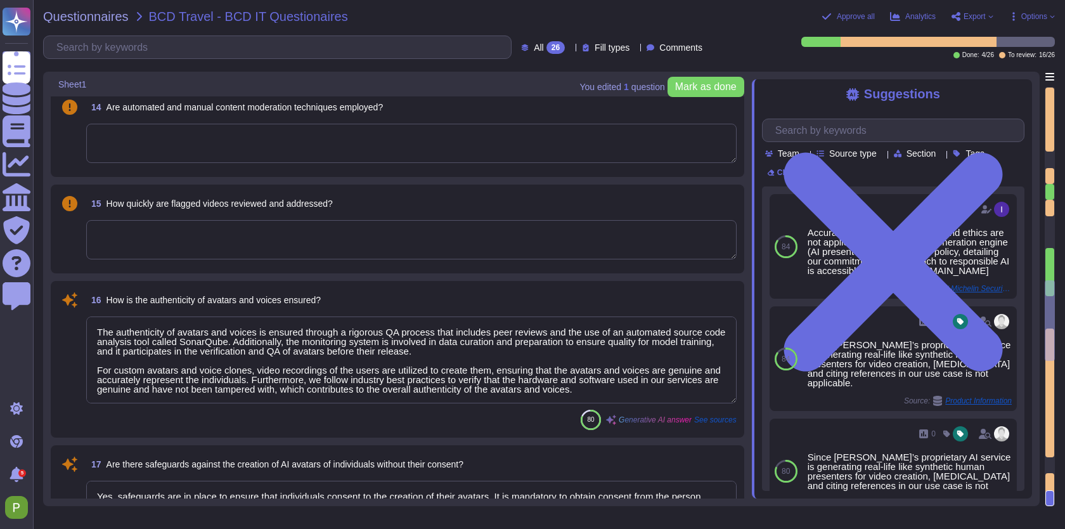
type textarea "The AI system is owned and managed internally by Colossyan."
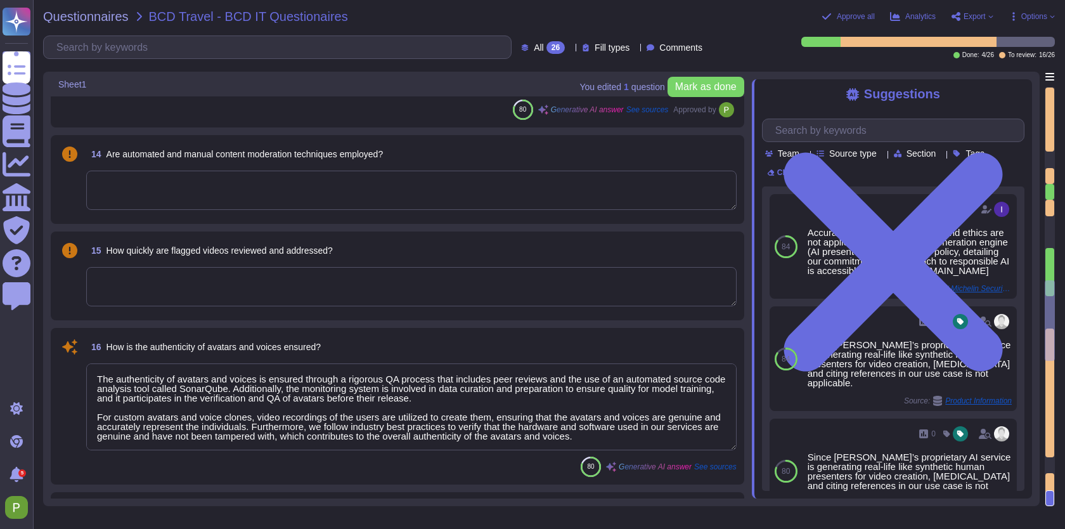
scroll to position [1627, 0]
click at [485, 394] on textarea "The authenticity of avatars and voices is ensured through a rigorous QA process…" at bounding box center [411, 406] width 650 height 87
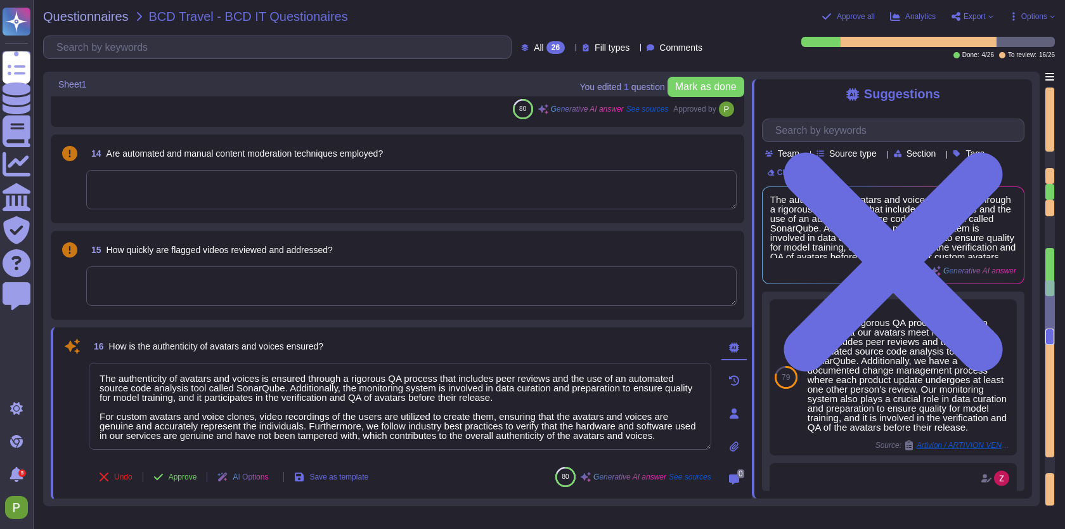
click at [485, 394] on textarea "The authenticity of avatars and voices is ensured through a rigorous QA process…" at bounding box center [400, 406] width 623 height 87
click at [444, 420] on textarea "The authenticity of avatars and voices is ensured through a rigorous QA process…" at bounding box center [400, 406] width 623 height 87
drag, startPoint x: 314, startPoint y: 429, endPoint x: 606, endPoint y: 449, distance: 293.0
click at [606, 449] on textarea "The authenticity of avatars and voices is ensured through a rigorous QA process…" at bounding box center [400, 406] width 623 height 87
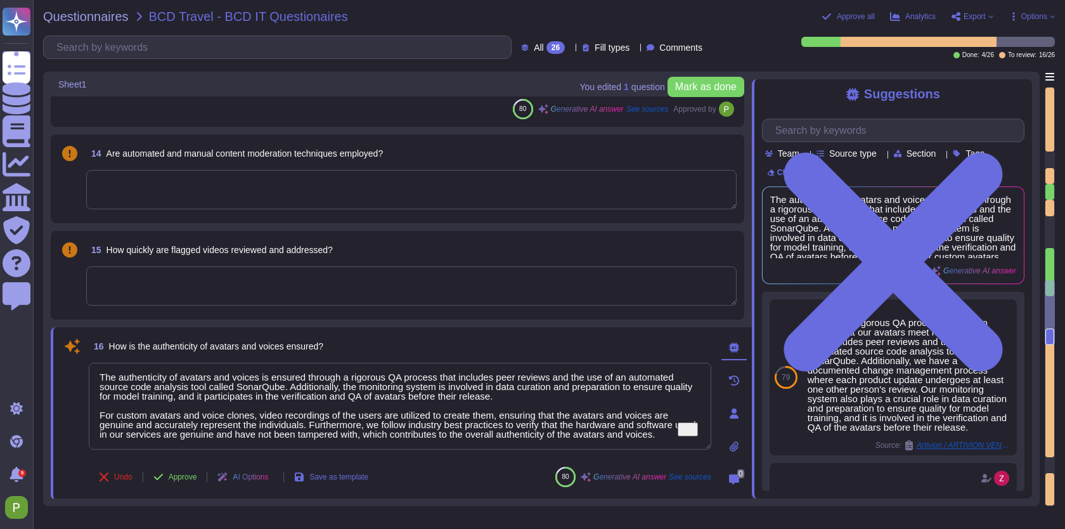
drag, startPoint x: 320, startPoint y: 428, endPoint x: 684, endPoint y: 446, distance: 365.0
click at [684, 446] on textarea "The authenticity of avatars and voices is ensured through a rigorous QA process…" at bounding box center [400, 406] width 623 height 87
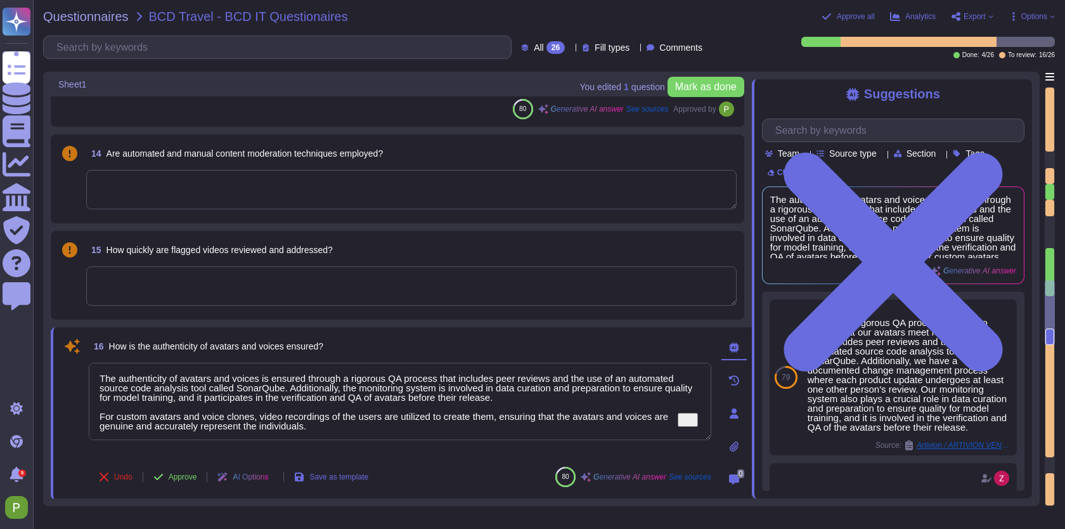
drag, startPoint x: 543, startPoint y: 398, endPoint x: 125, endPoint y: 340, distance: 422.3
click at [125, 340] on div "16 How is the authenticity of avatars and voices ensured? The authenticity of a…" at bounding box center [386, 413] width 650 height 157
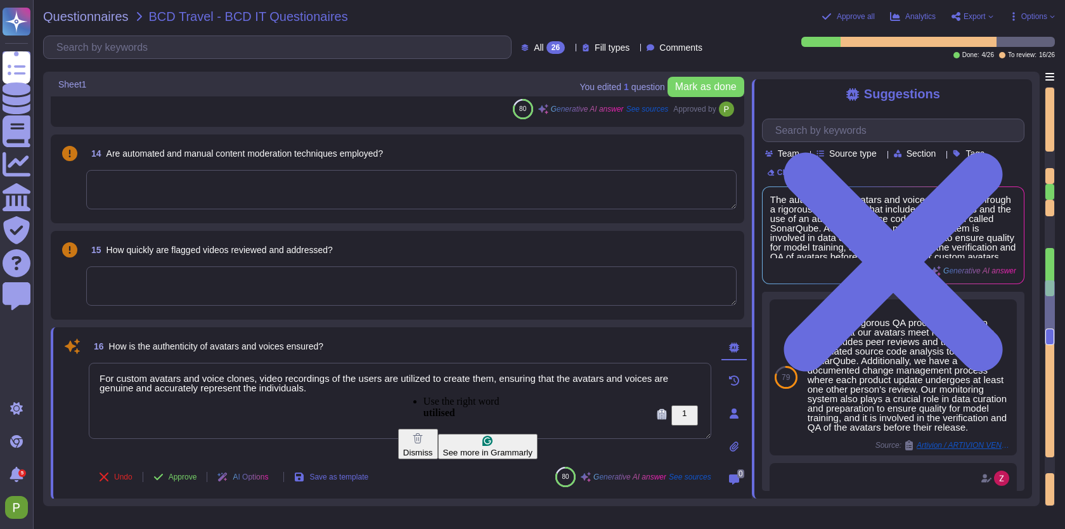
click at [597, 415] on textarea "For custom avatars and voice clones, video recordings of the users are utilized…" at bounding box center [400, 401] width 623 height 76
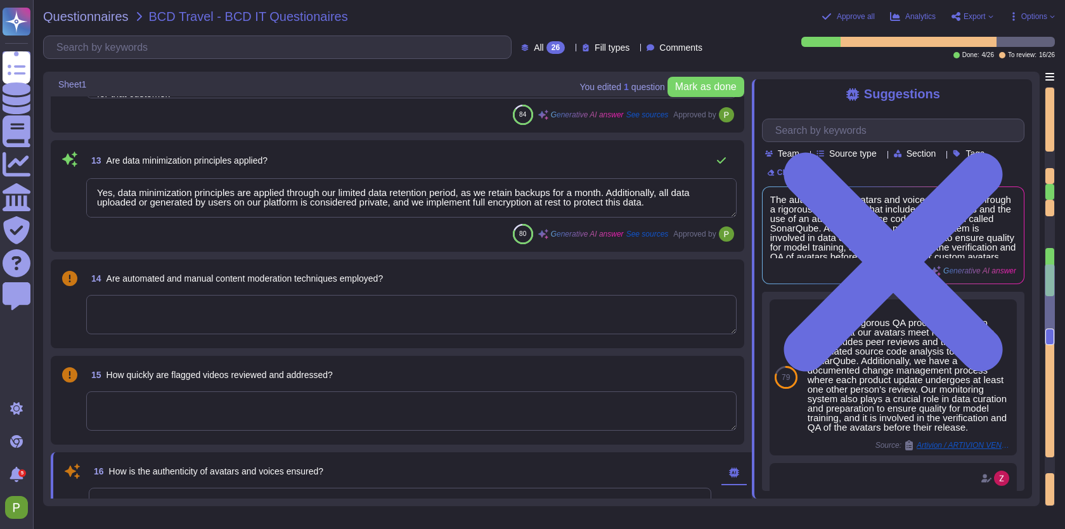
type textarea "For custom avatars and voice clones, video recordings of the users are utilized…"
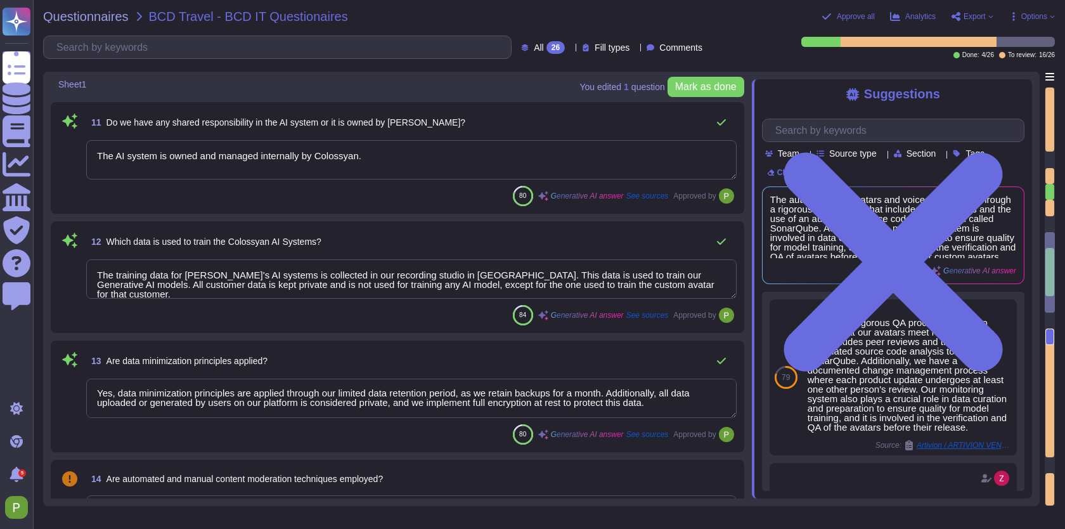
type textarea "The safeguards against prompt injection attacks and other AI-specific vulnerabi…"
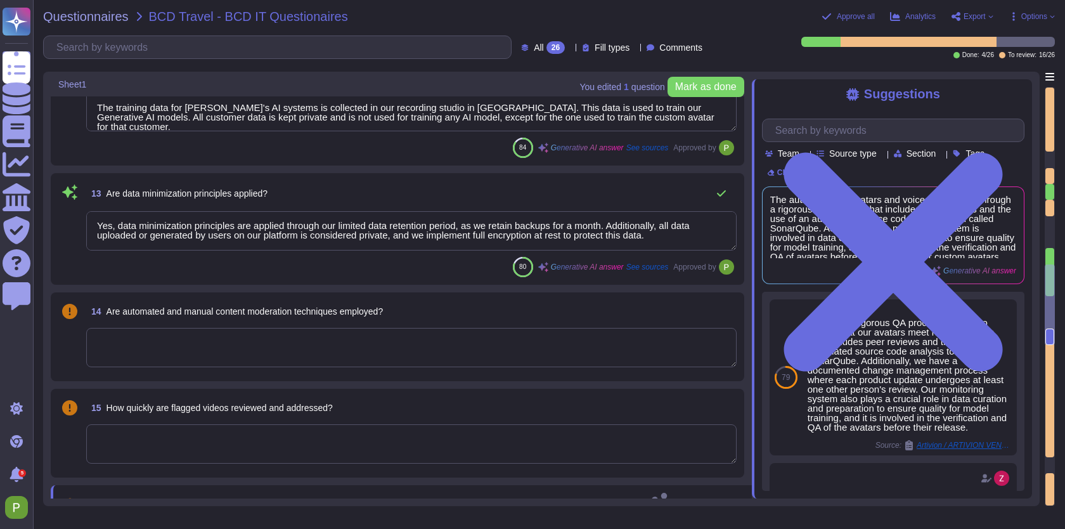
type textarea "To prevent the misuse of Colossyan for generating deceptive or fraudulent conte…"
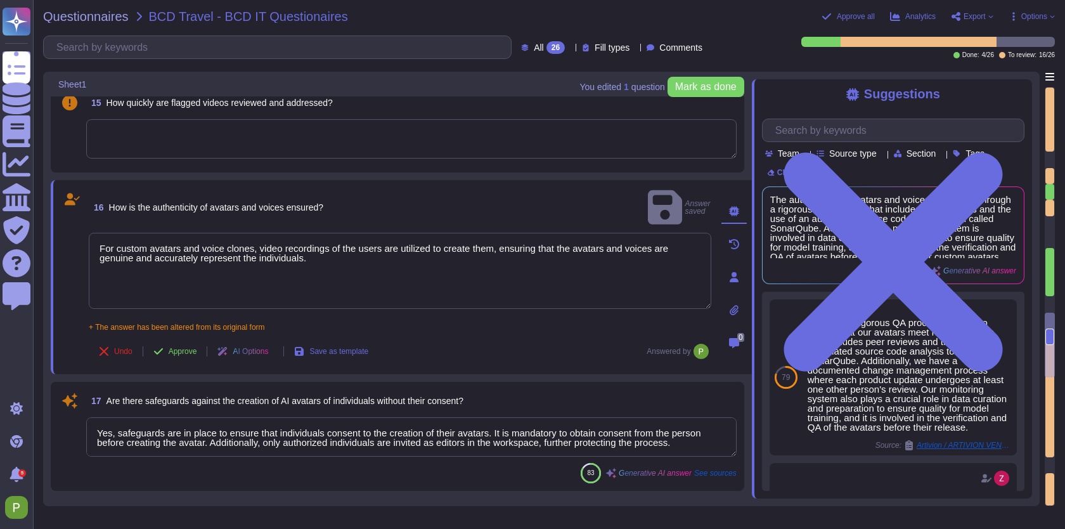
type textarea "Intellectual property rights of users are protected through strict control of a…"
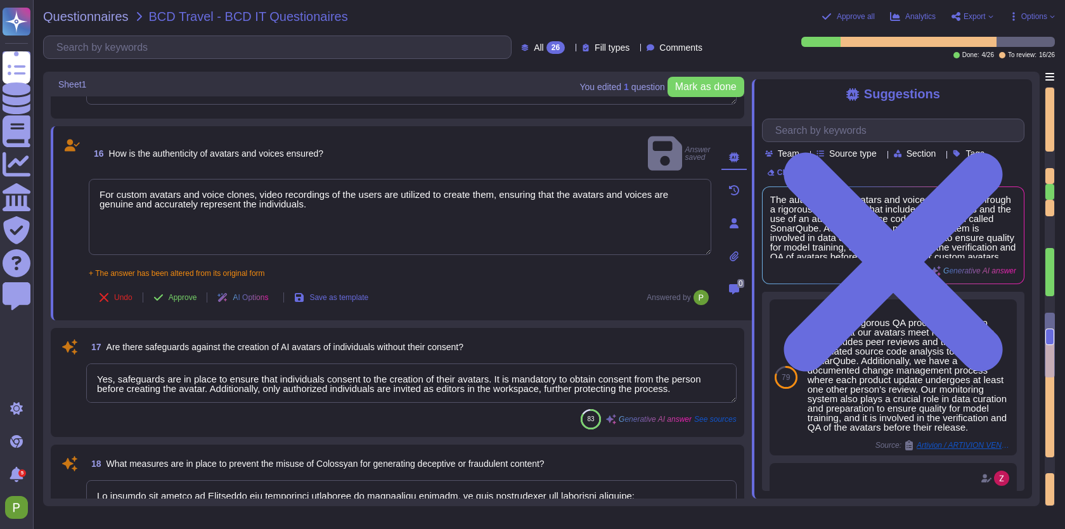
scroll to position [1826, 0]
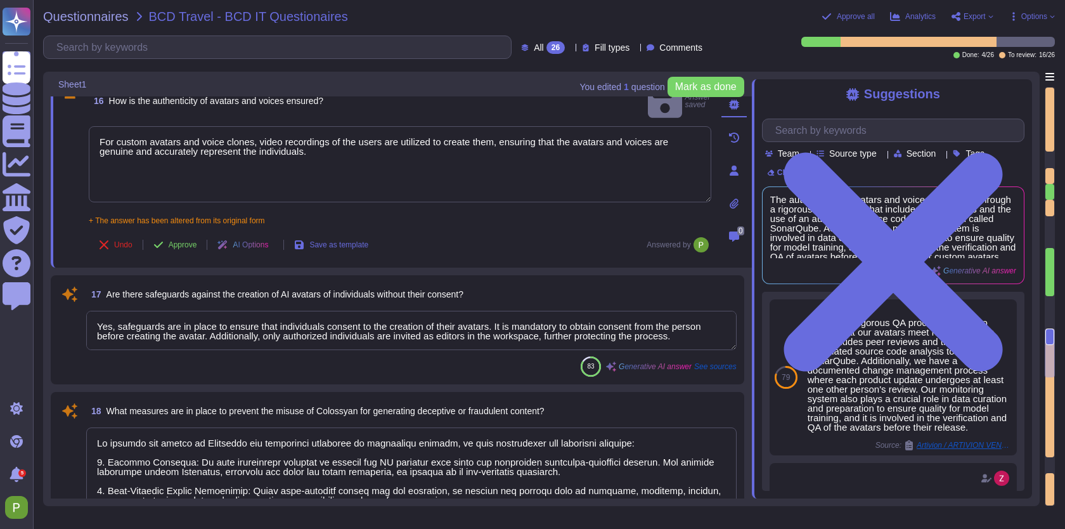
type textarea "Yes, we have implemented controls to prevent the unauthorized use or repurposin…"
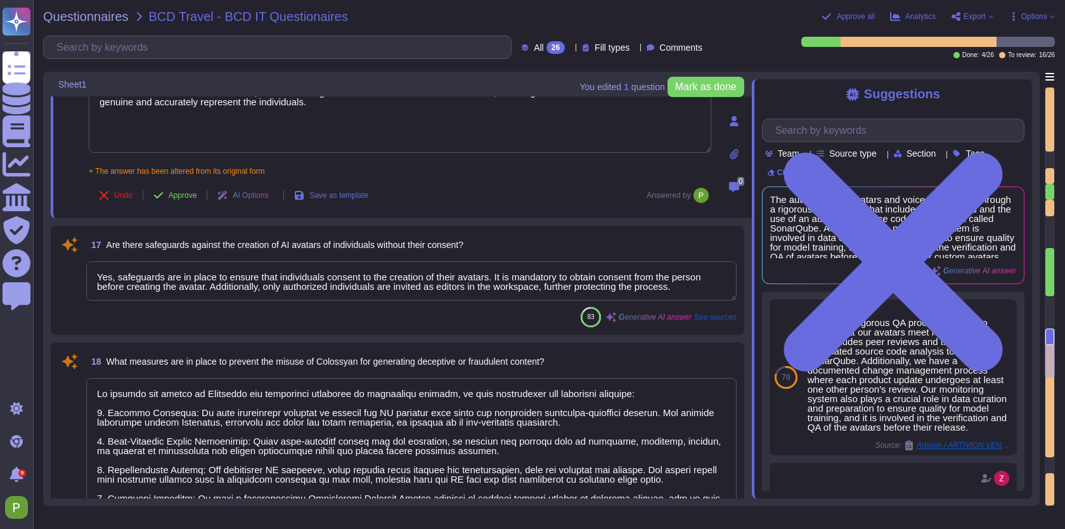
scroll to position [1919, 0]
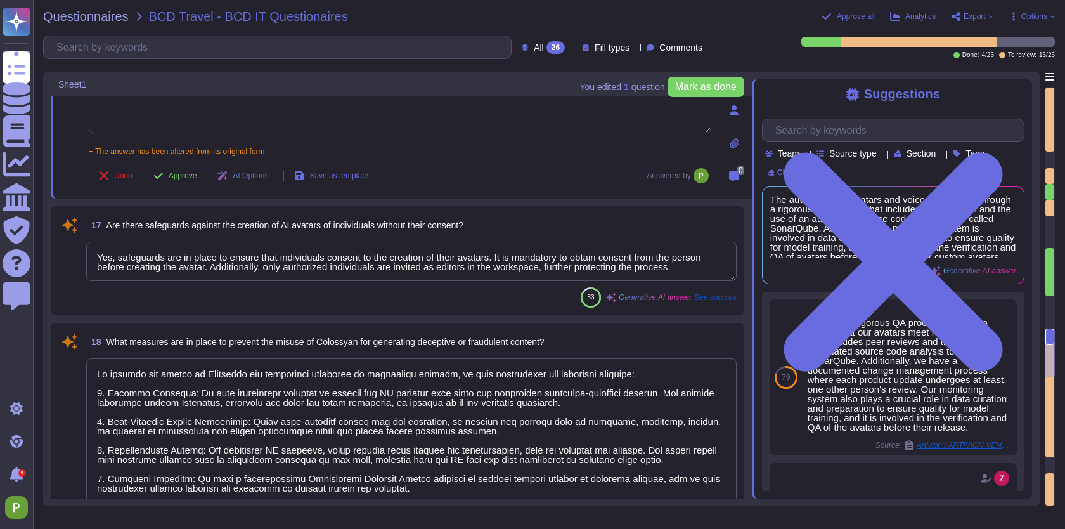
click at [354, 267] on textarea "Yes, safeguards are in place to ensure that individuals consent to the creation…" at bounding box center [411, 261] width 650 height 39
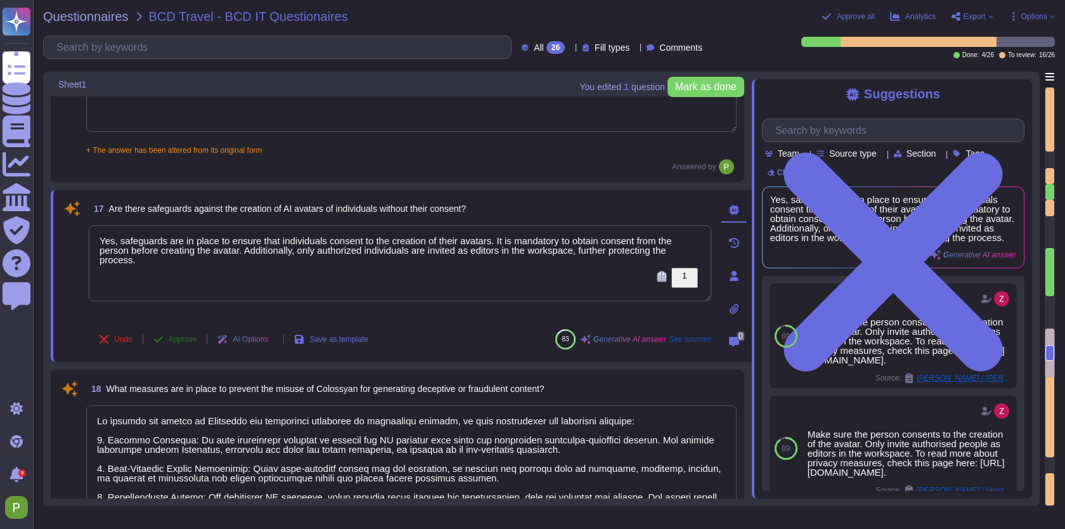
click at [186, 337] on span "Approve" at bounding box center [183, 339] width 29 height 8
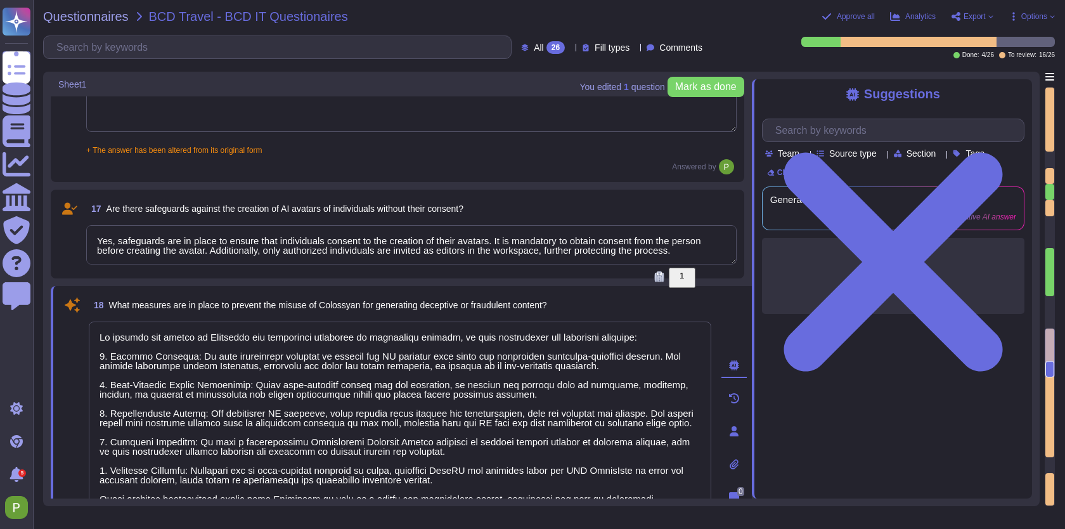
type textarea "Yes, we have implemented controls to prevent the unauthorized use or repurposin…"
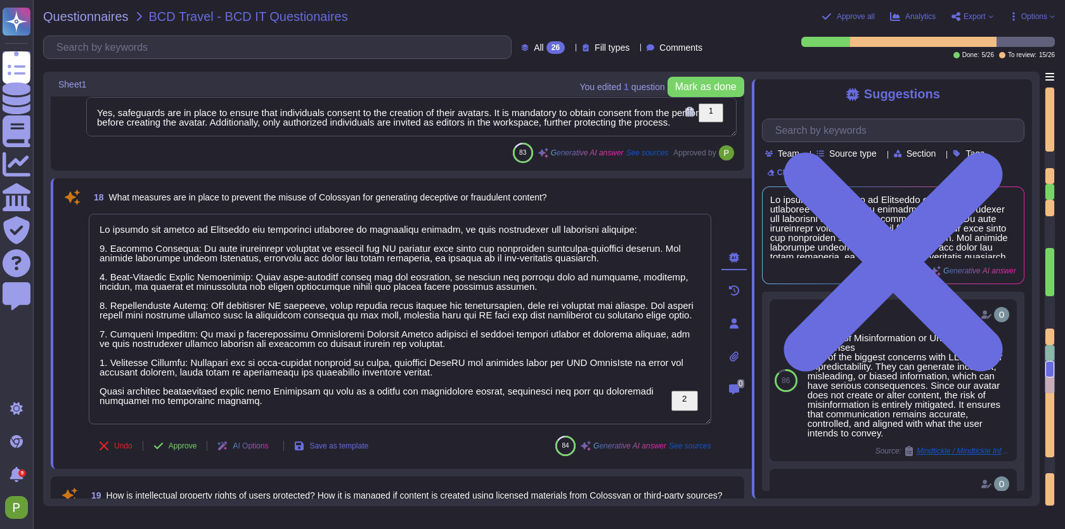
type textarea "Potential biases in Colossyan's AI models are addressed and mitigated through s…"
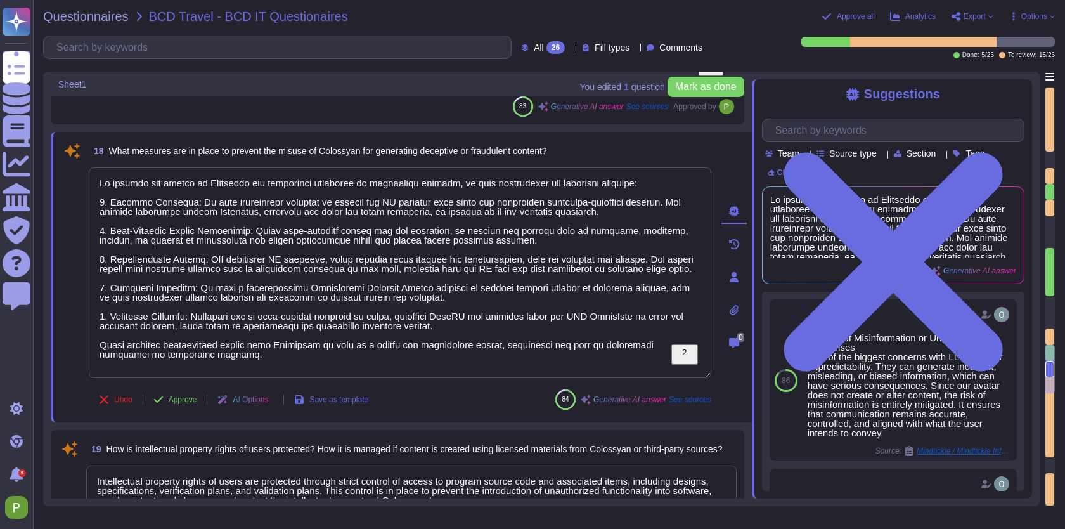
scroll to position [2093, 0]
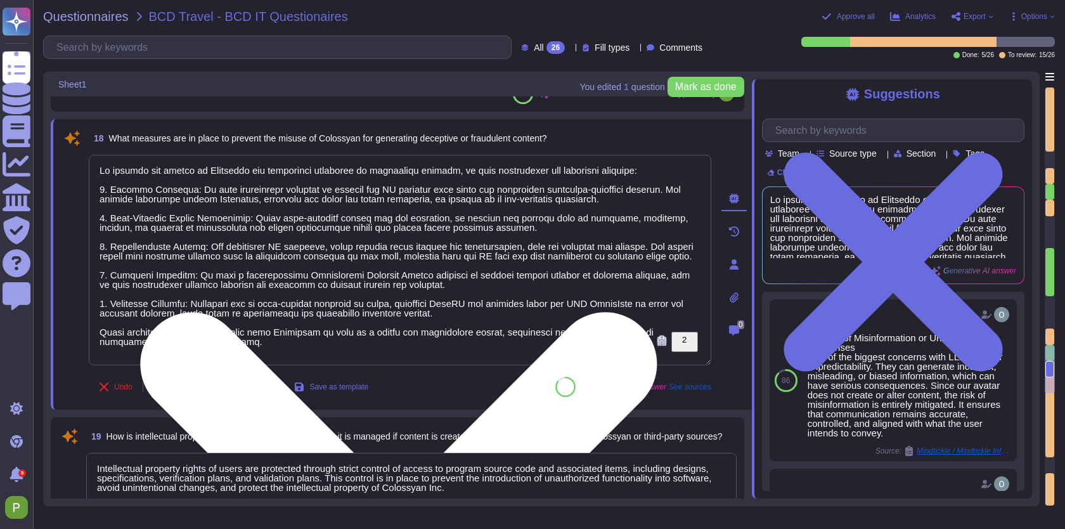
drag, startPoint x: 269, startPoint y: 217, endPoint x: 468, endPoint y: 216, distance: 198.4
click at [468, 216] on textarea "To enrich screen reader interactions, please activate Accessibility in Grammarl…" at bounding box center [400, 260] width 623 height 210
click at [505, 231] on textarea "To enrich screen reader interactions, please activate Accessibility in Grammarl…" at bounding box center [400, 260] width 623 height 210
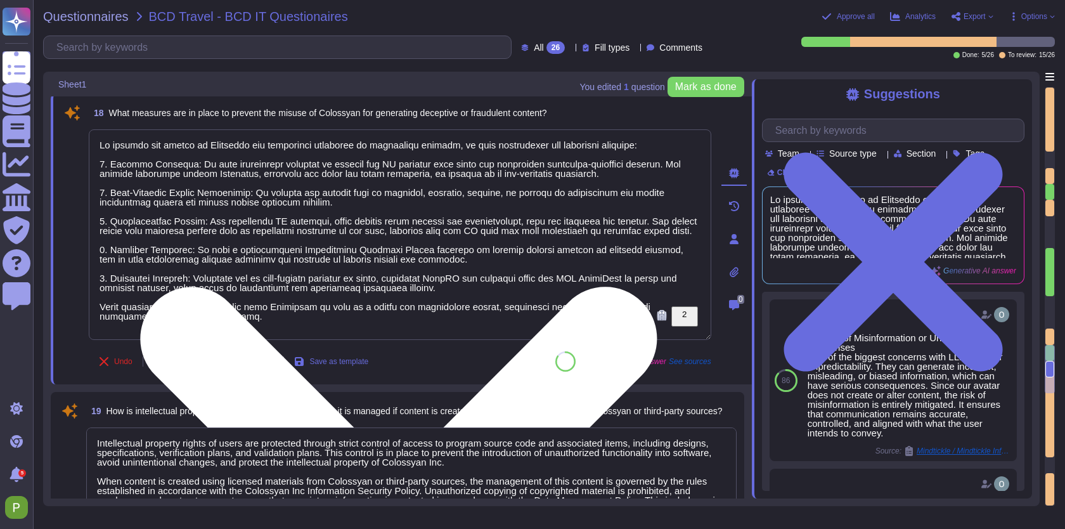
scroll to position [2121, 0]
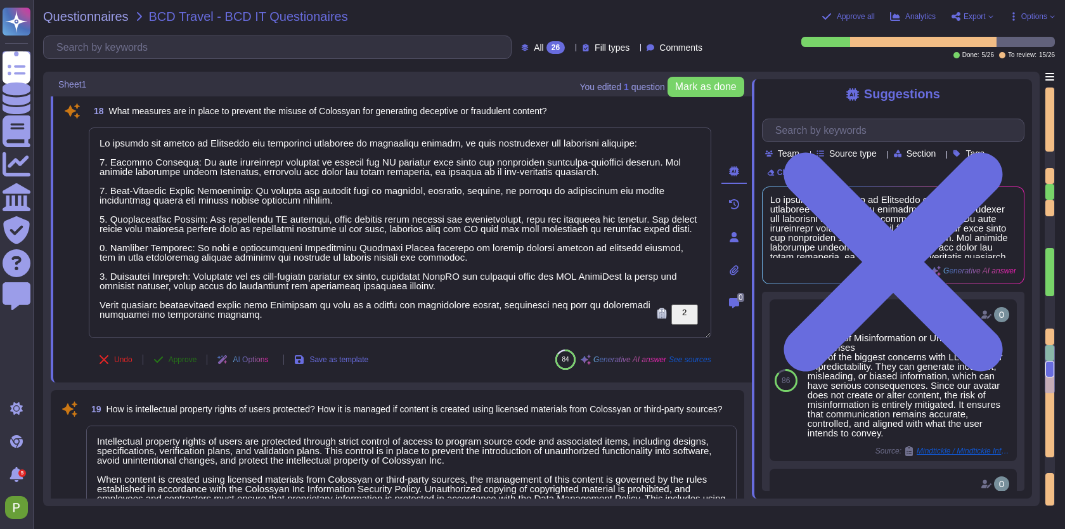
type textarea "To prevent the misuse of Colossyan for generating deceptive or fraudulent conte…"
click at [187, 362] on button "Approve" at bounding box center [175, 359] width 64 height 25
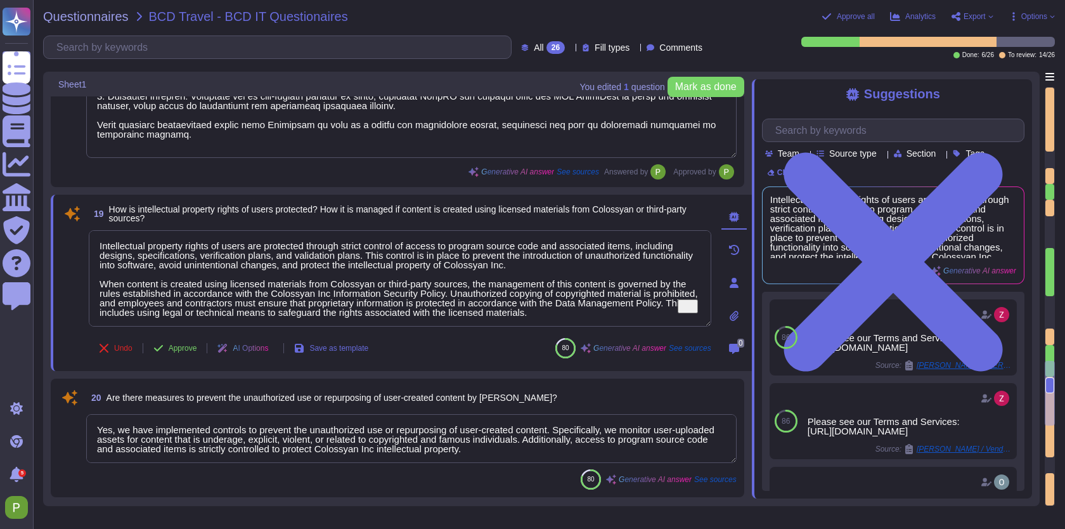
type textarea "Since [PERSON_NAME]’s proprietary AI service is generating real-life like synth…"
type textarea "Training content shall be determined by management but shall address the preven…"
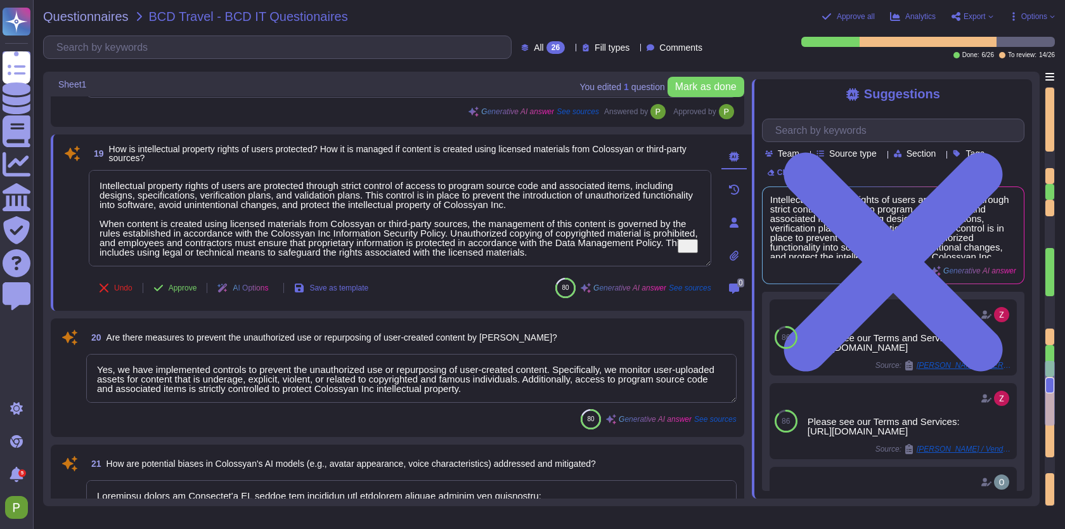
scroll to position [2369, 0]
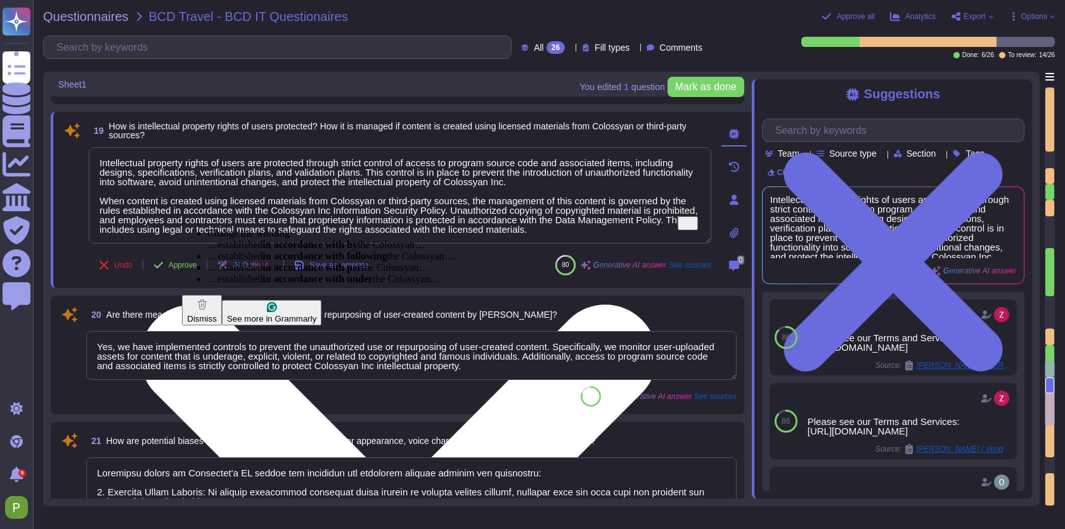
click at [118, 168] on textarea "Intellectual property rights of users are protected through strict control of a…" at bounding box center [400, 195] width 623 height 96
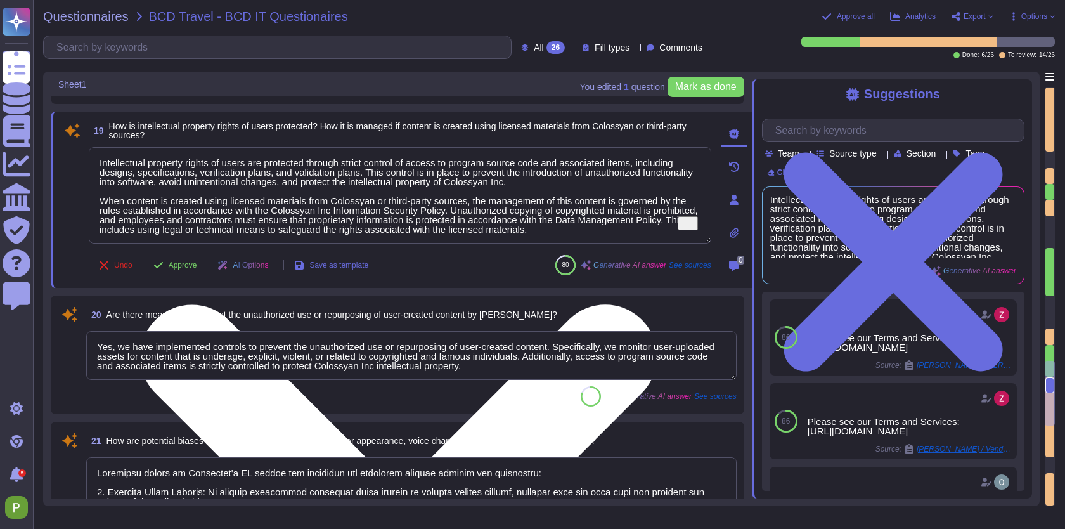
drag, startPoint x: 675, startPoint y: 229, endPoint x: 391, endPoint y: 160, distance: 291.7
click at [391, 160] on textarea "Intellectual property rights of users are protected through strict control of a…" at bounding box center [400, 195] width 623 height 96
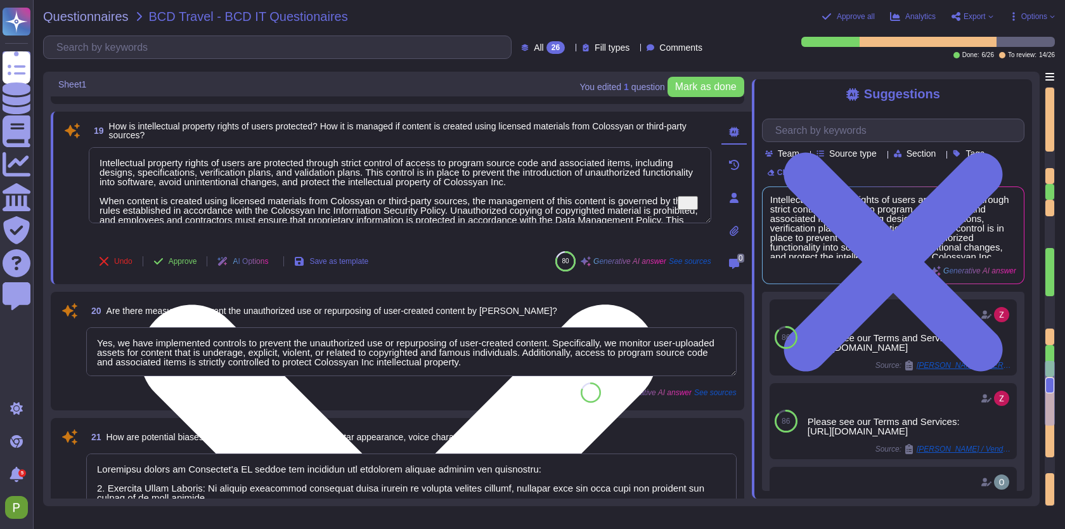
type textarea "Intellectual property rights of users are protected through strict con"
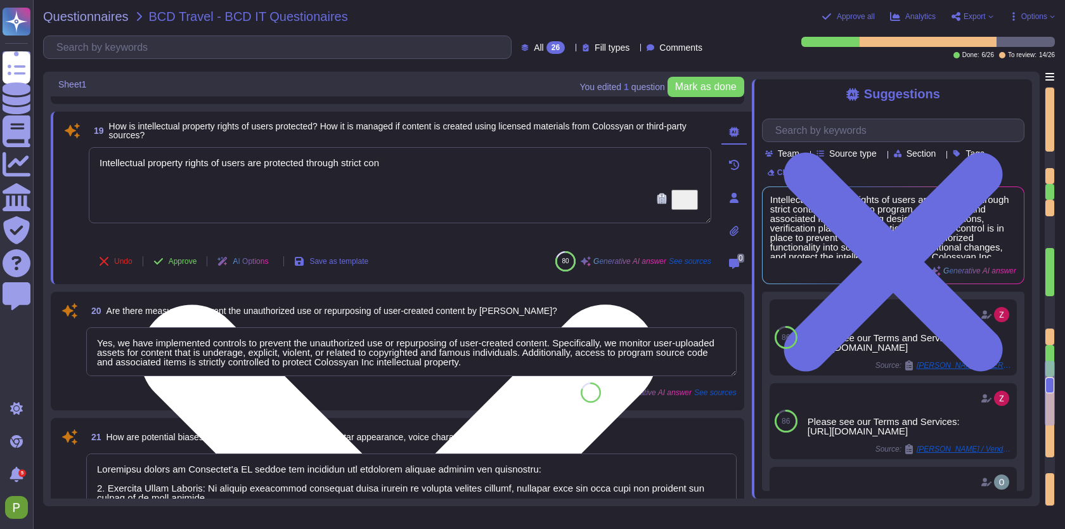
click at [375, 158] on textarea "Intellectual property rights of users are protected through strict con" at bounding box center [400, 185] width 623 height 76
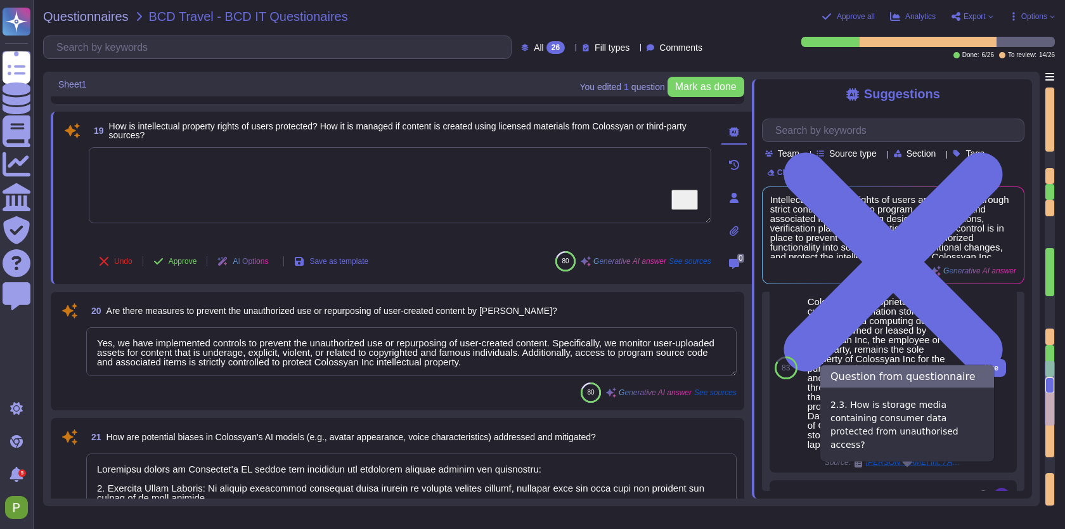
scroll to position [204, 0]
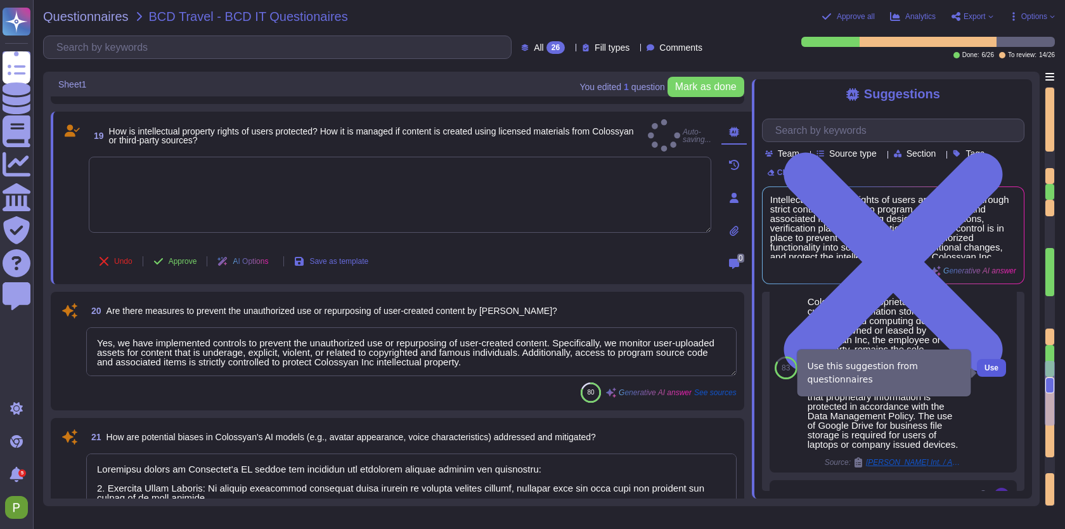
click at [1002, 367] on button "Use" at bounding box center [991, 368] width 29 height 18
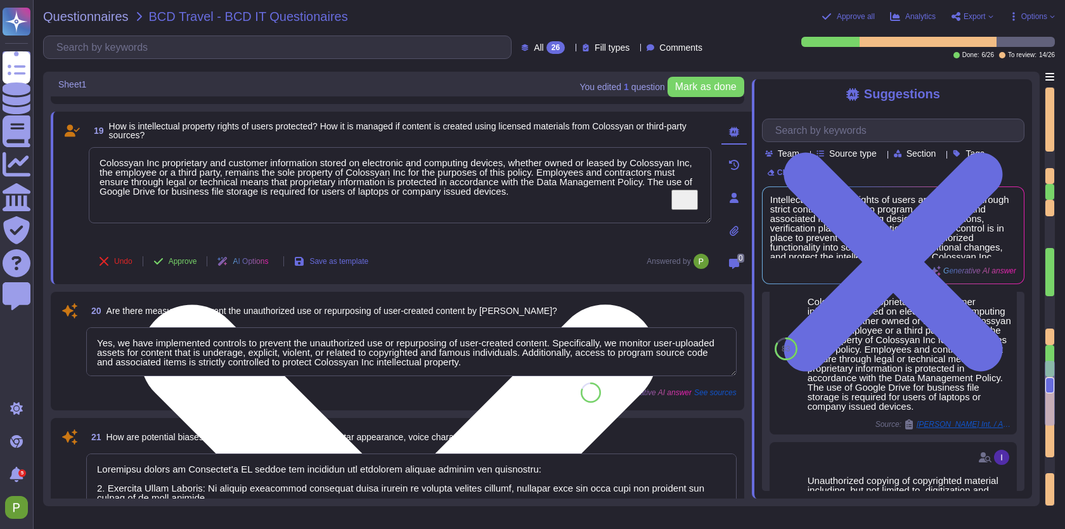
drag, startPoint x: 99, startPoint y: 190, endPoint x: 540, endPoint y: 216, distance: 441.4
click at [540, 216] on textarea "Colossyan Inc proprietary and customer information stored on electronic and com…" at bounding box center [400, 185] width 623 height 76
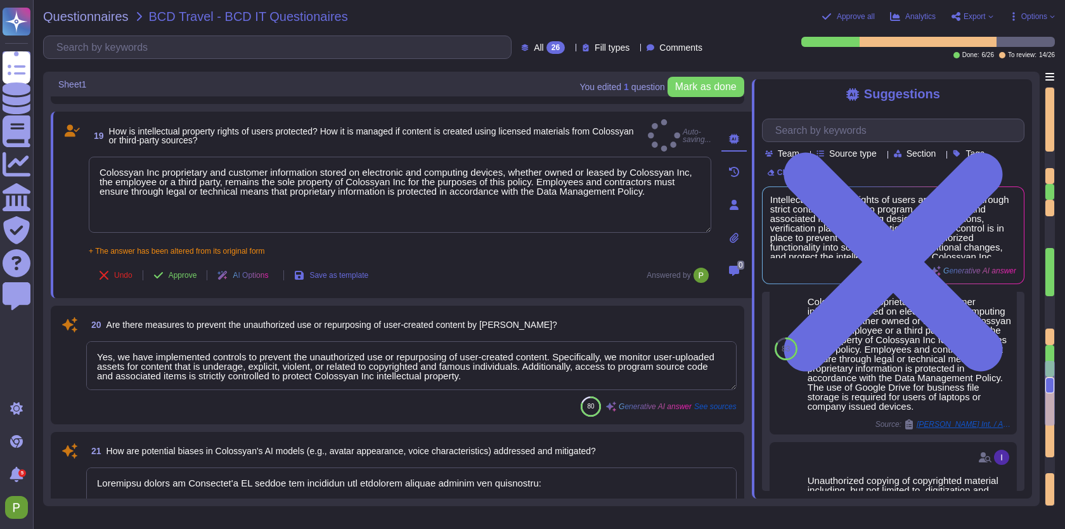
type textarea "Colossyan Inc proprietary and customer information stored on electronic and com…"
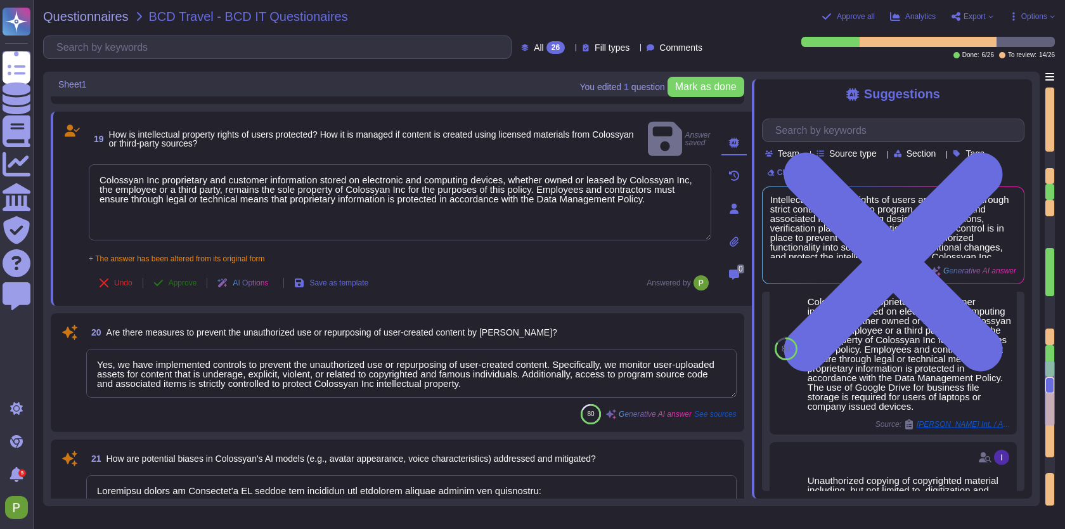
click at [174, 279] on span "Approve" at bounding box center [183, 283] width 29 height 8
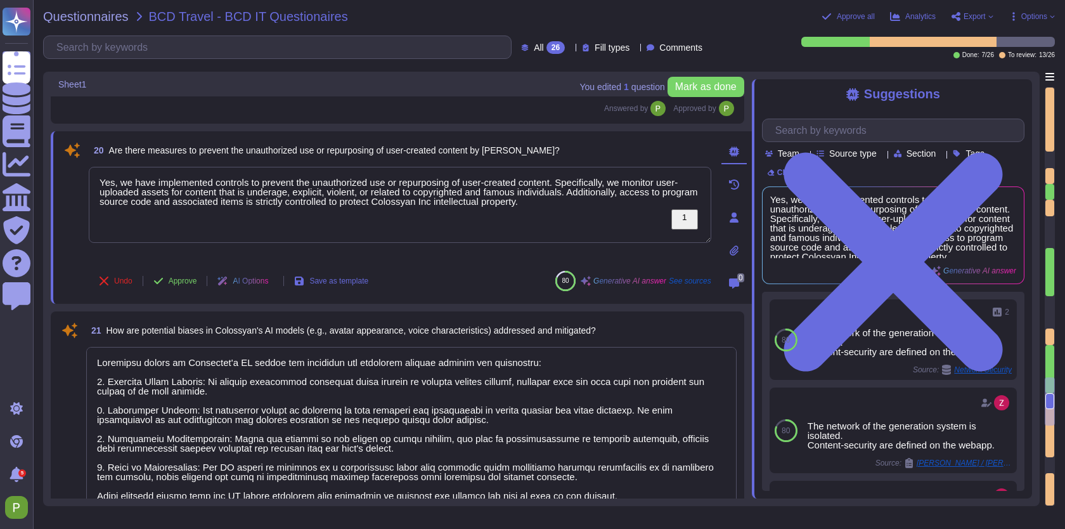
scroll to position [2508, 0]
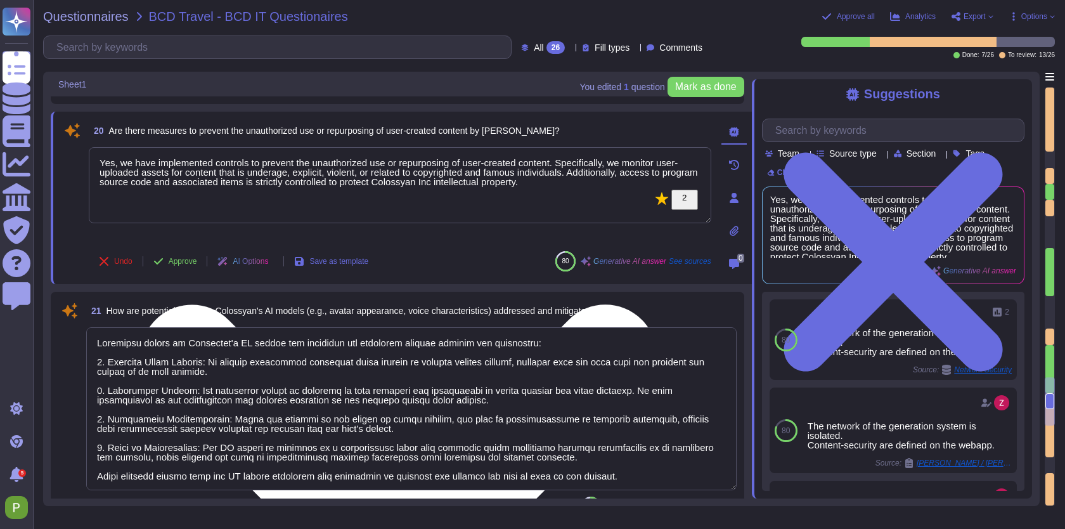
click at [396, 165] on textarea "Yes, we have implemented controls to prevent the unauthorized use or repurposin…" at bounding box center [400, 185] width 623 height 76
click at [396, 168] on textarea "Yes, we have implemented controls to prevent the unauthorized use or repurposin…" at bounding box center [400, 185] width 623 height 76
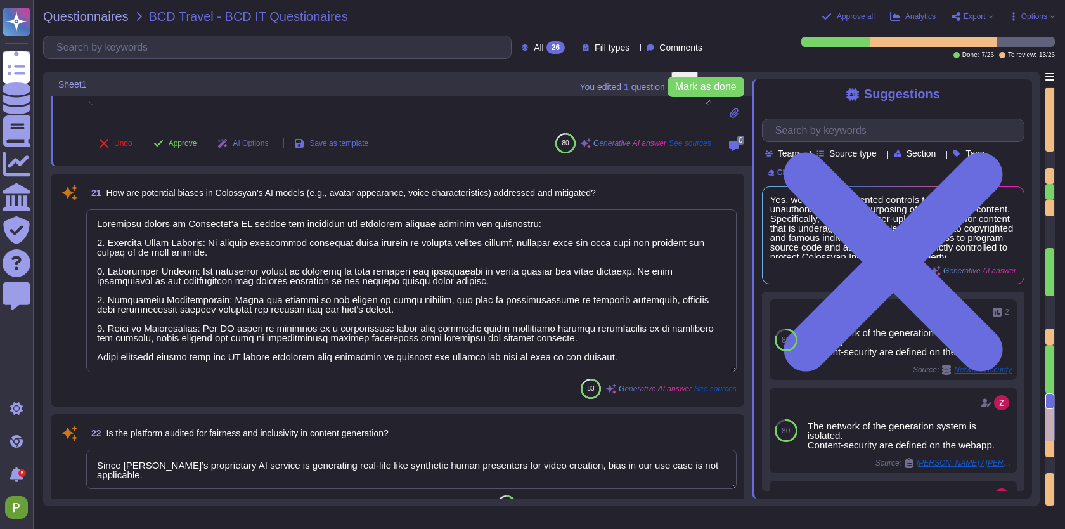
scroll to position [2636, 0]
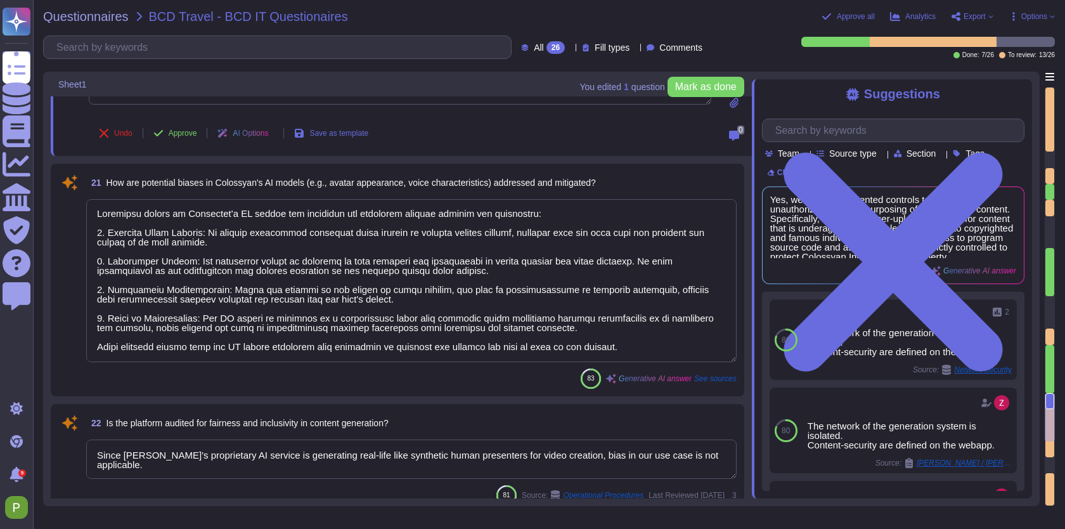
click at [561, 308] on textarea "To enrich screen reader interactions, please activate Accessibility in Grammarl…" at bounding box center [411, 280] width 650 height 163
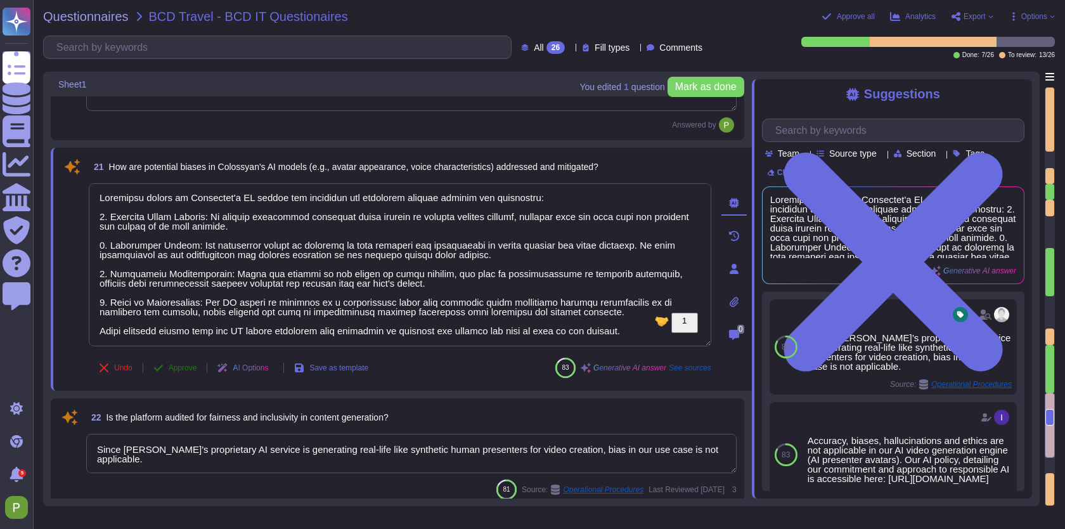
click at [184, 364] on span "Approve" at bounding box center [183, 368] width 29 height 8
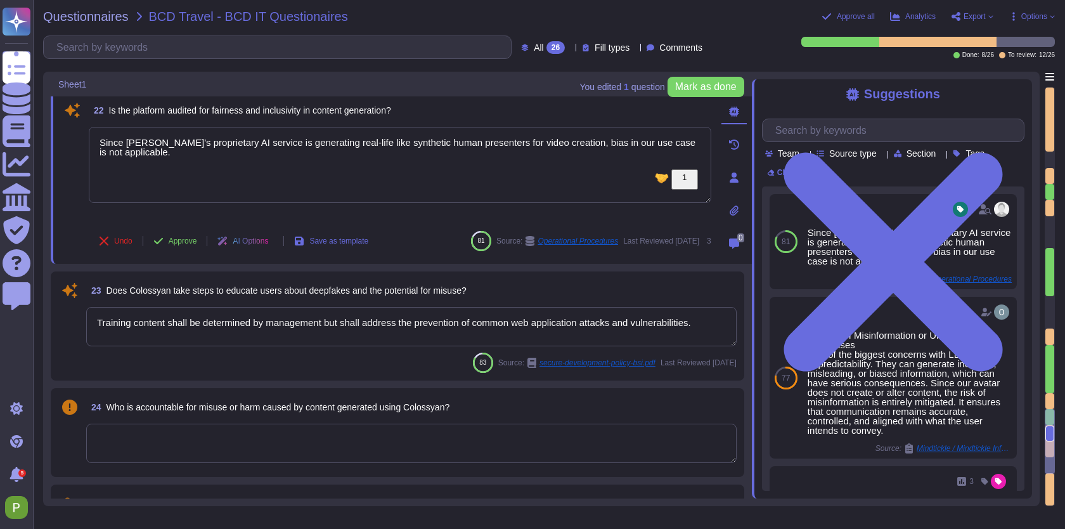
scroll to position [2874, 0]
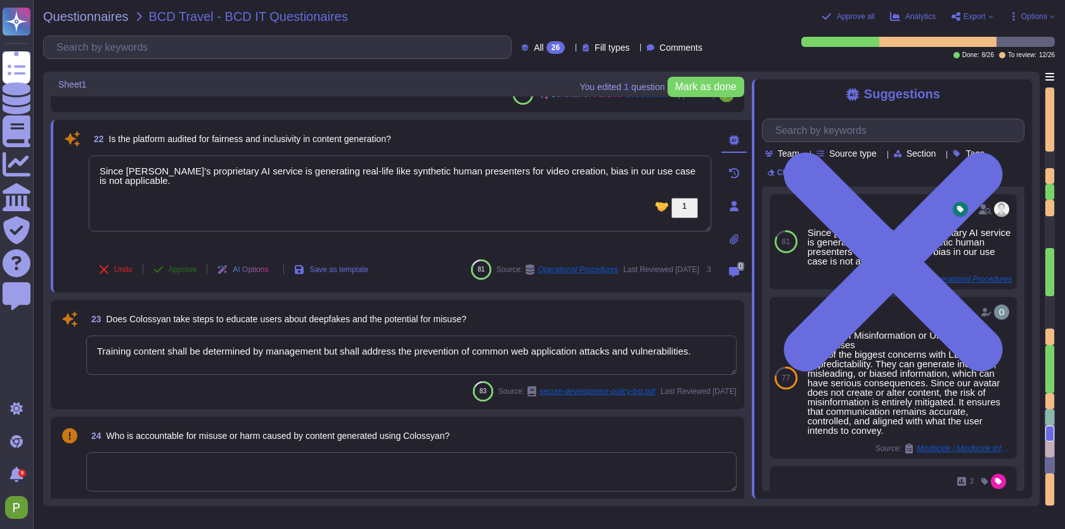
click at [186, 271] on span "Approve" at bounding box center [183, 270] width 29 height 8
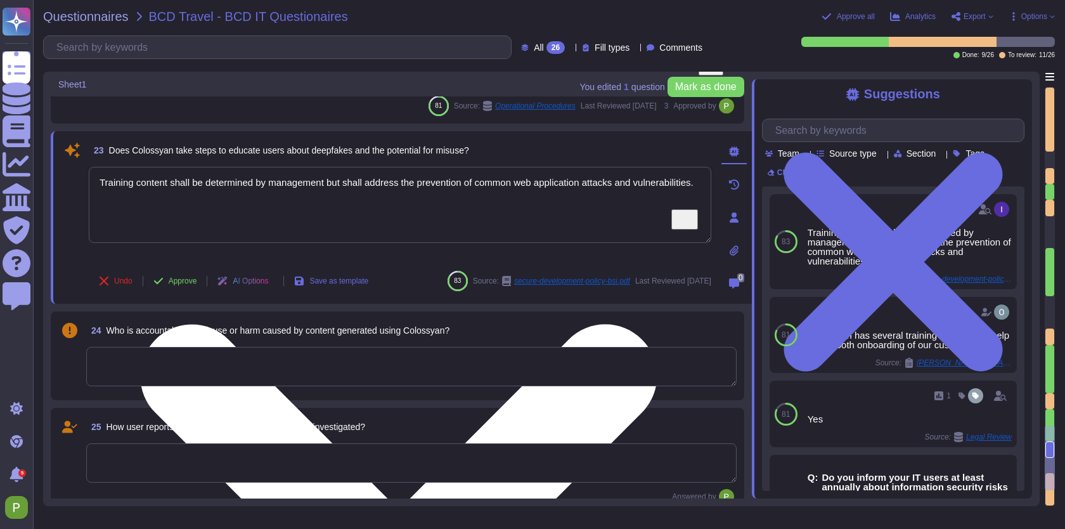
scroll to position [2994, 0]
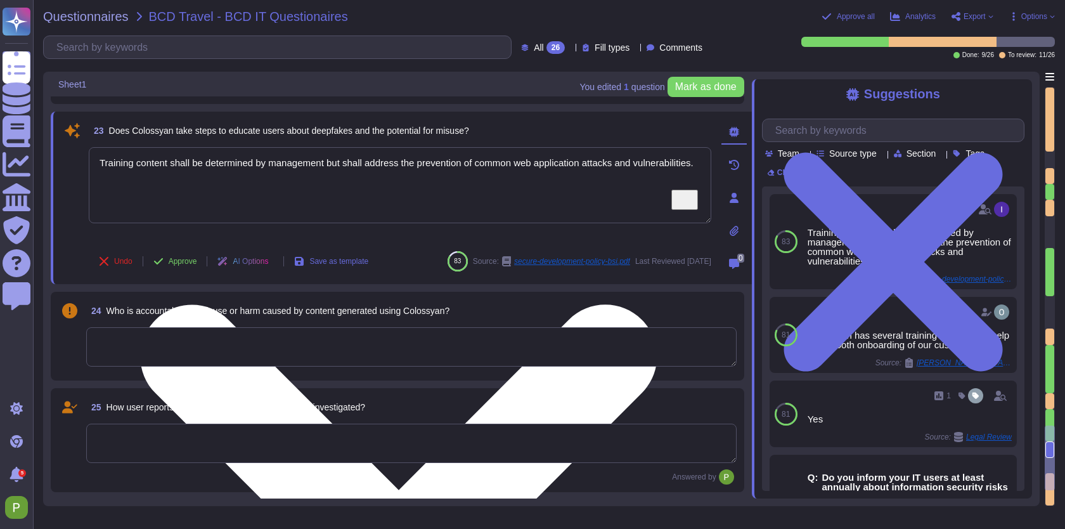
click at [207, 180] on textarea "Training content shall be determined by management but shall address the preven…" at bounding box center [400, 185] width 623 height 76
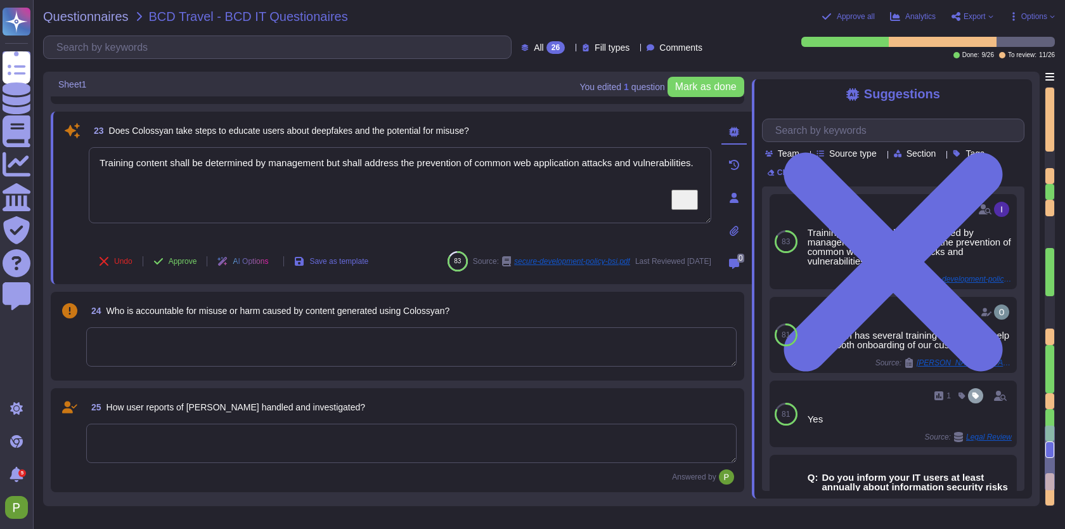
drag, startPoint x: 206, startPoint y: 176, endPoint x: 40, endPoint y: 152, distance: 167.8
click at [39, 152] on div "Questionnaires BCD Travel - BCD IT Questionaires Approve all Analytics Export O…" at bounding box center [549, 264] width 1032 height 529
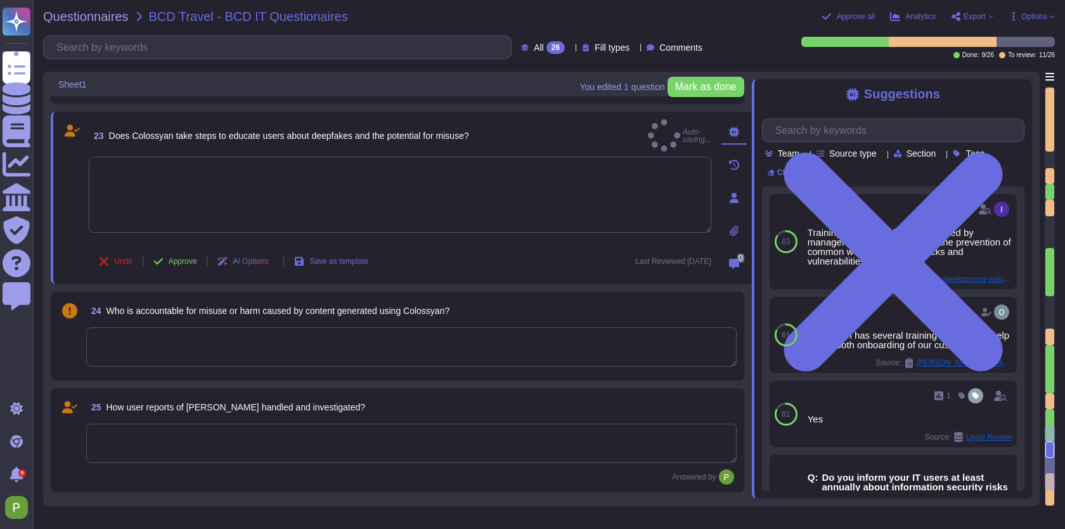
click at [230, 354] on textarea "To enrich screen reader interactions, please activate Accessibility in Grammarl…" at bounding box center [411, 346] width 650 height 39
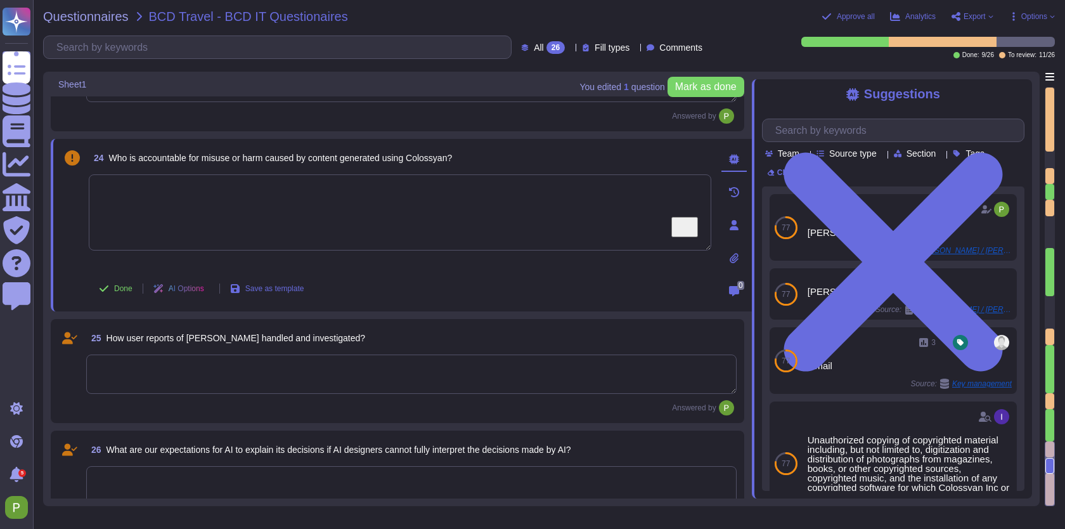
scroll to position [3150, 0]
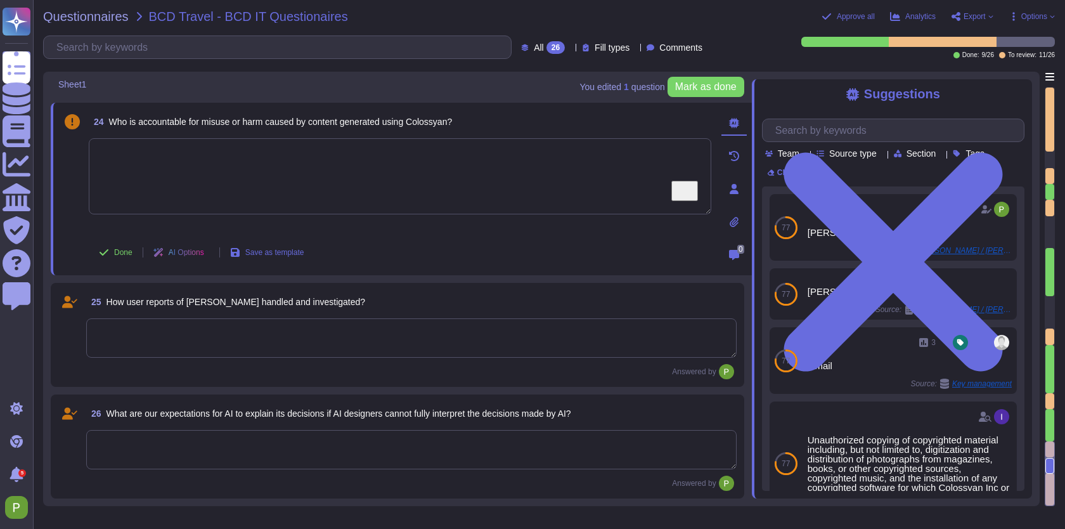
click at [463, 343] on textarea at bounding box center [411, 337] width 650 height 39
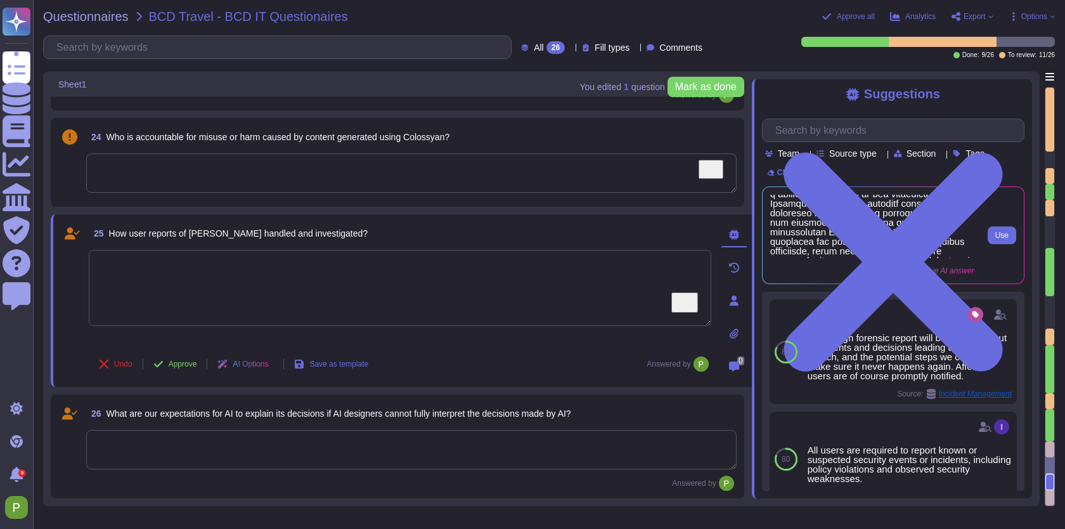
scroll to position [84, 0]
click at [74, 20] on span "Questionnaires" at bounding box center [86, 16] width 86 height 13
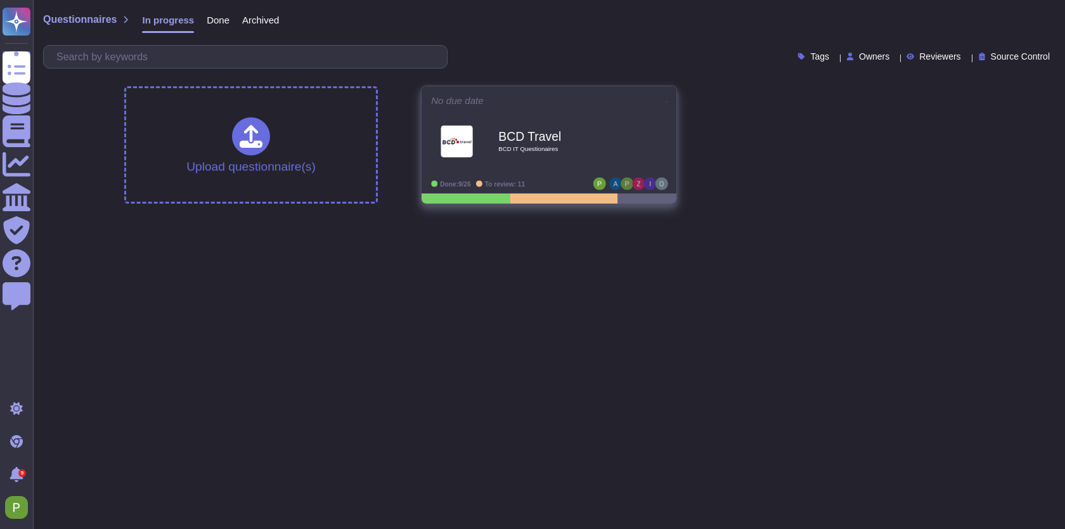
click at [666, 100] on icon at bounding box center [667, 101] width 3 height 3
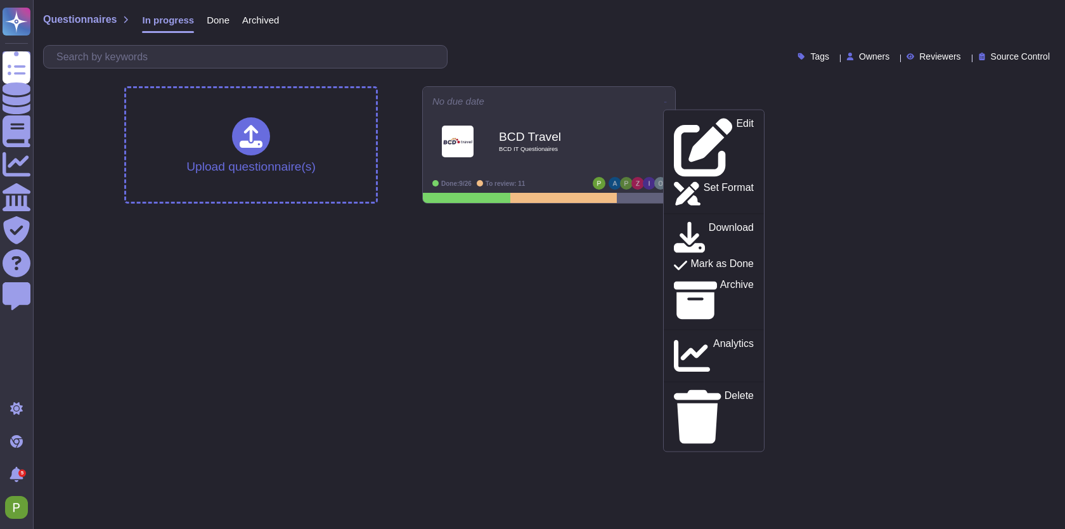
click at [892, 182] on div "Upload questionnaire(s) No due date Edit Set Format Download Mark as Done Archi…" at bounding box center [549, 145] width 870 height 138
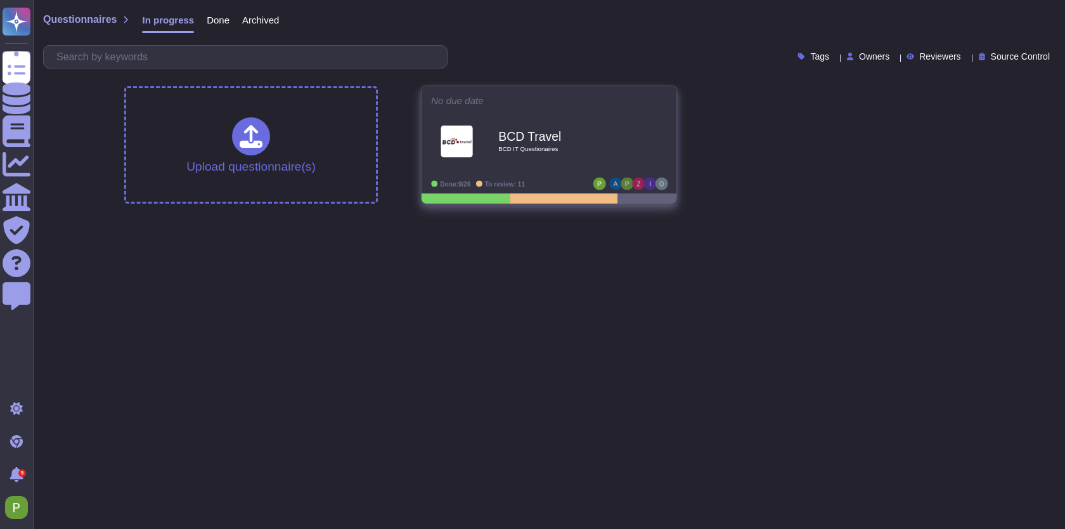
click at [654, 100] on div "Edit Set Format Download Mark as Done Archive Analytics Delete" at bounding box center [659, 101] width 15 height 10
click at [666, 100] on icon at bounding box center [667, 101] width 3 height 3
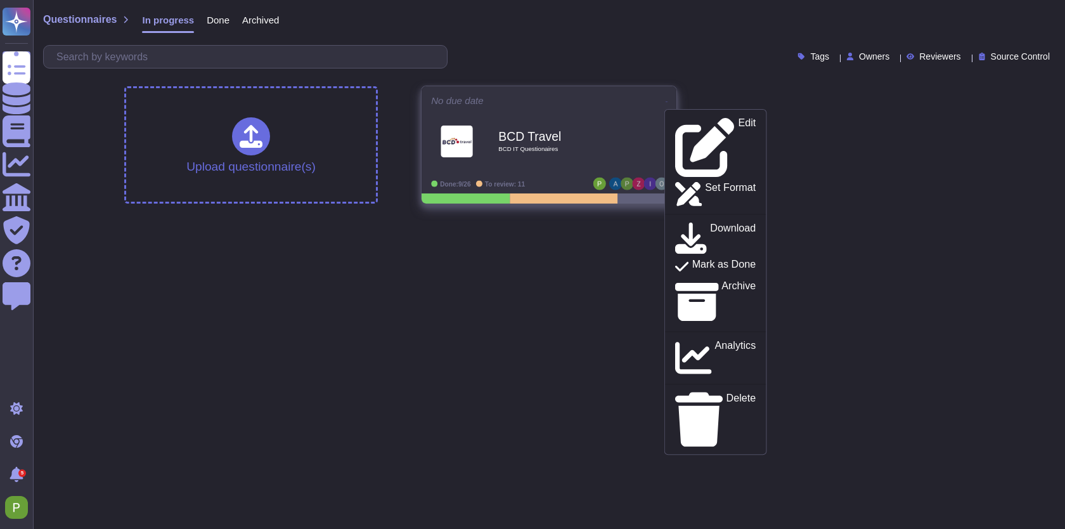
click at [628, 101] on div "No due date Edit Set Format Download Mark as Done Archive Analytics Delete" at bounding box center [549, 101] width 236 height 10
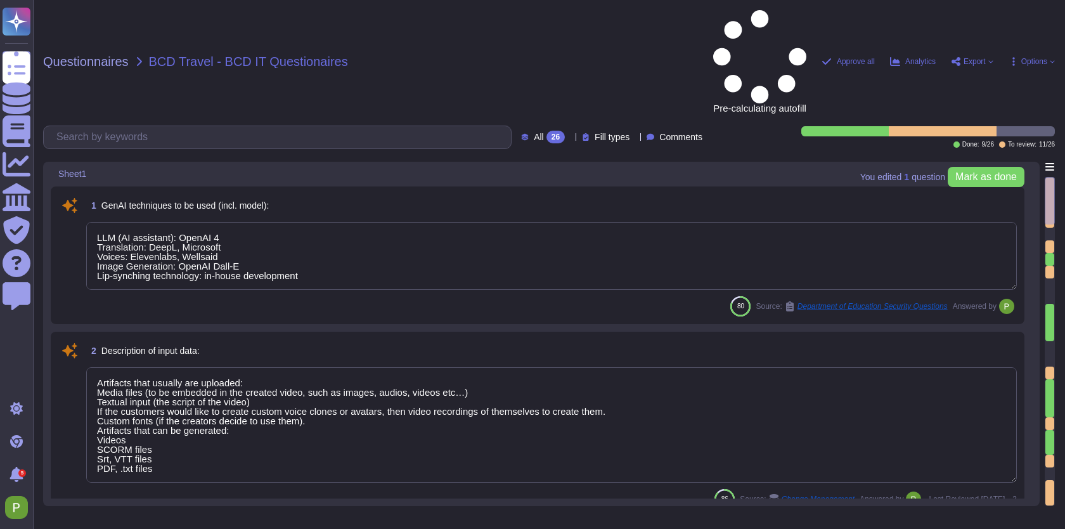
type textarea "LLM (AI assistant): OpenAI 4 Translation: DeepL, Microsoft Voices: Elevenlabs, …"
type textarea "Artifacts that usually are uploaded: Media files (to be embedded in the created…"
type textarea "Colossyan is a video generation platform, with AI generated human presenters. T…"
type textarea "The training data is collected in our recording studio in [GEOGRAPHIC_DATA], an…"
type textarea "The AI system is hosted in the [GEOGRAPHIC_DATA] region, specifically in [GEOGR…"
